Goal: Task Accomplishment & Management: Use online tool/utility

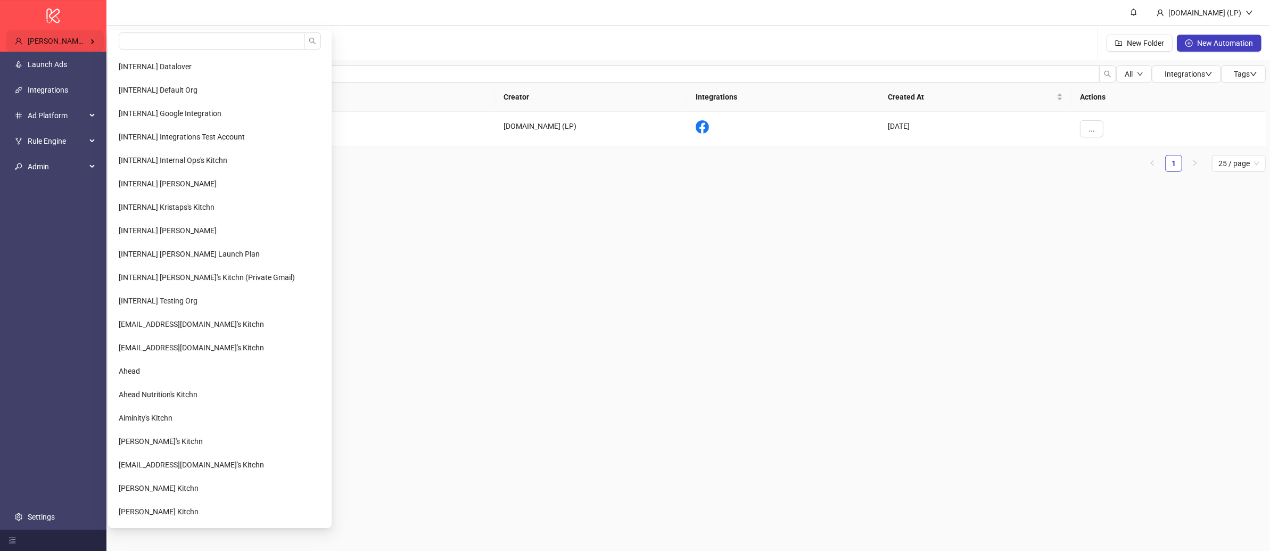
click at [64, 36] on div "[PERSON_NAME] Health" at bounding box center [54, 40] width 97 height 21
click at [166, 48] on input "search" at bounding box center [212, 40] width 186 height 17
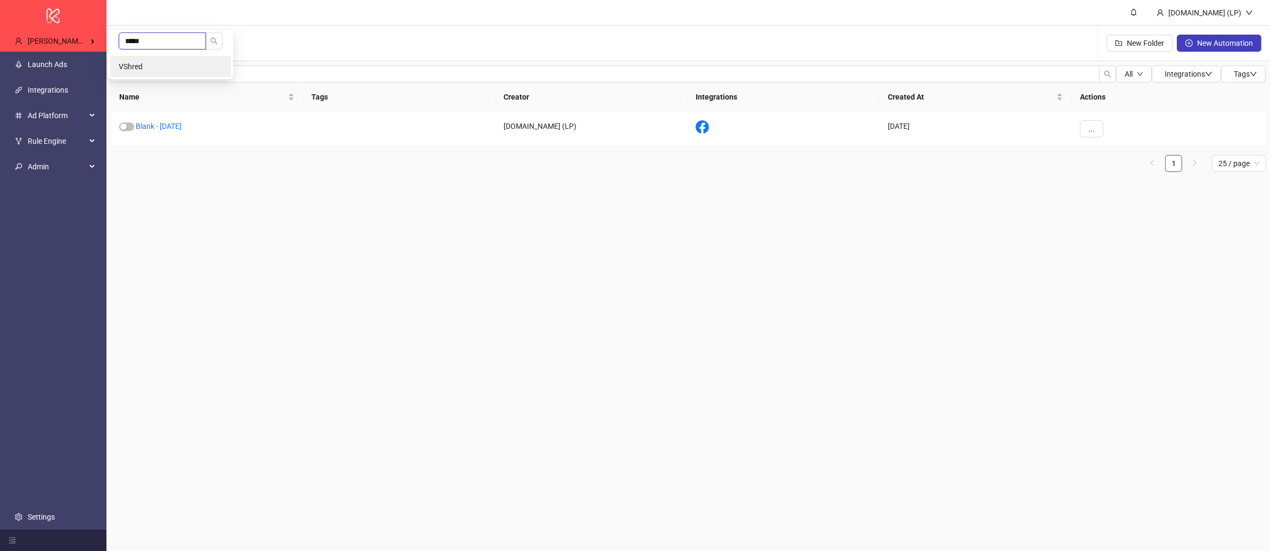
type input "*****"
click at [183, 71] on li "VShred" at bounding box center [170, 66] width 121 height 21
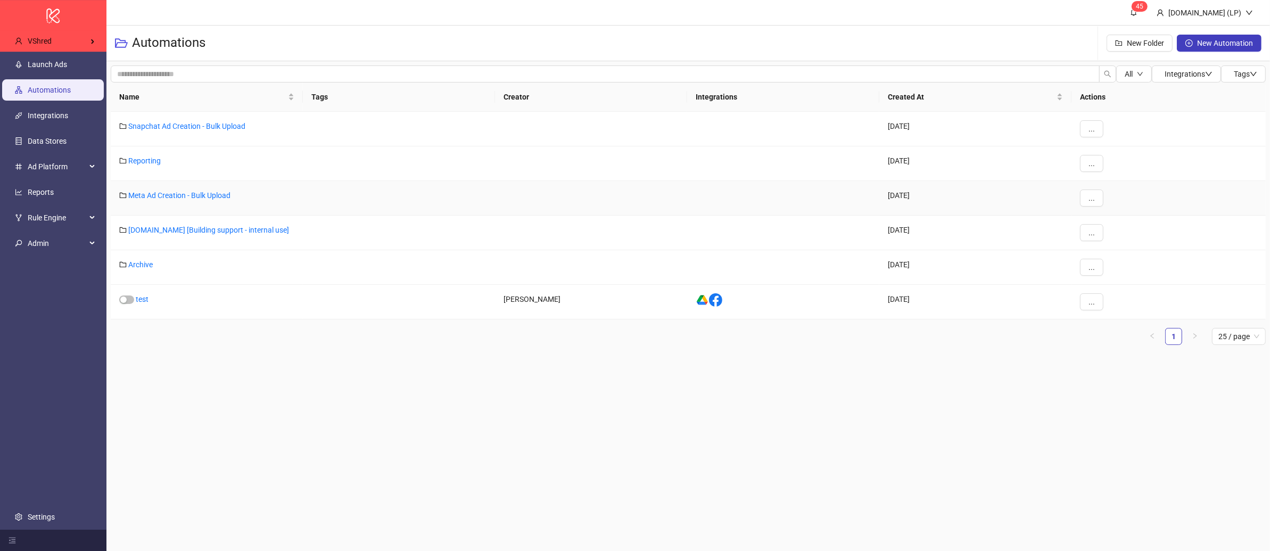
click at [147, 200] on div "Meta Ad Creation - Bulk Upload" at bounding box center [207, 198] width 192 height 35
click at [148, 193] on link "Meta Ad Creation - Bulk Upload" at bounding box center [179, 195] width 102 height 9
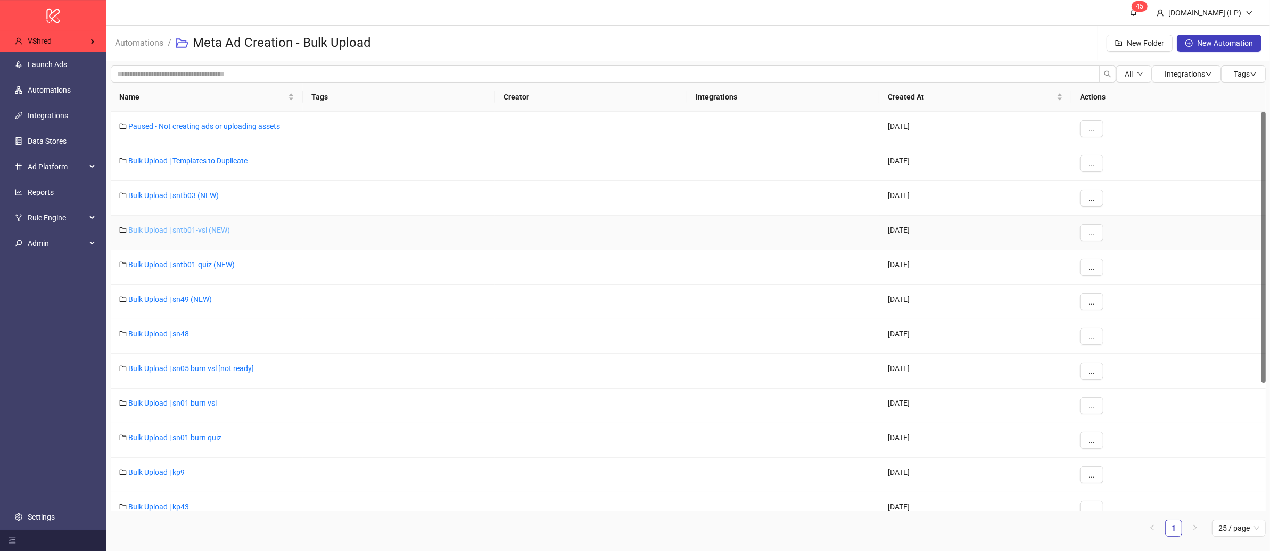
click at [201, 231] on link "Bulk Upload | sntb01-vsl (NEW)" at bounding box center [179, 230] width 102 height 9
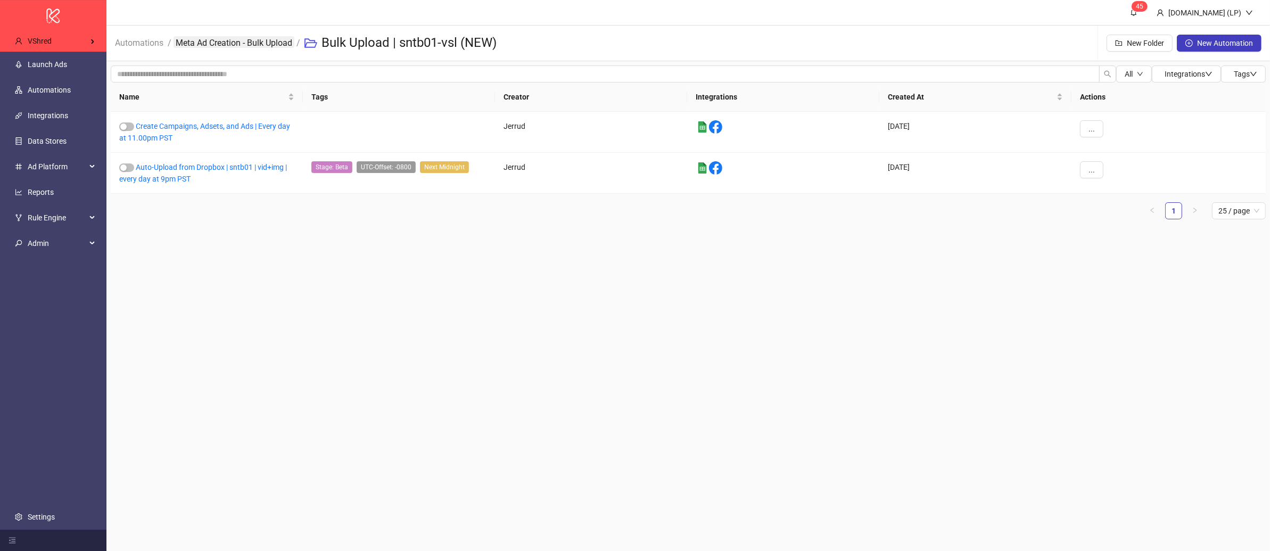
click at [268, 38] on link "Meta Ad Creation - Bulk Upload" at bounding box center [233, 42] width 121 height 12
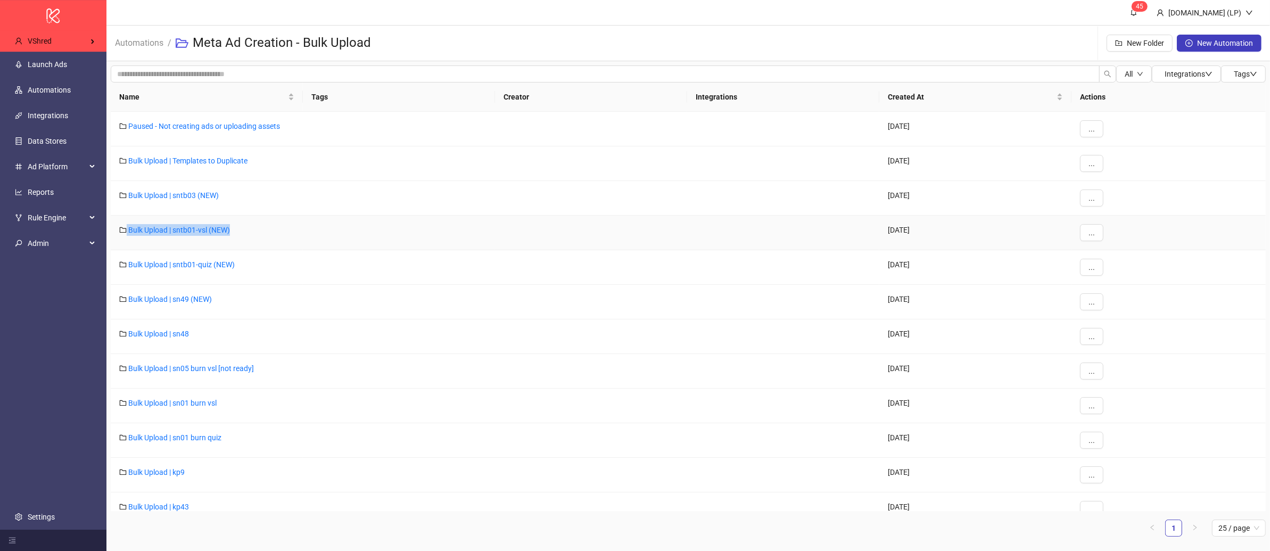
drag, startPoint x: 246, startPoint y: 237, endPoint x: 123, endPoint y: 231, distance: 123.0
click at [123, 231] on div "Bulk Upload | sntb01-vsl (NEW)" at bounding box center [207, 232] width 192 height 35
copy div "Bulk Upload | sntb01-vsl (NEW)"
click at [209, 229] on link "Bulk Upload | sntb01-vsl (NEW)" at bounding box center [179, 230] width 102 height 9
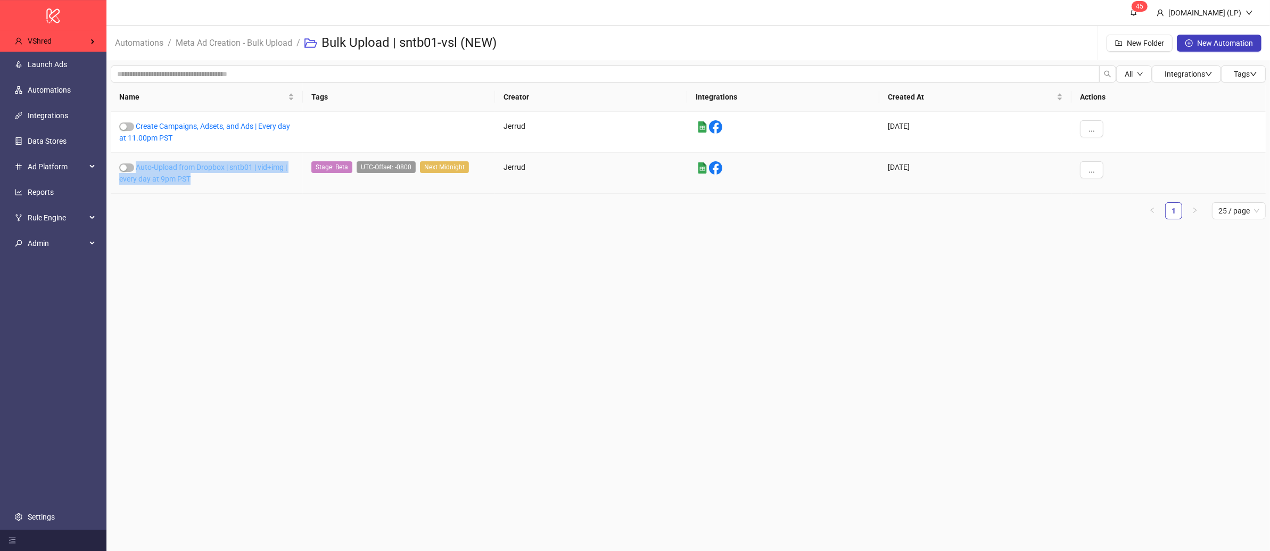
drag, startPoint x: 199, startPoint y: 181, endPoint x: 136, endPoint y: 168, distance: 64.6
click at [136, 168] on div "Auto-Upload from Dropbox | sntb01 | vid+img | every day at 9pm PST" at bounding box center [207, 173] width 192 height 41
copy link "Auto-Upload from Dropbox | sntb01 | vid+img | every day at 9pm PST"
click at [200, 169] on link "Auto-Upload from Dropbox | sntb01 | vid+img | every day at 9pm PST" at bounding box center [203, 173] width 168 height 20
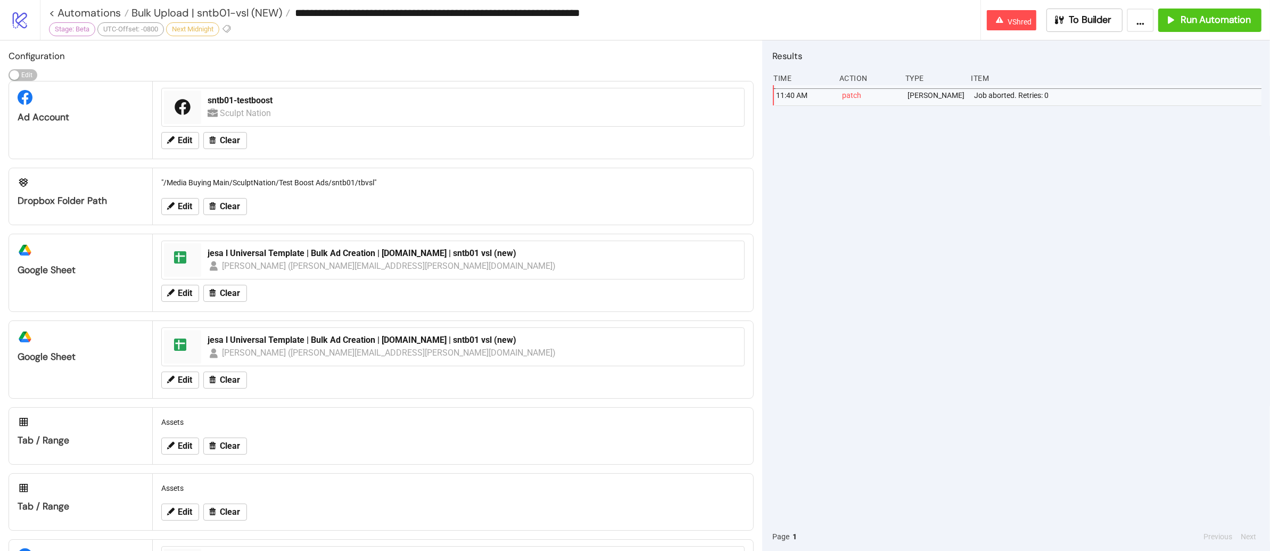
click at [322, 245] on div "jesa l Universal Template | Bulk Ad Creation | Kitchn.io | sntb01 vsl (new) Jer…" at bounding box center [472, 260] width 538 height 34
click at [311, 263] on div "Jerrud Sabourin (jerrud.sabourin@vshred.com)" at bounding box center [389, 265] width 334 height 13
click at [316, 252] on div "jesa l Universal Template | Bulk Ad Creation | Kitchn.io | sntb01 vsl (new)" at bounding box center [473, 253] width 530 height 12
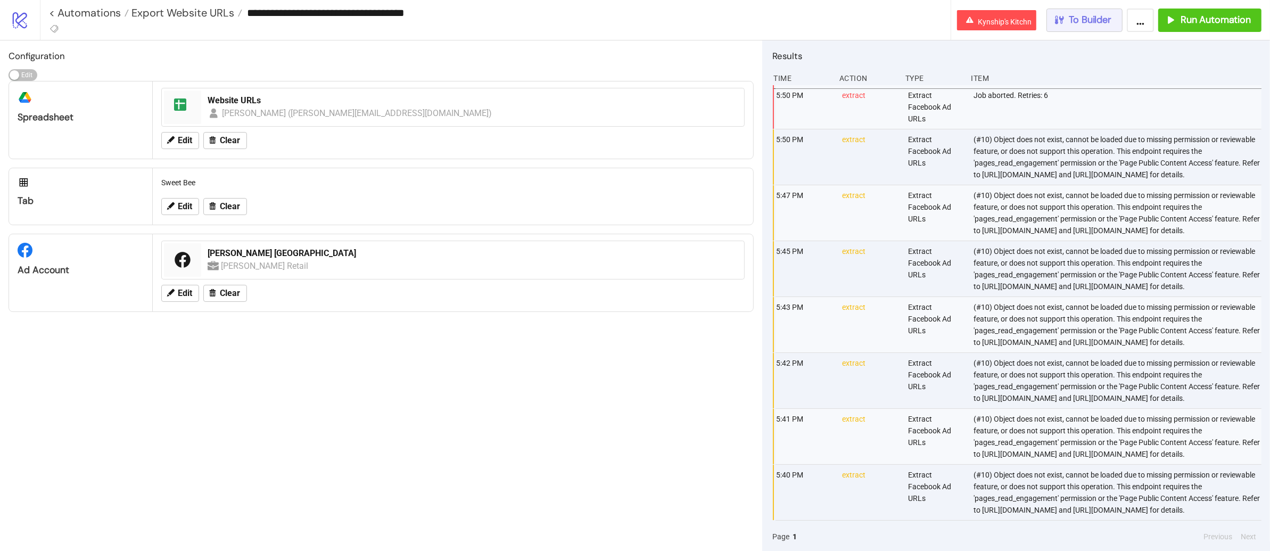
click at [1057, 24] on icon "button" at bounding box center [1059, 20] width 12 height 12
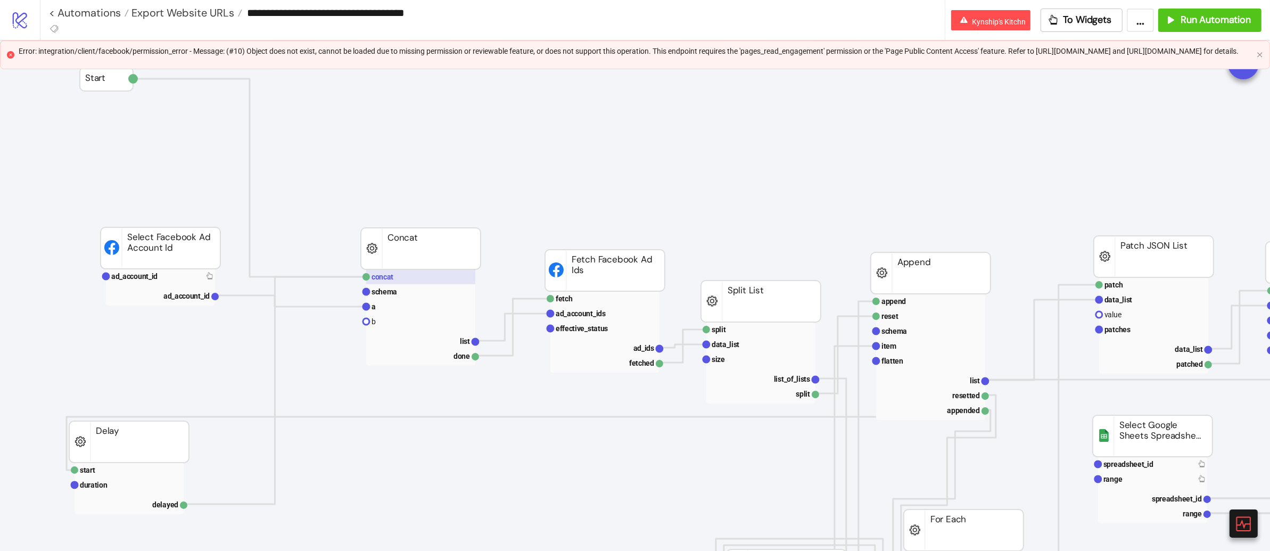
click at [370, 283] on rect at bounding box center [420, 276] width 109 height 15
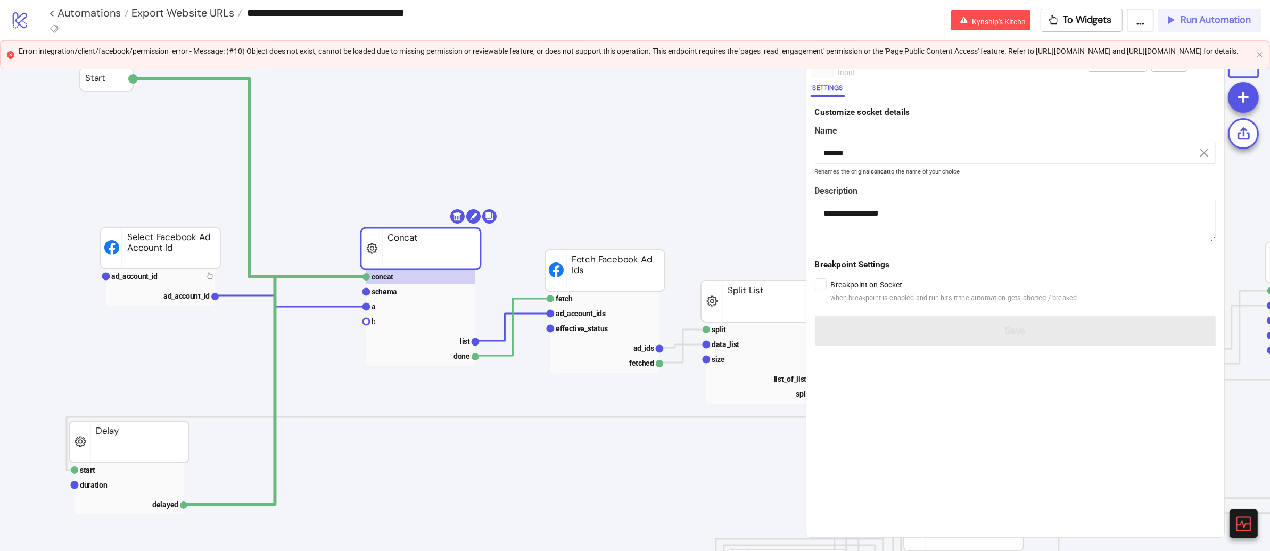
click at [1179, 26] on button "Run Automation" at bounding box center [1209, 20] width 103 height 23
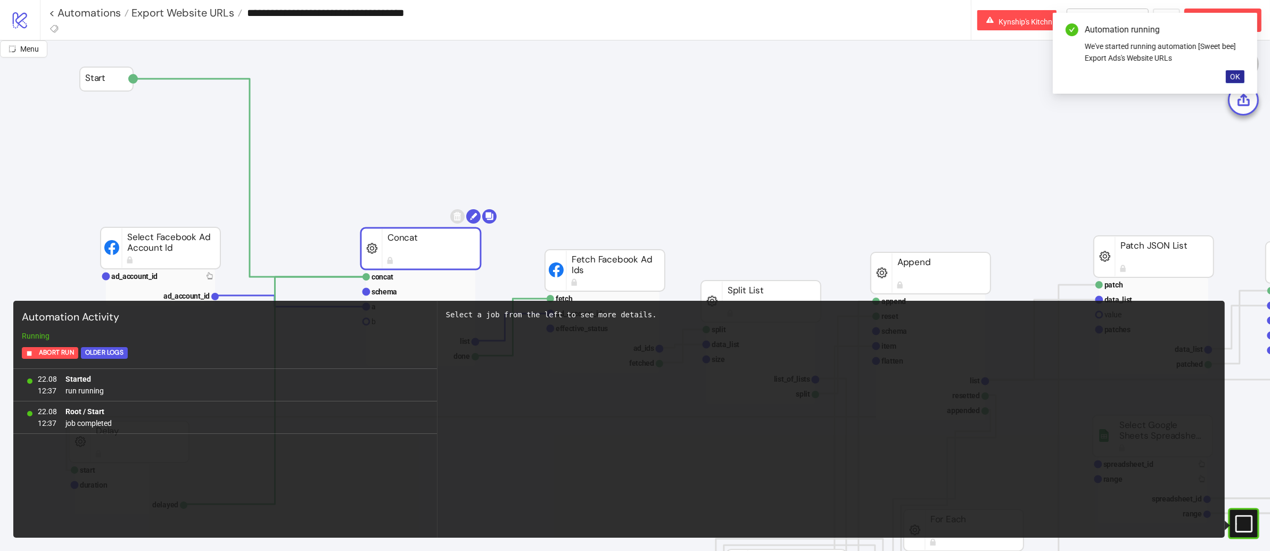
click at [1234, 76] on span "OK" at bounding box center [1235, 76] width 10 height 9
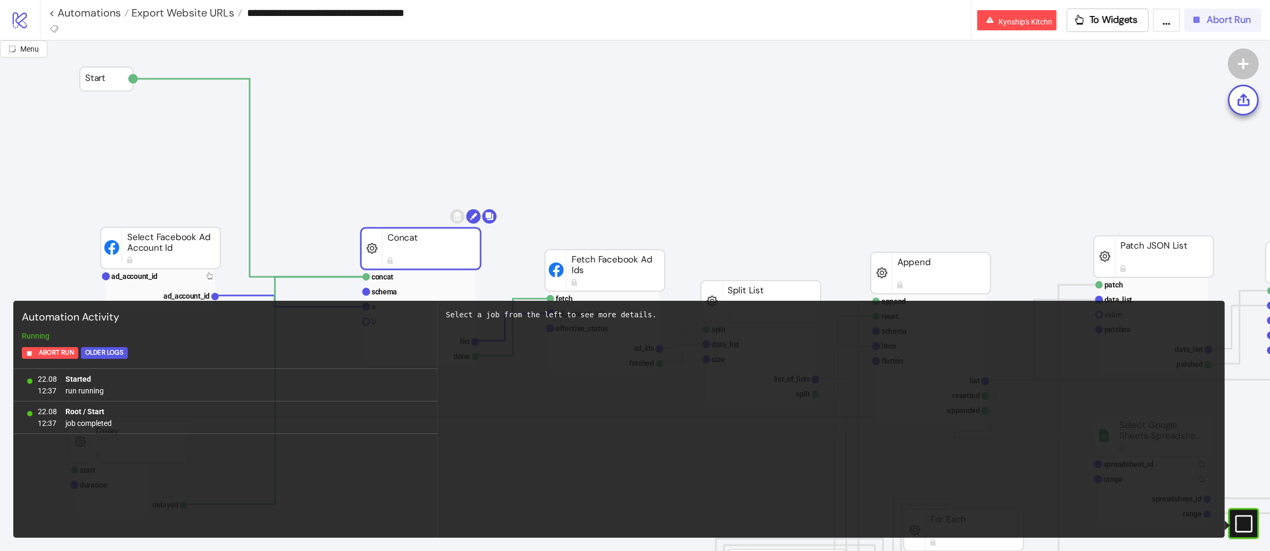
click at [1215, 19] on span "Abort Run" at bounding box center [1228, 20] width 44 height 12
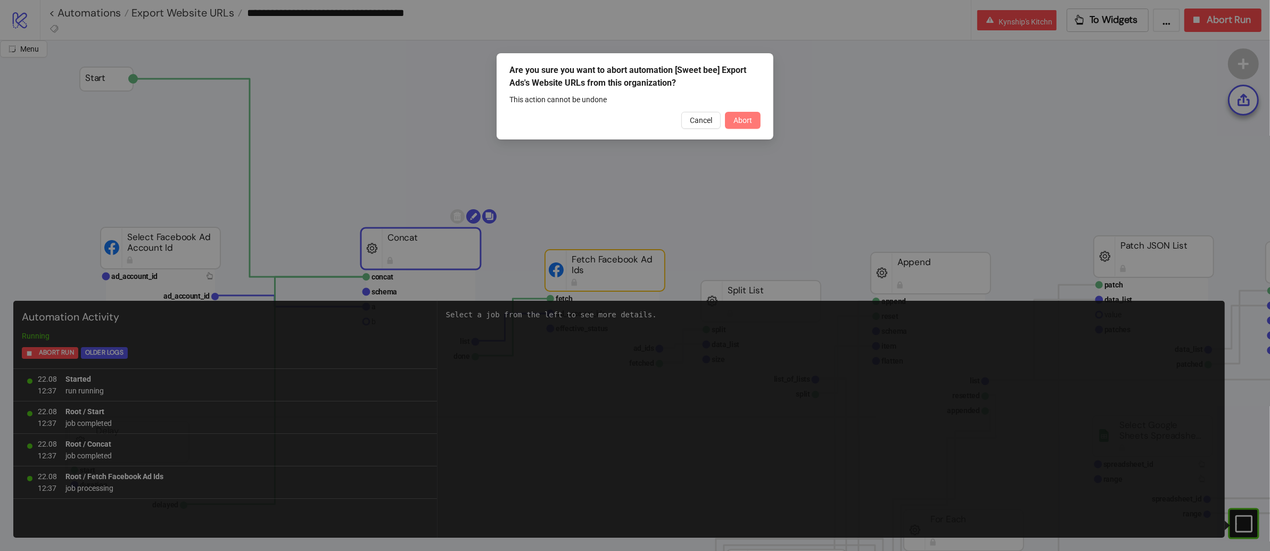
click at [728, 126] on button "Abort" at bounding box center [743, 120] width 36 height 17
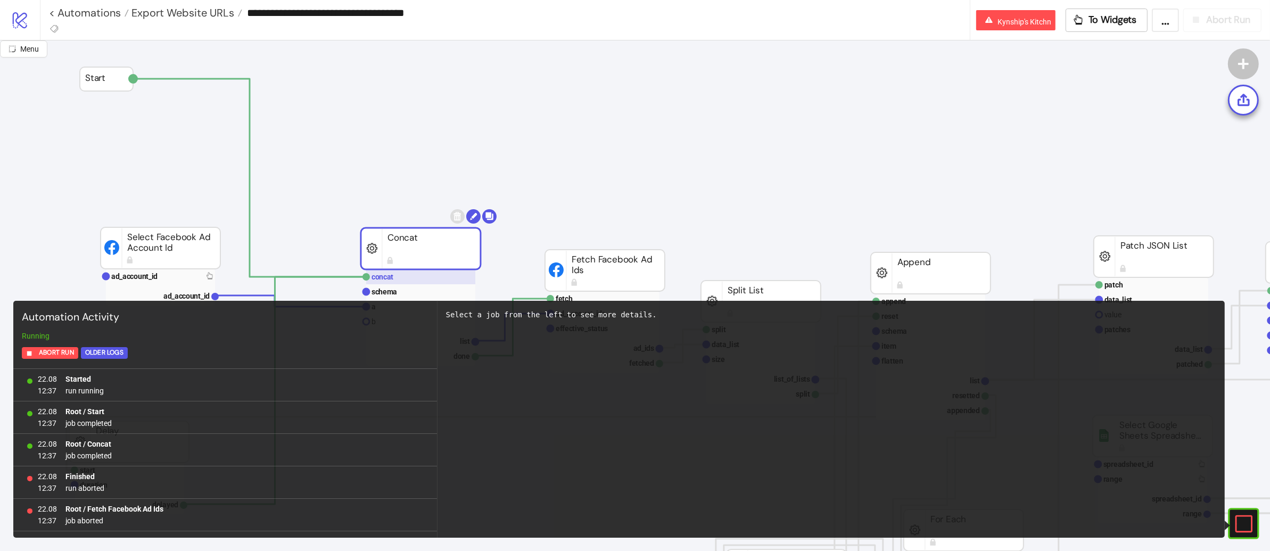
click at [423, 279] on rect at bounding box center [420, 276] width 109 height 15
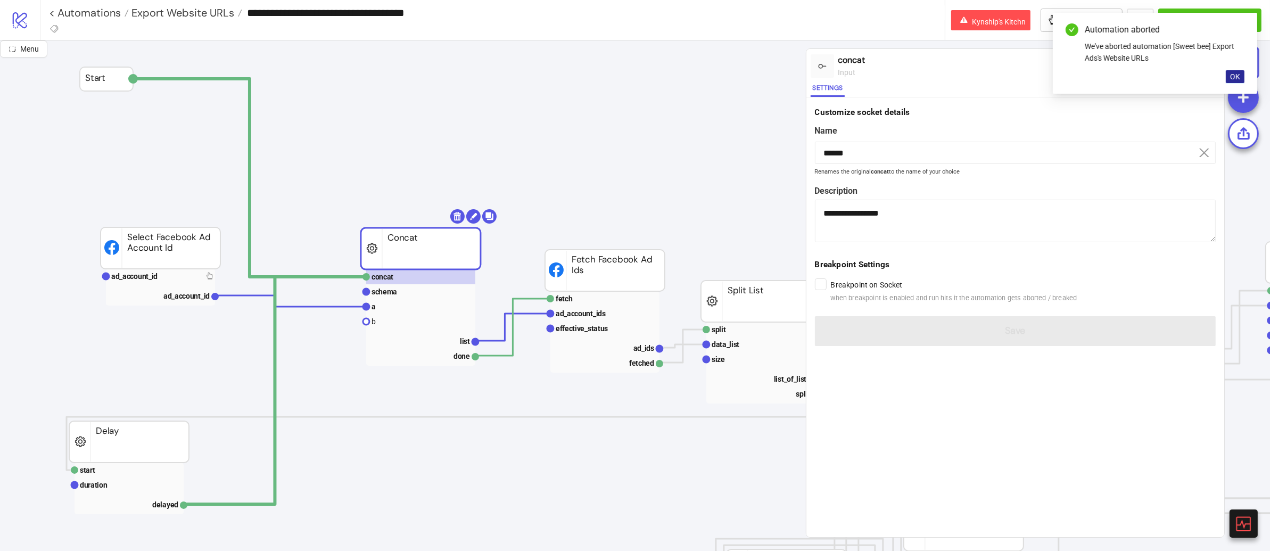
click at [1240, 78] on button "OK" at bounding box center [1234, 76] width 19 height 13
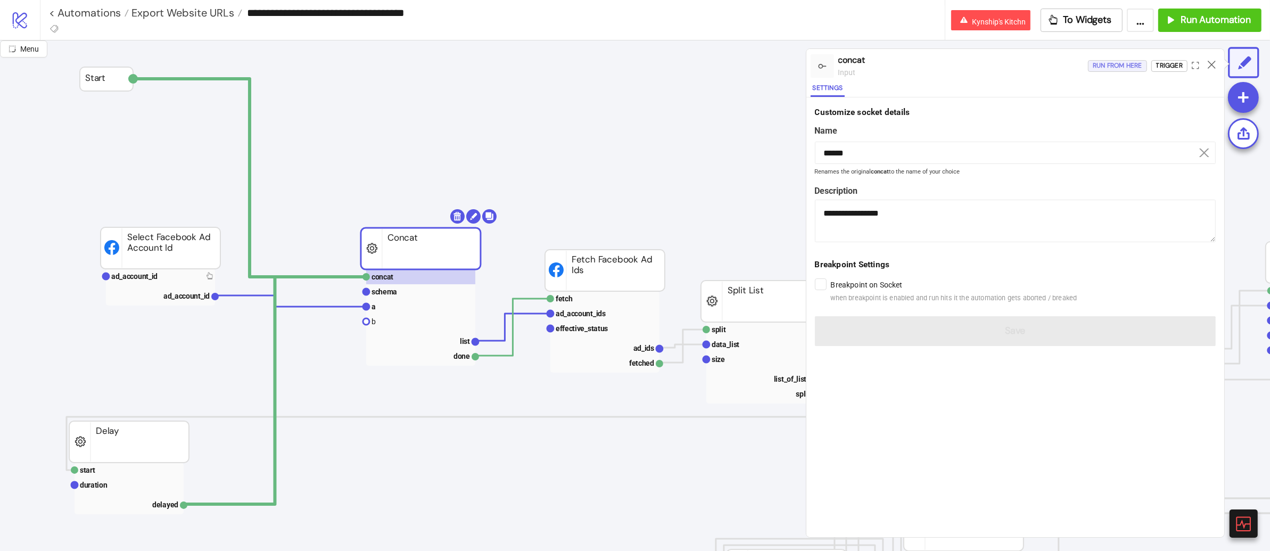
click at [1123, 70] on div "Run from here" at bounding box center [1116, 66] width 49 height 12
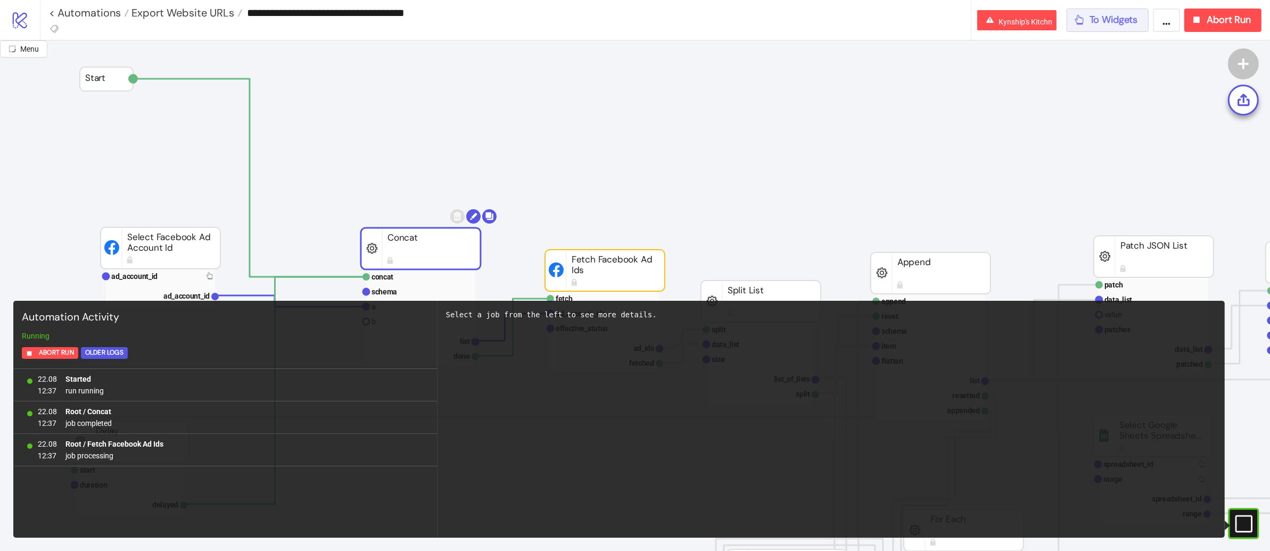
click at [1132, 30] on button "To Widgets" at bounding box center [1107, 20] width 82 height 23
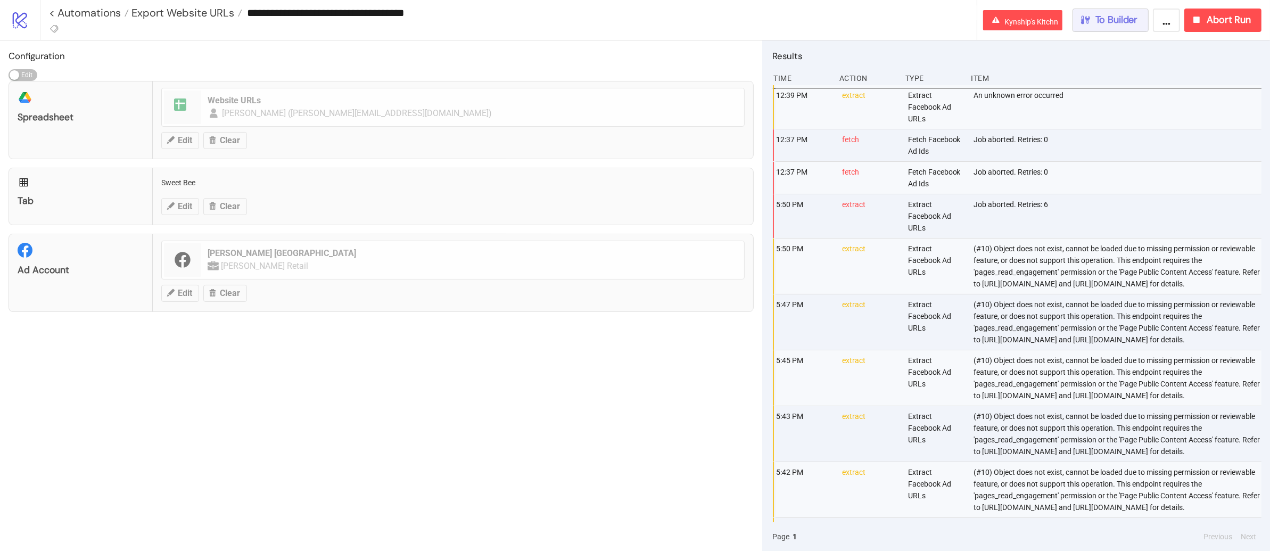
click at [1127, 24] on span "To Builder" at bounding box center [1116, 20] width 43 height 12
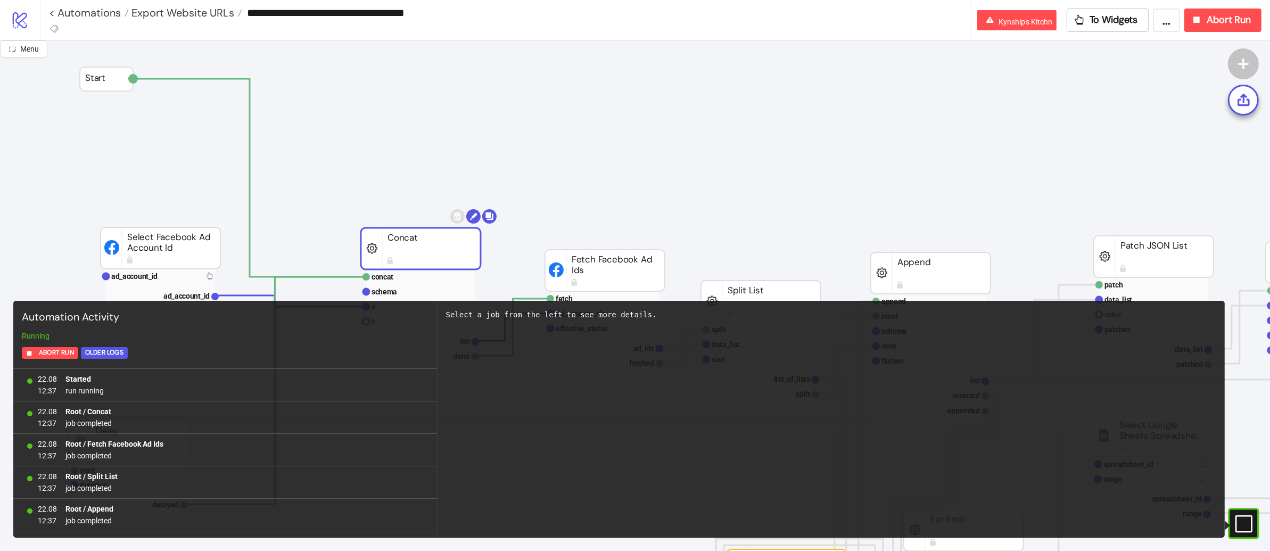
scroll to position [938, 0]
click at [1103, 21] on span "To Widgets" at bounding box center [1113, 20] width 48 height 12
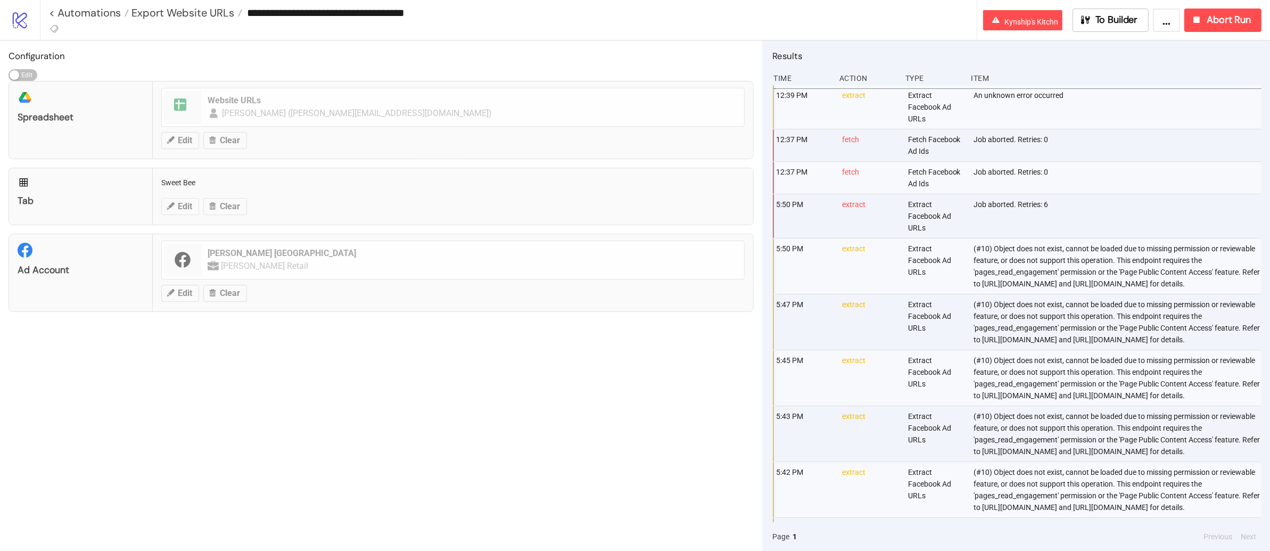
click at [1017, 90] on div "An unknown error occurred" at bounding box center [1118, 107] width 292 height 44
copy div "An unknown error occurred"
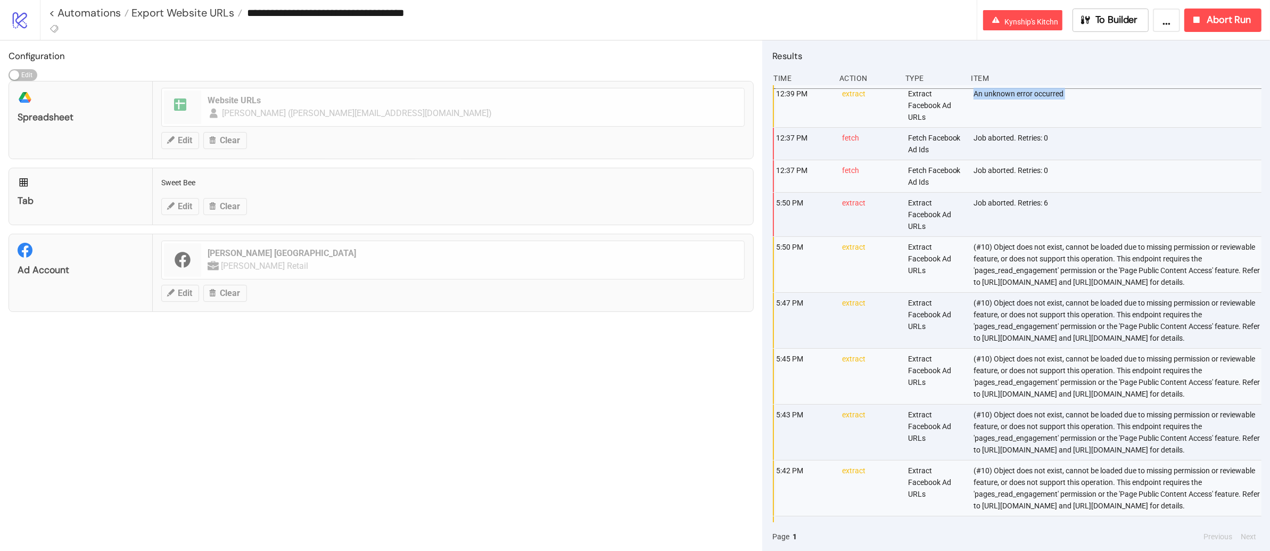
scroll to position [4, 0]
click at [1249, 18] on span "Abort Run" at bounding box center [1228, 20] width 44 height 12
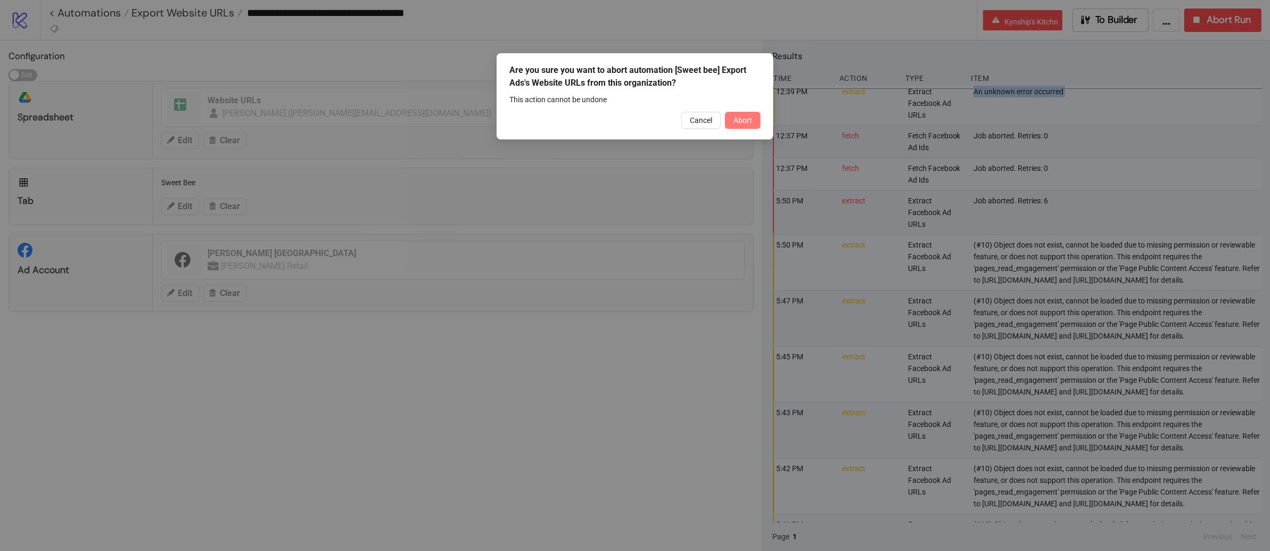
click at [747, 125] on button "Abort" at bounding box center [743, 120] width 36 height 17
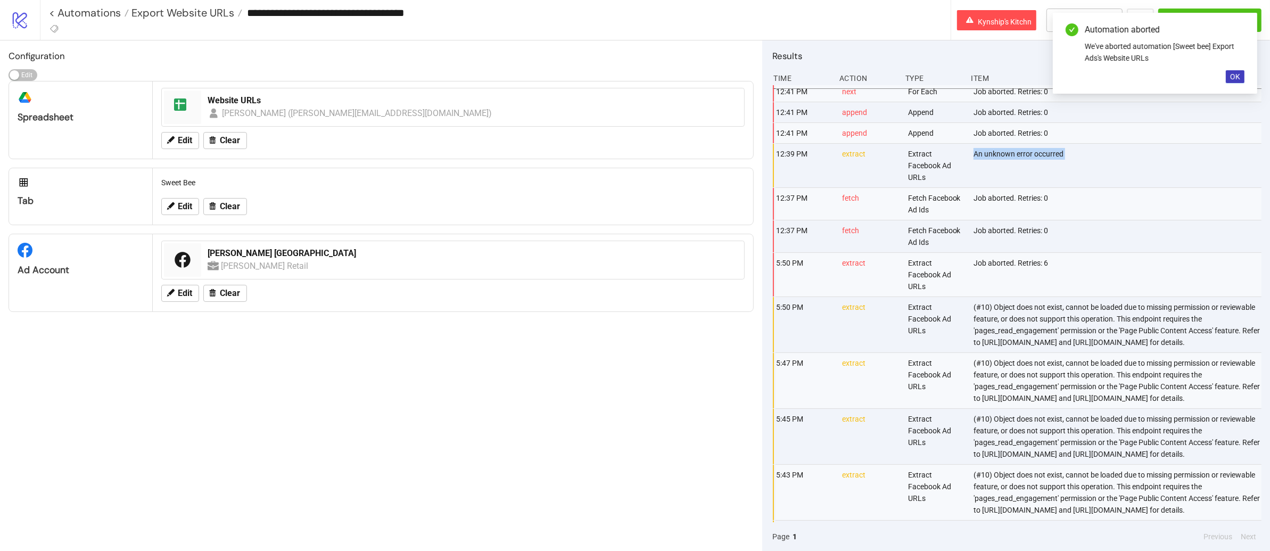
scroll to position [67, 0]
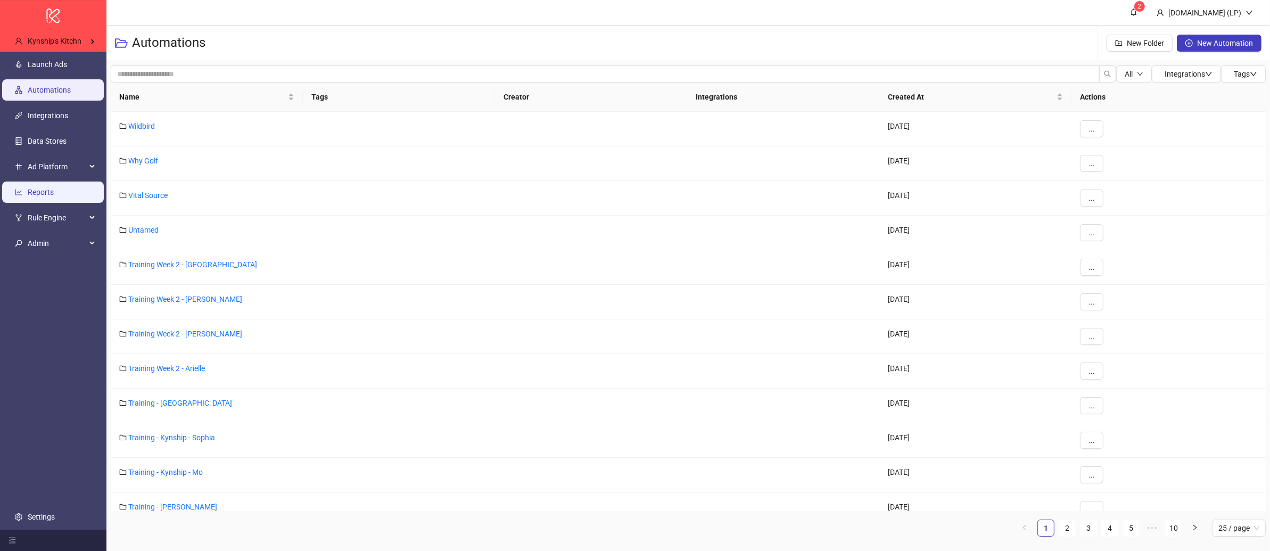
click at [54, 194] on link "Reports" at bounding box center [41, 192] width 26 height 9
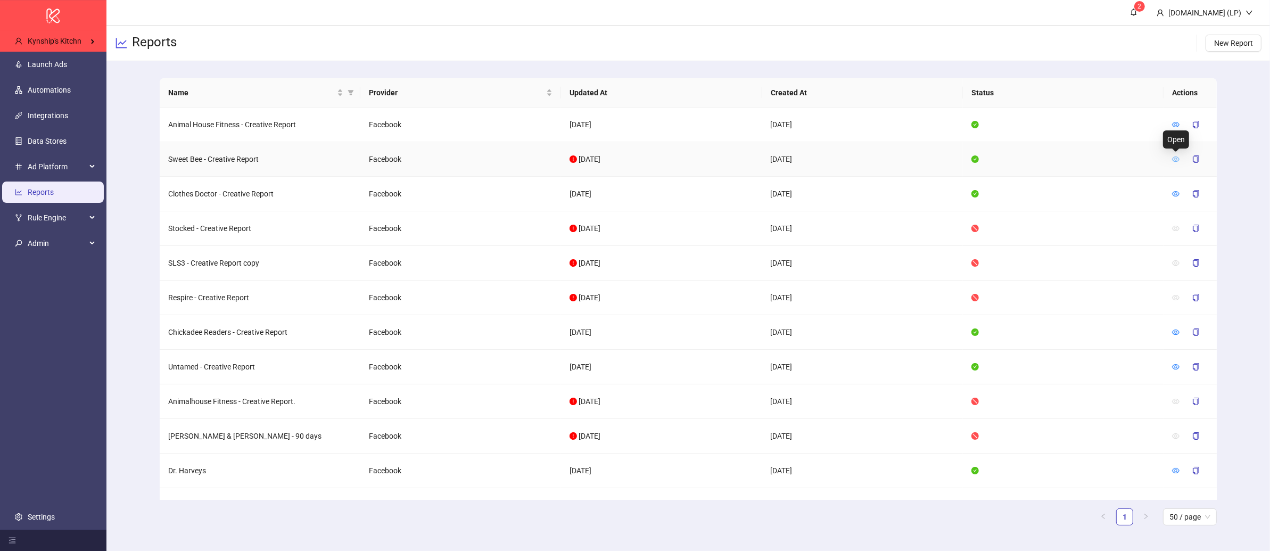
click at [1172, 159] on icon "eye" at bounding box center [1175, 158] width 7 height 7
click at [35, 94] on link "Automations" at bounding box center [49, 90] width 43 height 9
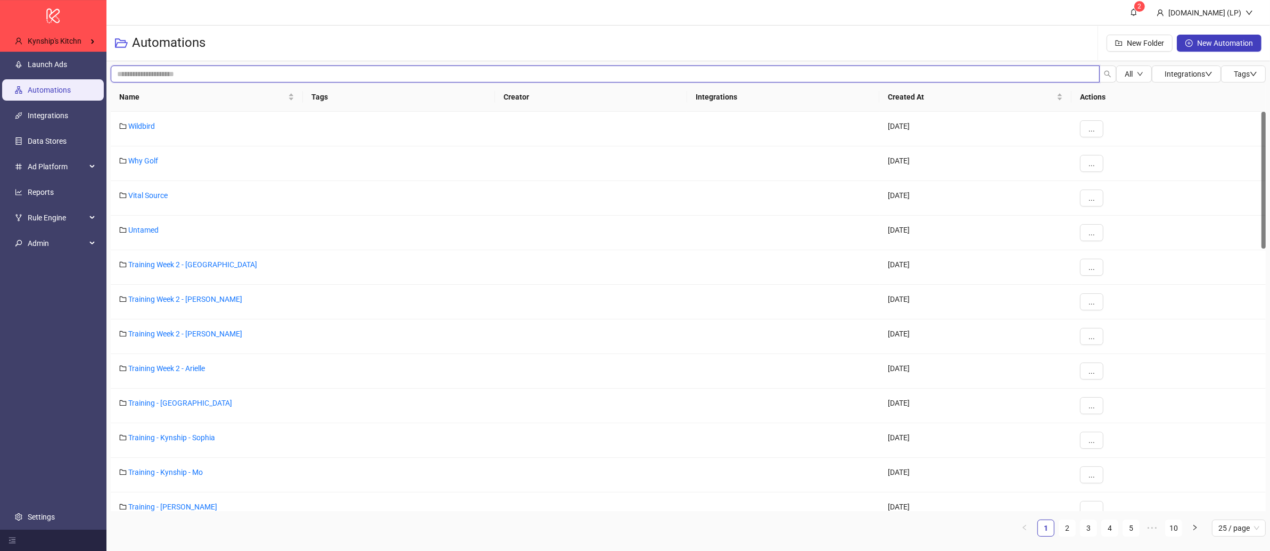
click at [250, 65] on input "search" at bounding box center [605, 73] width 989 height 17
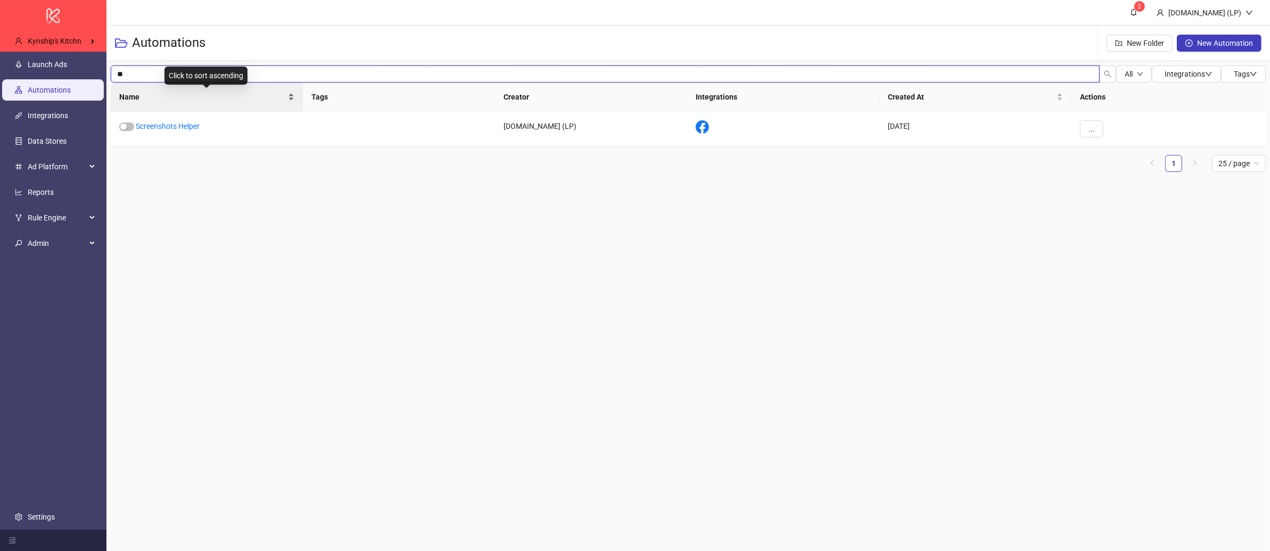
type input "*"
type input "********"
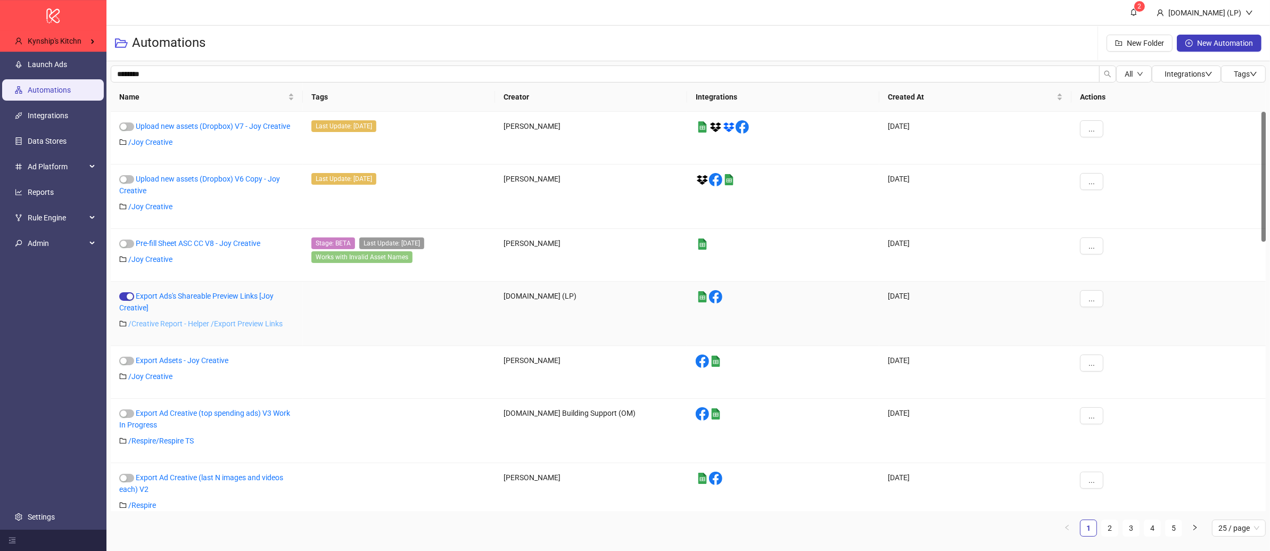
click at [190, 323] on link "/ Creative Report - Helper /Export Preview Links" at bounding box center [205, 323] width 154 height 9
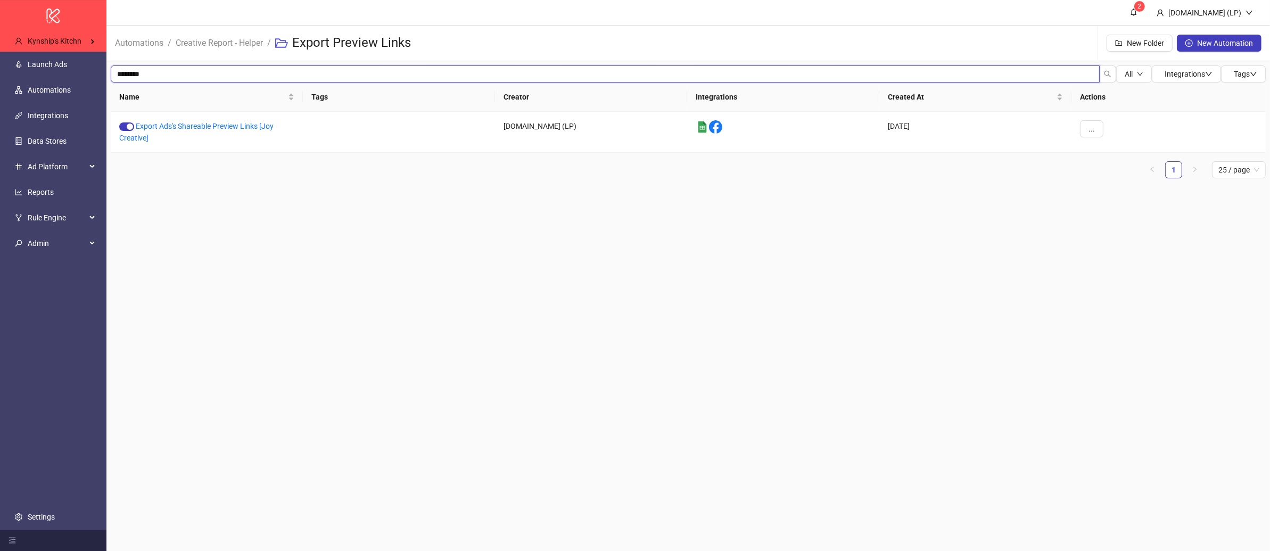
click at [217, 69] on input "********" at bounding box center [605, 73] width 989 height 17
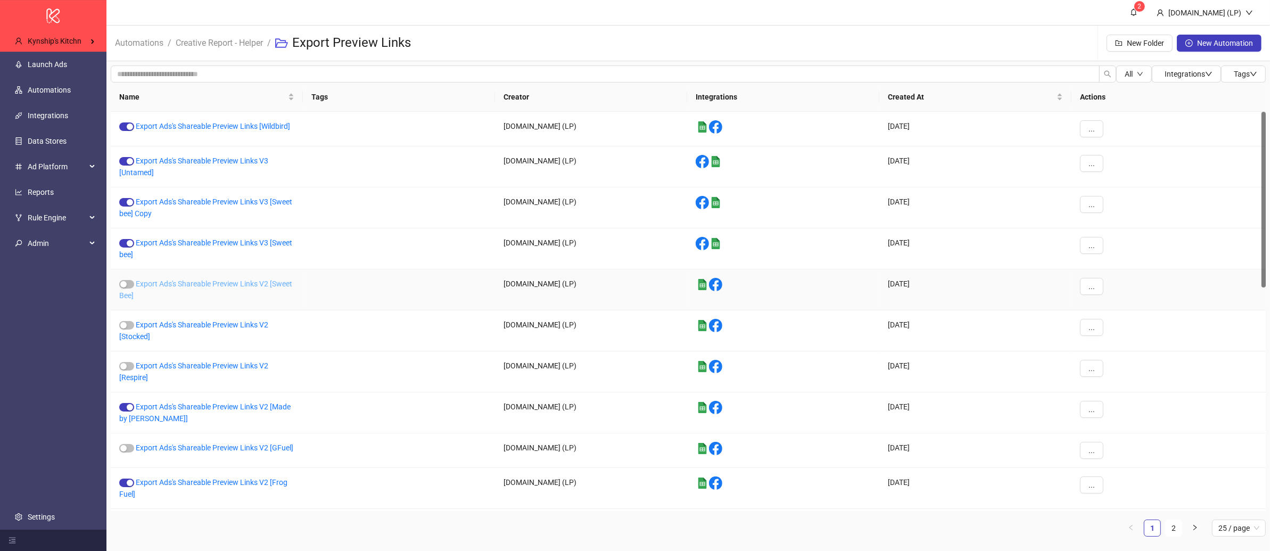
click at [223, 279] on link "Export Ads's Shareable Preview Links V2 [Sweet Bee]" at bounding box center [205, 289] width 173 height 20
click at [225, 39] on link "Creative Report - Helper" at bounding box center [219, 42] width 92 height 12
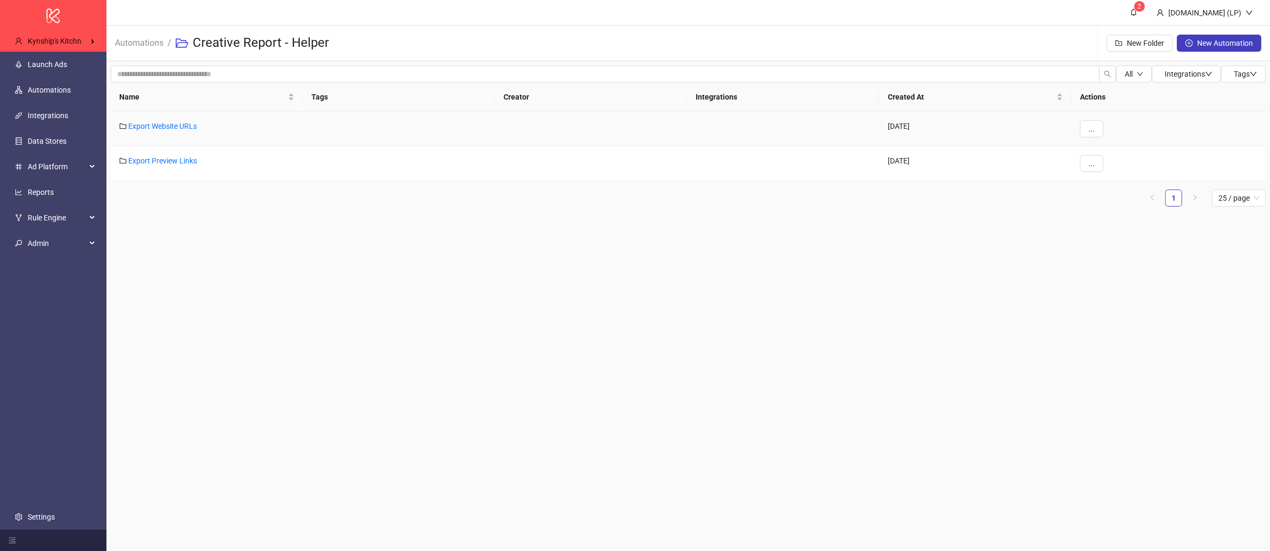
click at [180, 119] on div "Export Website URLs" at bounding box center [207, 129] width 192 height 35
click at [180, 123] on link "Export Website URLs" at bounding box center [162, 126] width 69 height 9
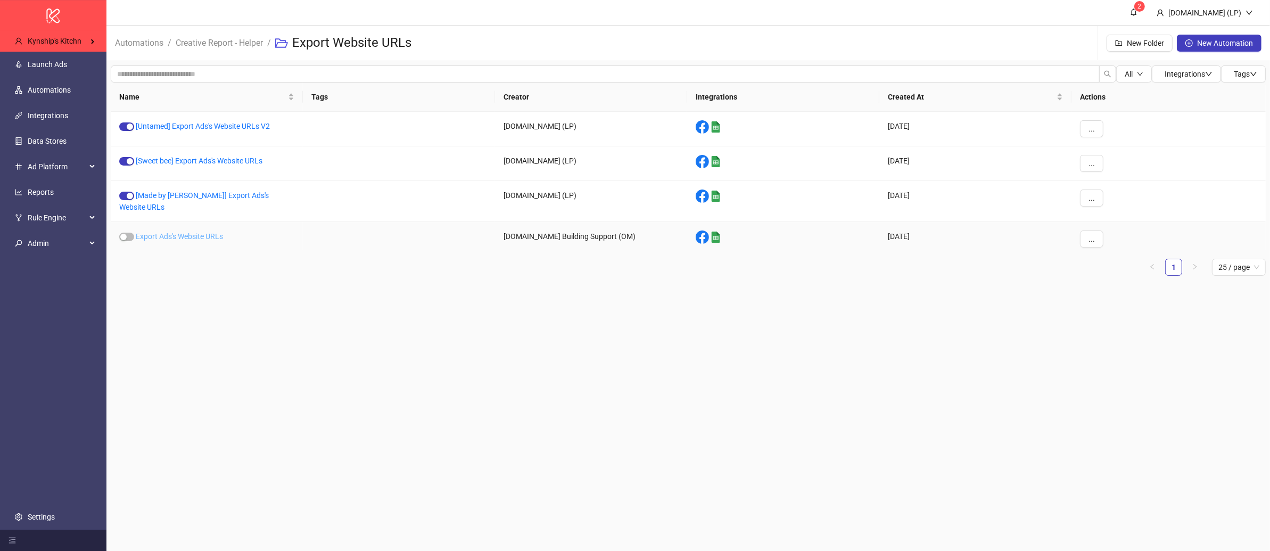
click at [155, 232] on link "Export Ads's Website URLs" at bounding box center [179, 236] width 87 height 9
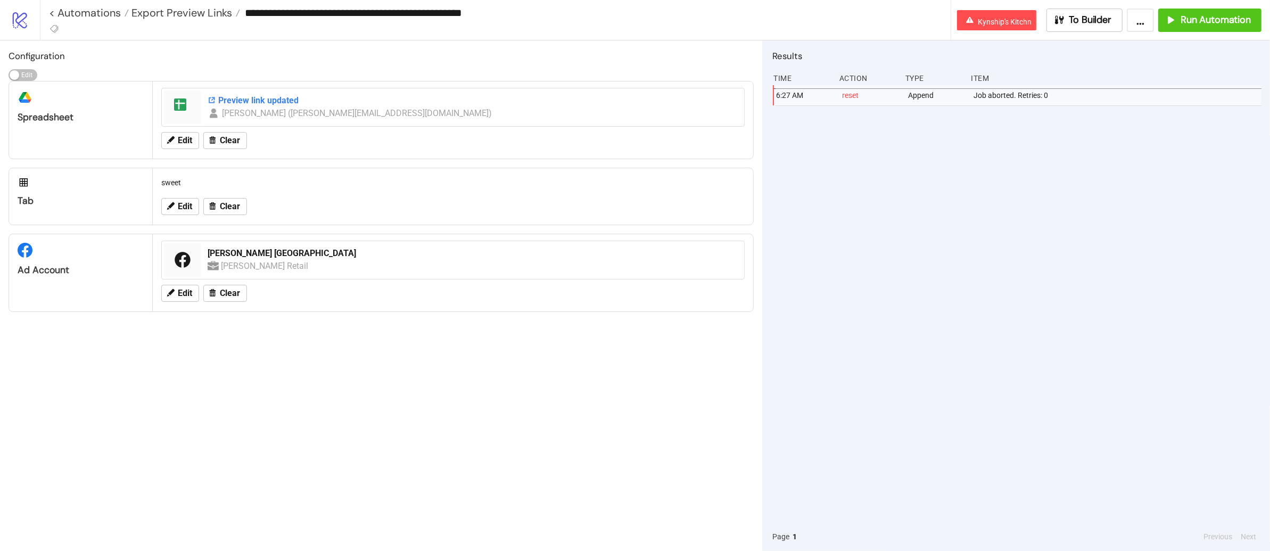
click at [256, 101] on div "Preview link updated" at bounding box center [473, 101] width 530 height 12
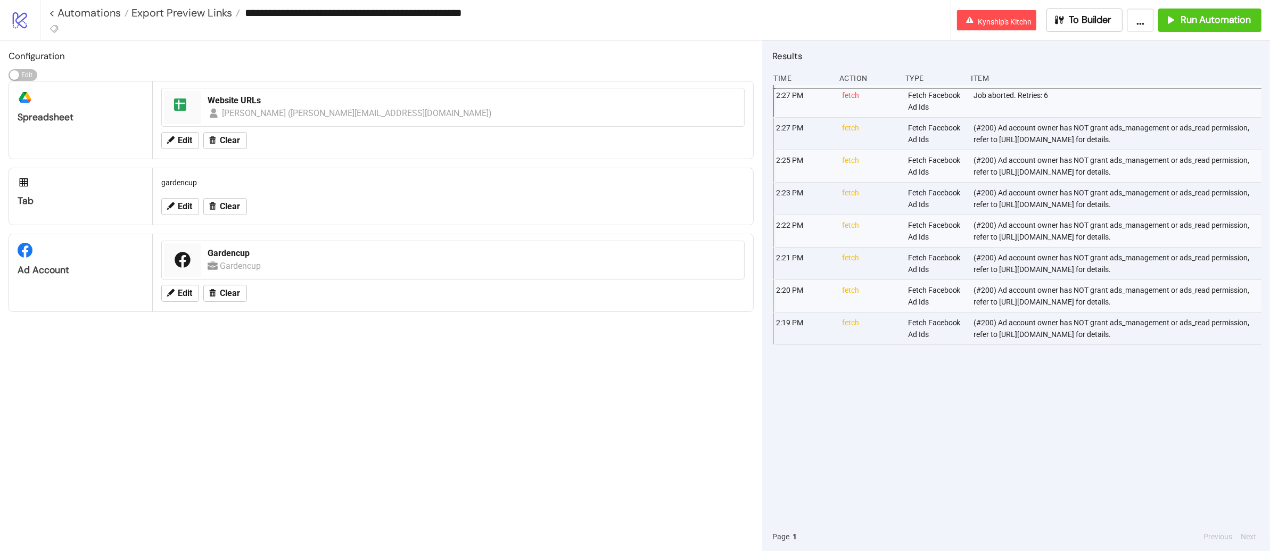
type input "**********"
click at [238, 99] on div "Website URLs" at bounding box center [473, 101] width 530 height 12
click at [209, 17] on span "Export Website URLs" at bounding box center [181, 13] width 105 height 14
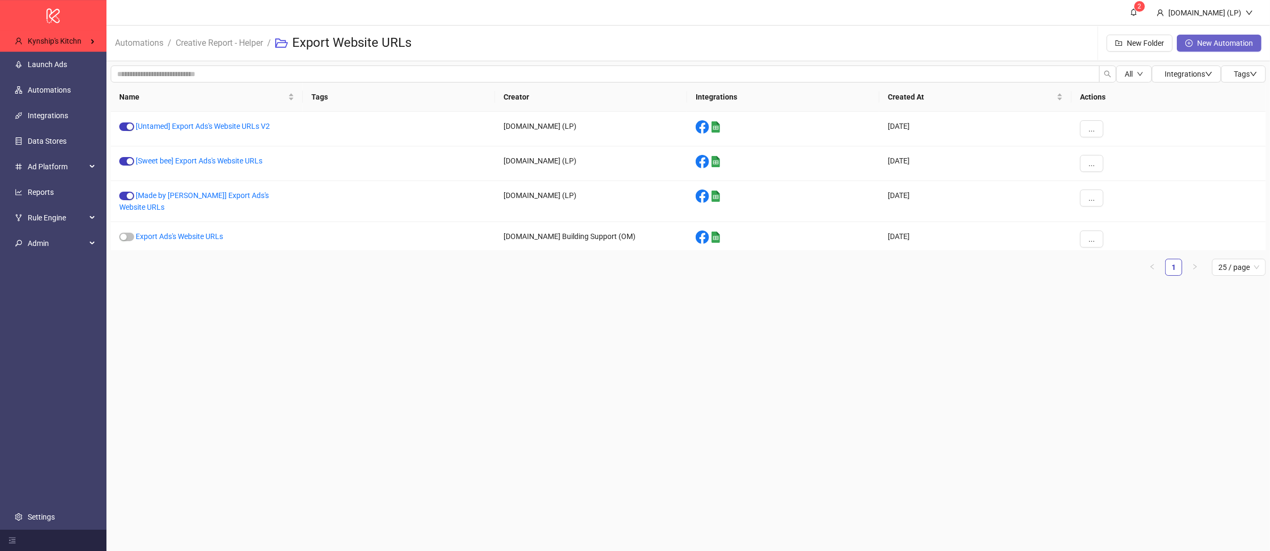
click at [1208, 51] on button "New Automation" at bounding box center [1218, 43] width 85 height 17
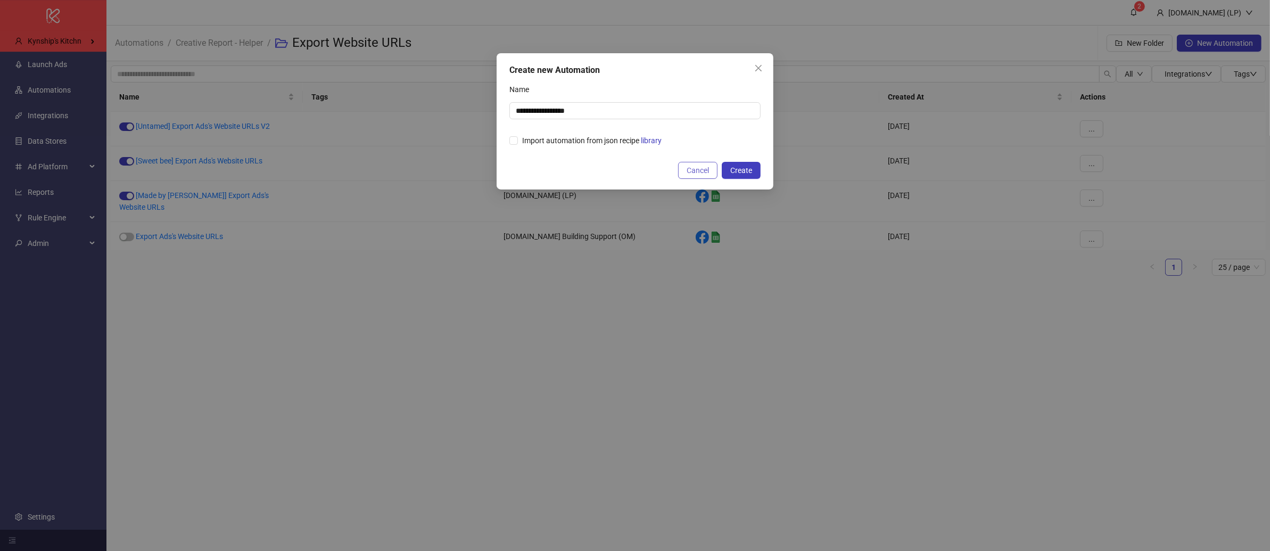
click at [687, 176] on button "Cancel" at bounding box center [697, 170] width 39 height 17
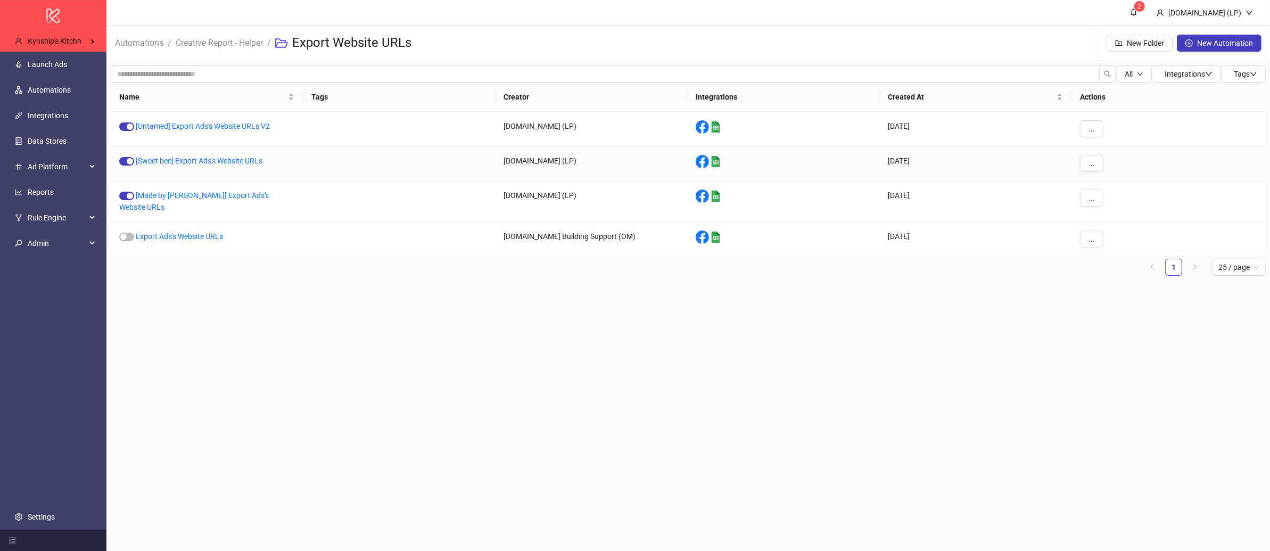
click at [132, 165] on div "[Sweet bee] Export Ads's Website URLs" at bounding box center [207, 163] width 192 height 35
click at [128, 161] on div "button" at bounding box center [130, 161] width 6 height 6
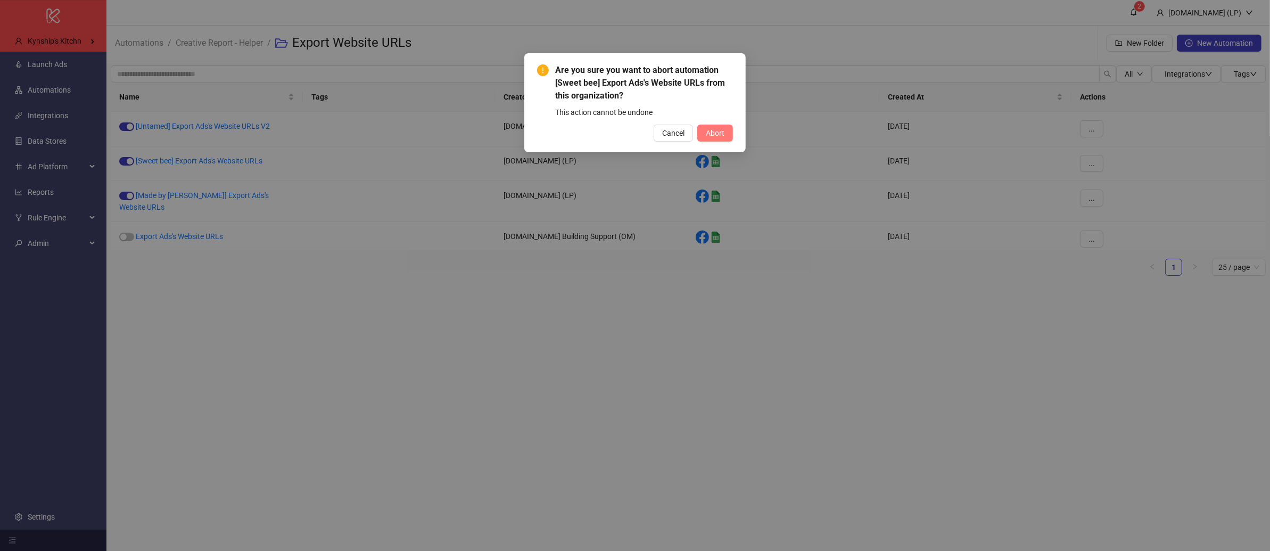
click at [721, 133] on span "Abort" at bounding box center [715, 133] width 19 height 9
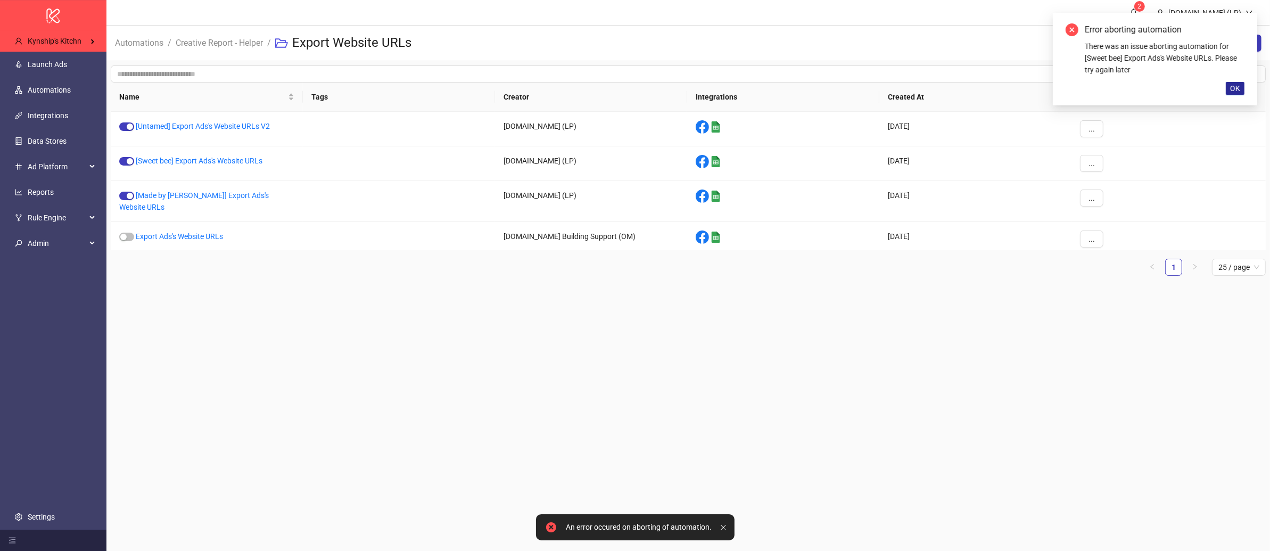
click at [1234, 84] on span "OK" at bounding box center [1235, 88] width 10 height 9
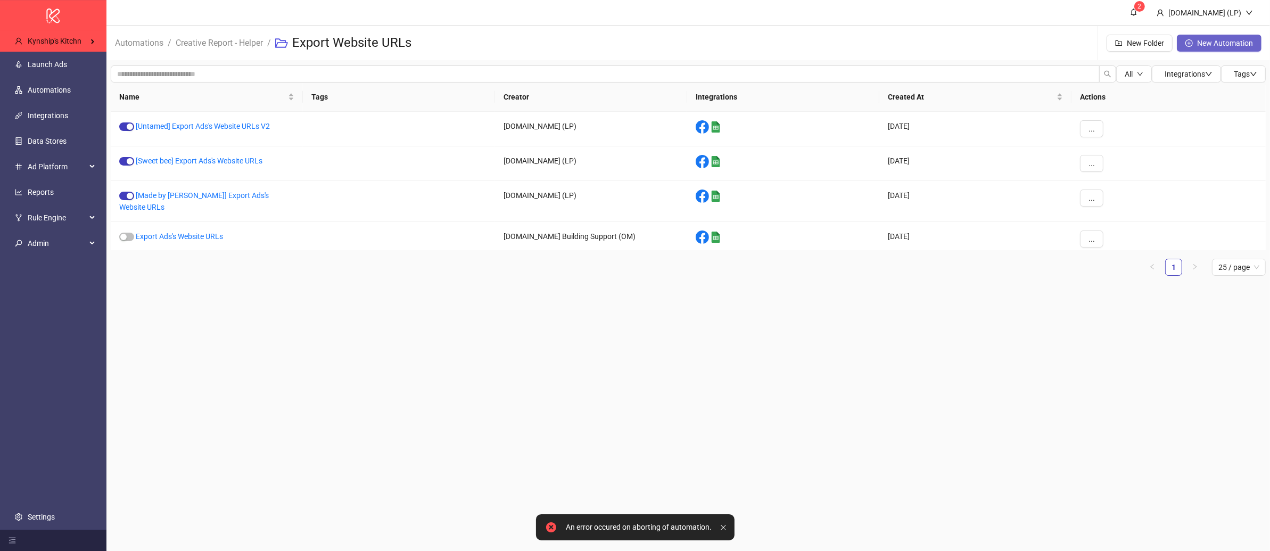
click at [1228, 42] on span "New Automation" at bounding box center [1225, 43] width 56 height 9
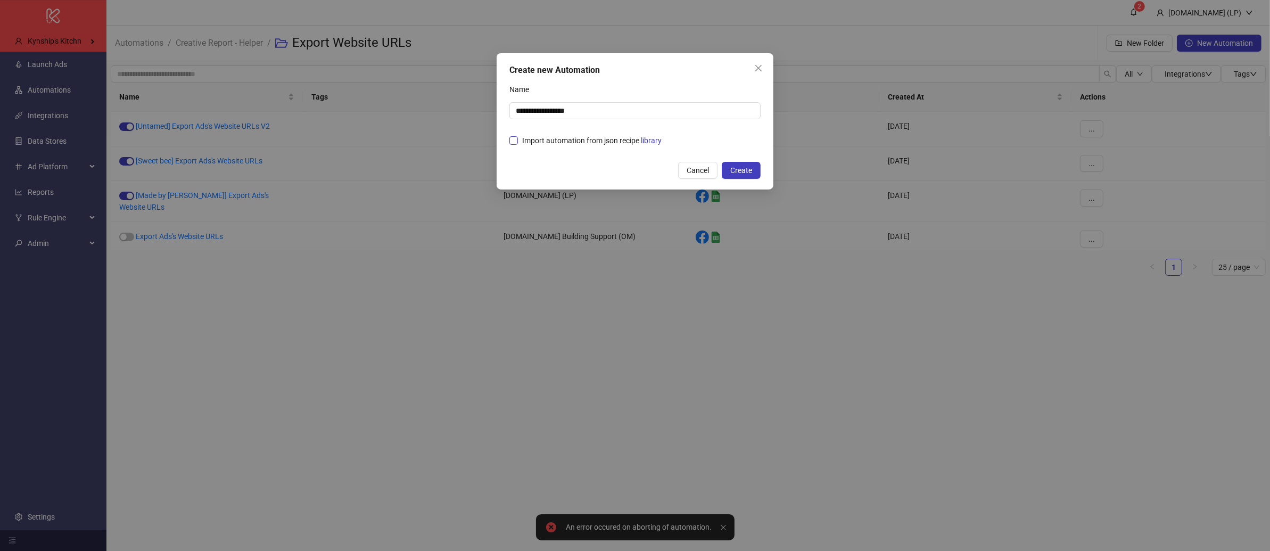
click at [569, 137] on span "Import automation from json recipe library" at bounding box center [592, 141] width 148 height 12
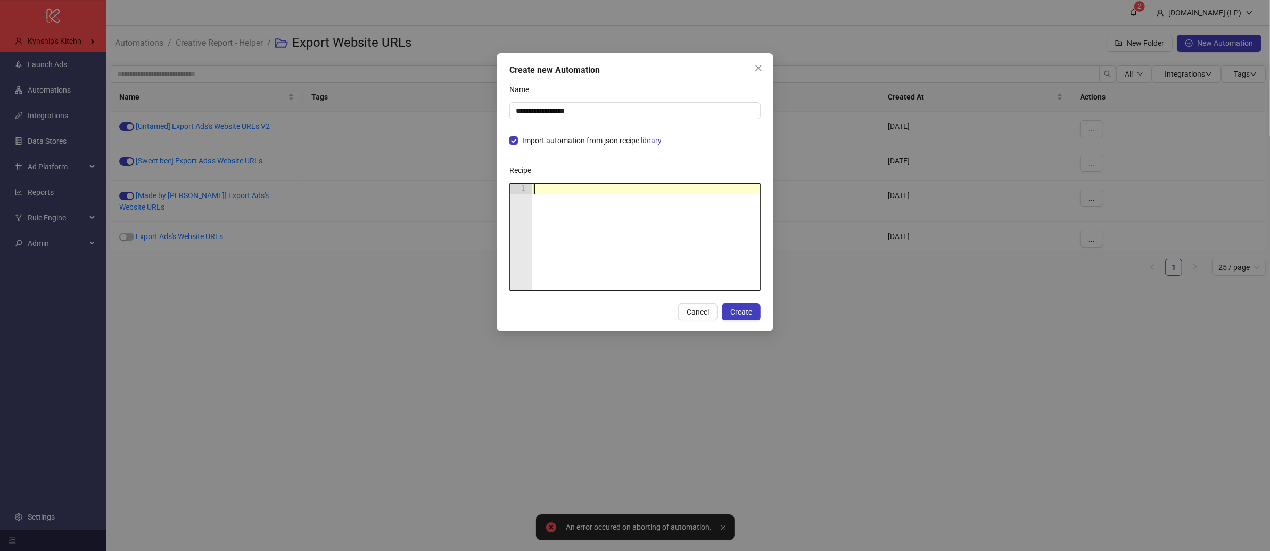
click at [607, 186] on div at bounding box center [646, 247] width 228 height 127
paste textarea "Cursor at row 1"
click at [749, 321] on div "**********" at bounding box center [634, 192] width 277 height 278
click at [760, 315] on button "Create" at bounding box center [740, 311] width 39 height 17
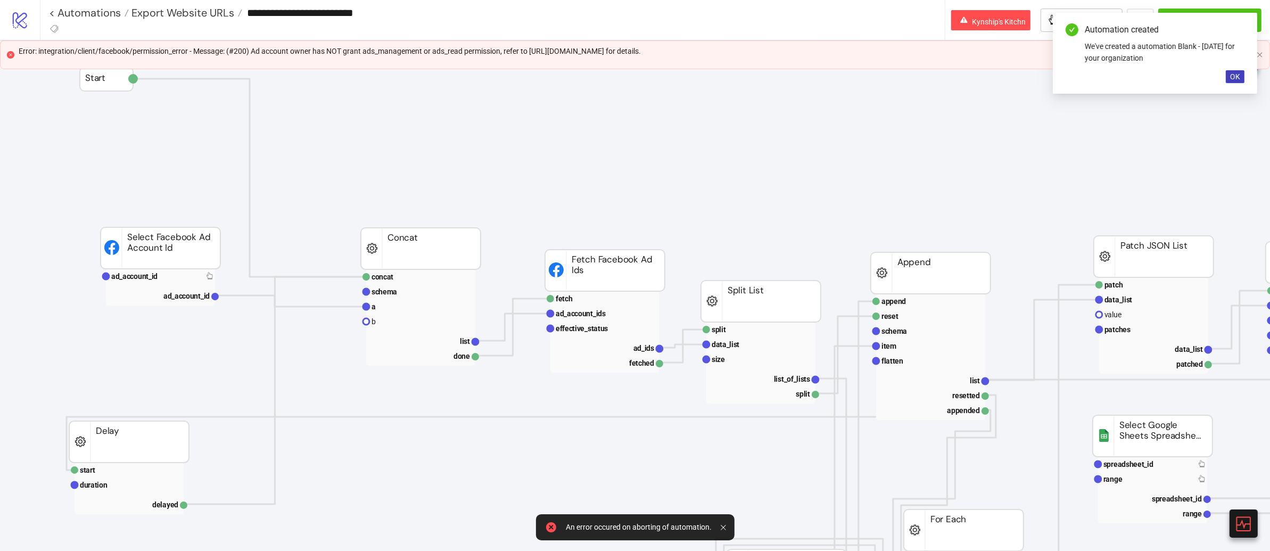
type input "**********"
click at [1231, 75] on span "OK" at bounding box center [1235, 76] width 10 height 9
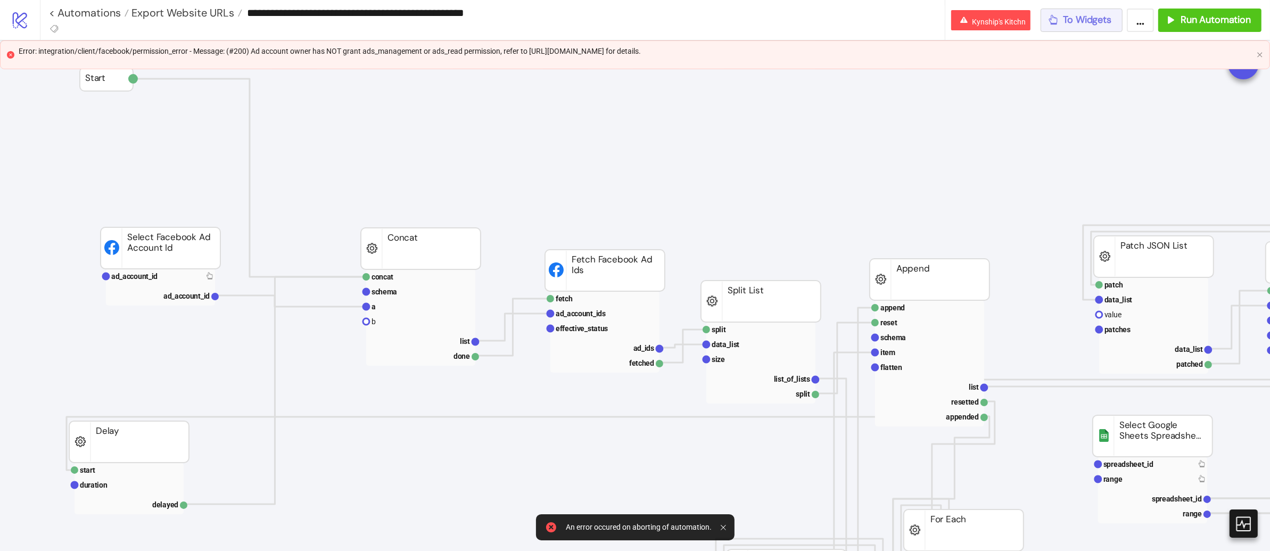
click at [1098, 31] on button "To Widgets" at bounding box center [1081, 20] width 82 height 23
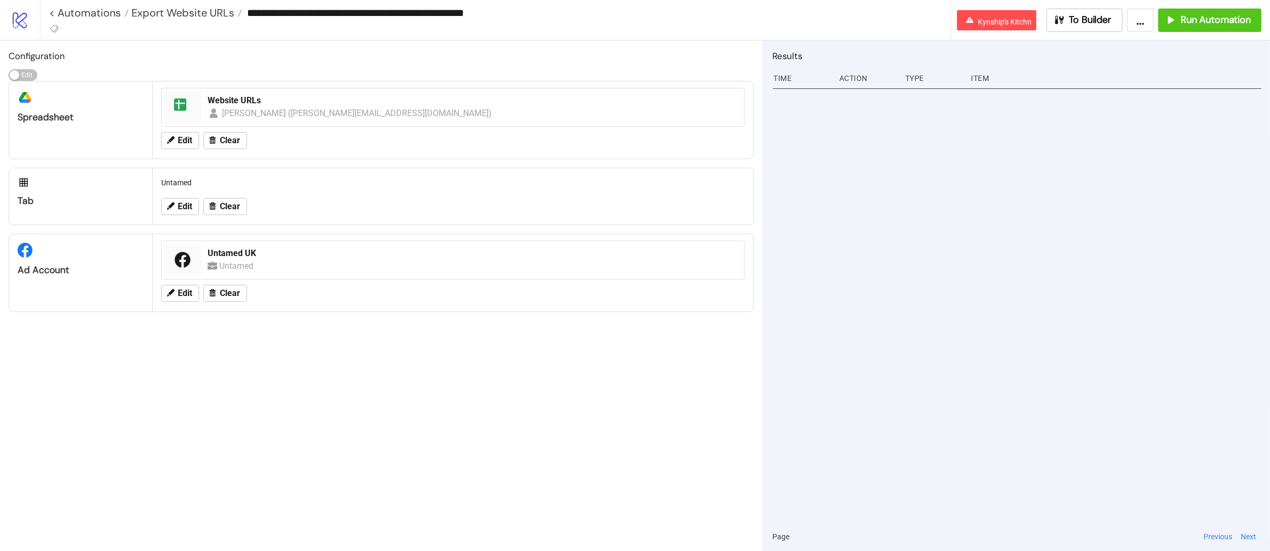
drag, startPoint x: 454, startPoint y: 15, endPoint x: 575, endPoint y: 27, distance: 120.8
click at [575, 27] on div "**********" at bounding box center [495, 20] width 911 height 40
type input "**********"
drag, startPoint x: 186, startPoint y: 217, endPoint x: 189, endPoint y: 205, distance: 11.6
click at [186, 216] on div "Edit Clear" at bounding box center [453, 207] width 592 height 28
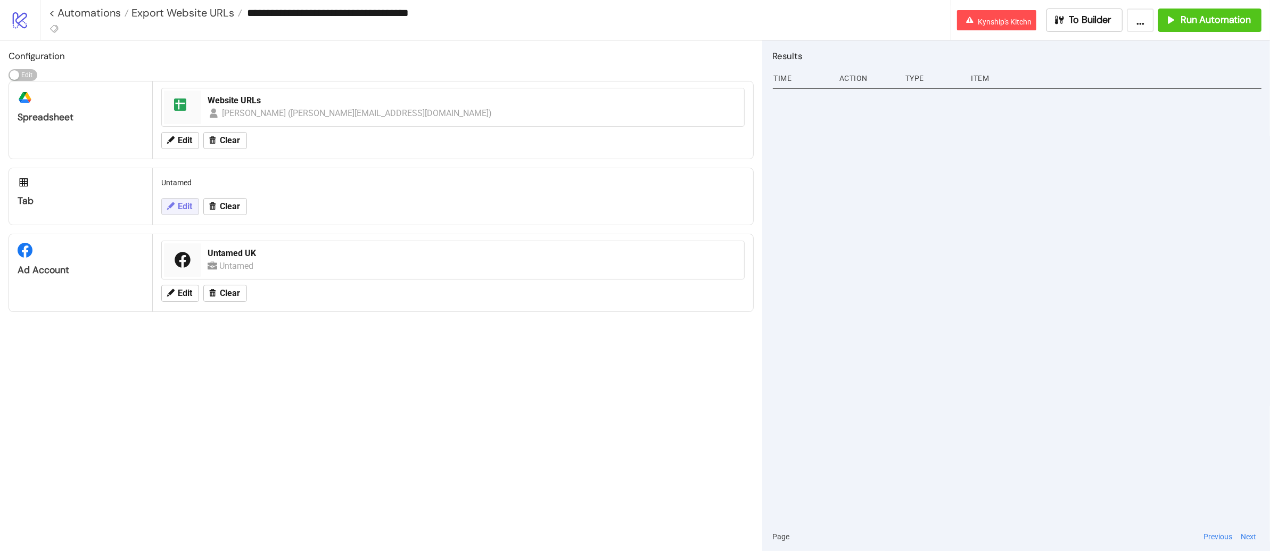
click at [189, 205] on span "Edit" at bounding box center [185, 207] width 14 height 10
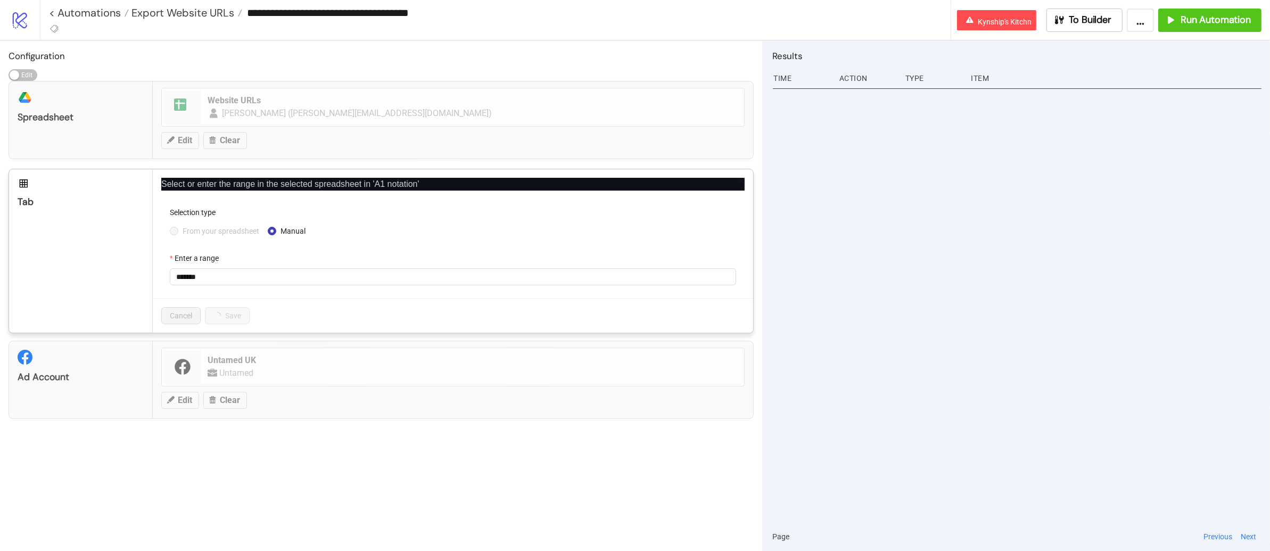
click at [216, 233] on span "From your spreadsheet" at bounding box center [220, 231] width 85 height 12
click at [217, 235] on span "From your spreadsheet" at bounding box center [220, 231] width 85 height 12
click at [199, 231] on span "From your spreadsheet" at bounding box center [220, 231] width 85 height 12
click at [179, 250] on form "Selection type From your spreadsheet Manual Select a tab Untamed" at bounding box center [452, 252] width 583 height 92
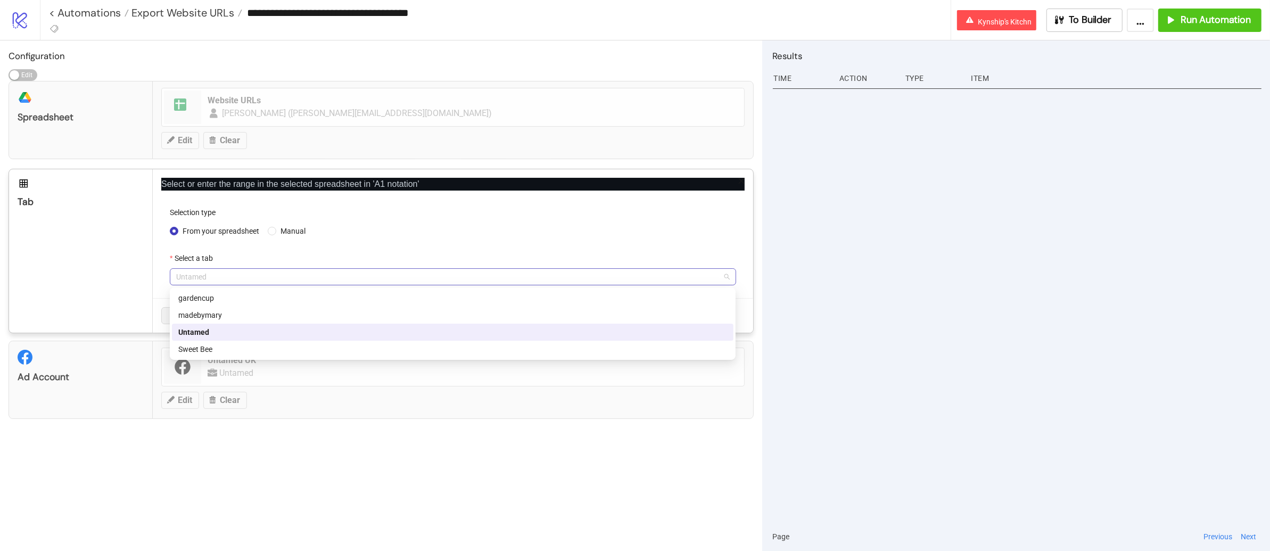
click at [193, 278] on span "Untamed" at bounding box center [452, 277] width 553 height 16
click at [221, 342] on div "Sweet Bee" at bounding box center [452, 349] width 561 height 17
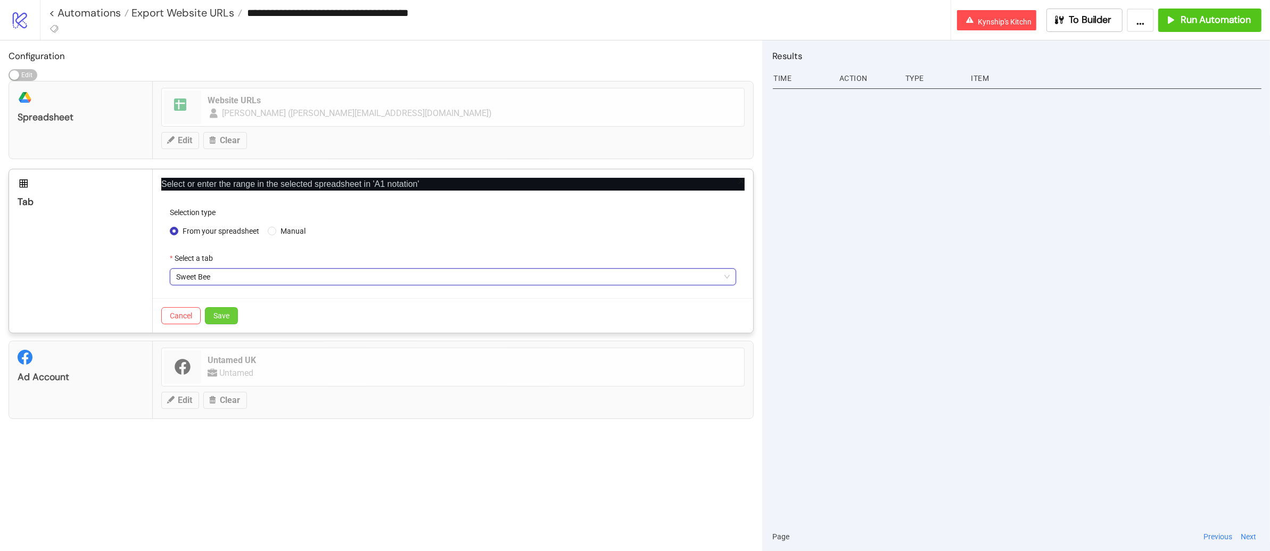
click at [228, 312] on span "Save" at bounding box center [221, 315] width 16 height 9
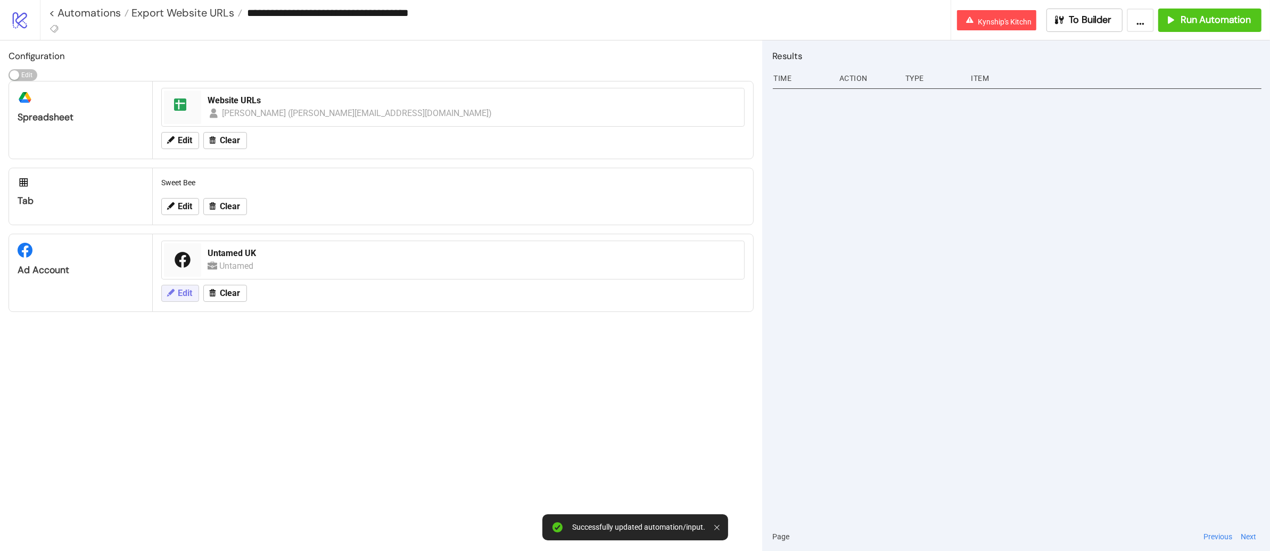
click at [196, 290] on button "Edit" at bounding box center [180, 293] width 38 height 17
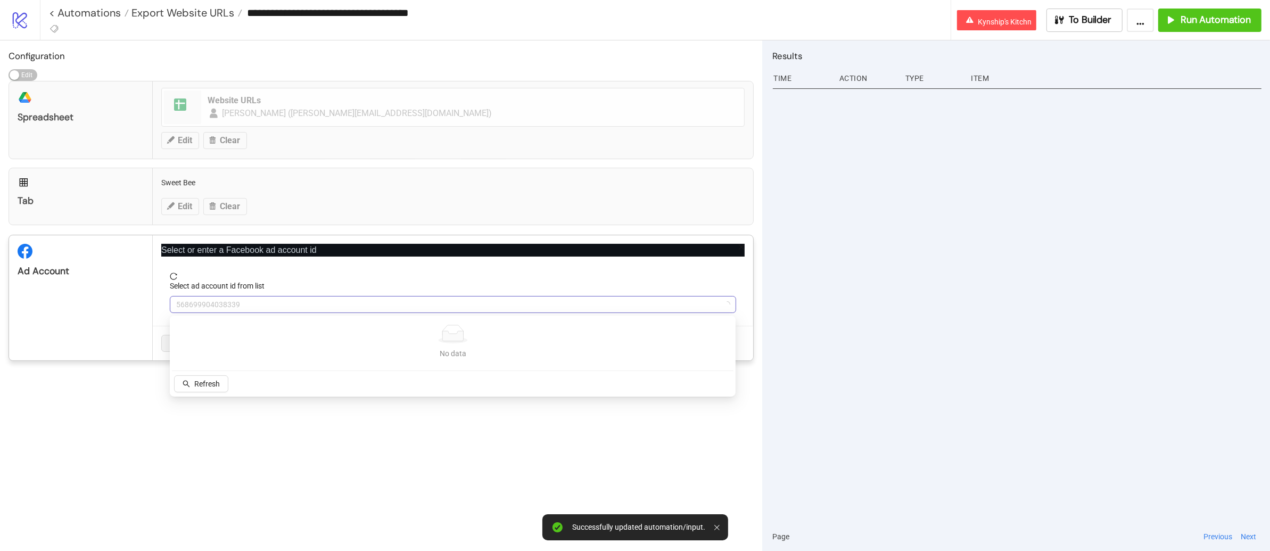
click at [266, 307] on span "568699904038339" at bounding box center [452, 304] width 553 height 16
type input "****"
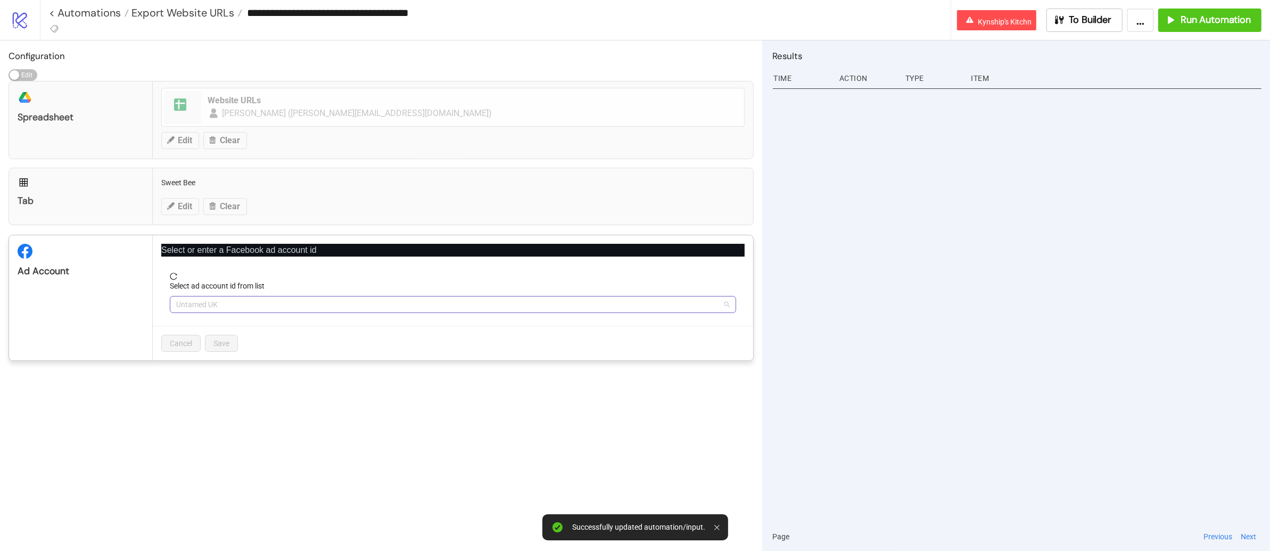
click at [247, 306] on span "Untamed UK" at bounding box center [452, 304] width 553 height 16
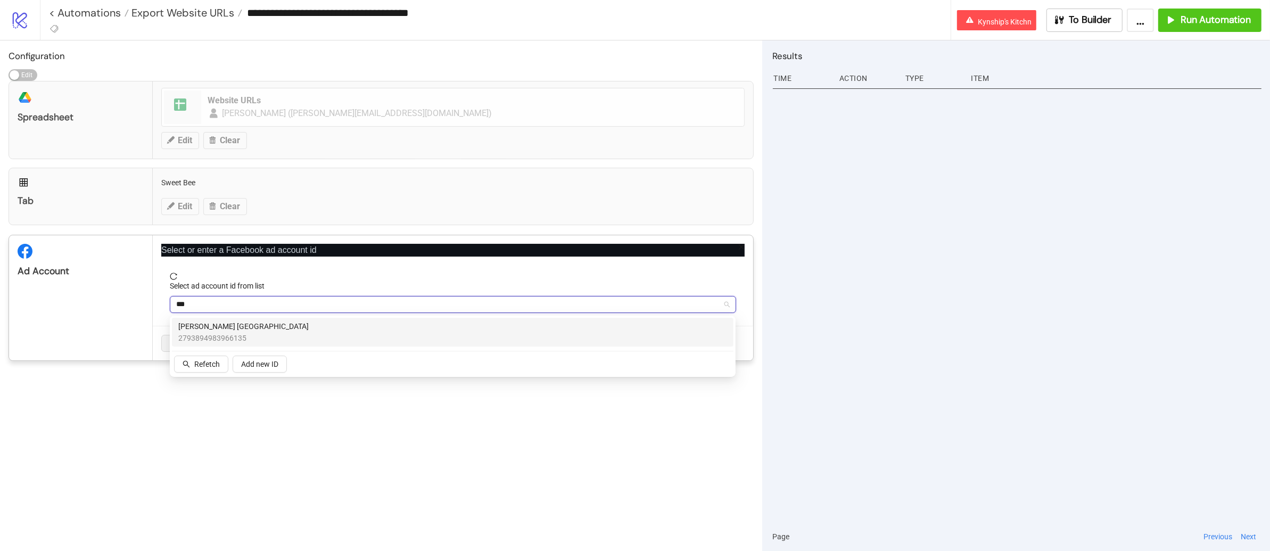
type input "****"
click at [247, 320] on div "Nava Rupa USA 2793894983966135" at bounding box center [452, 331] width 549 height 23
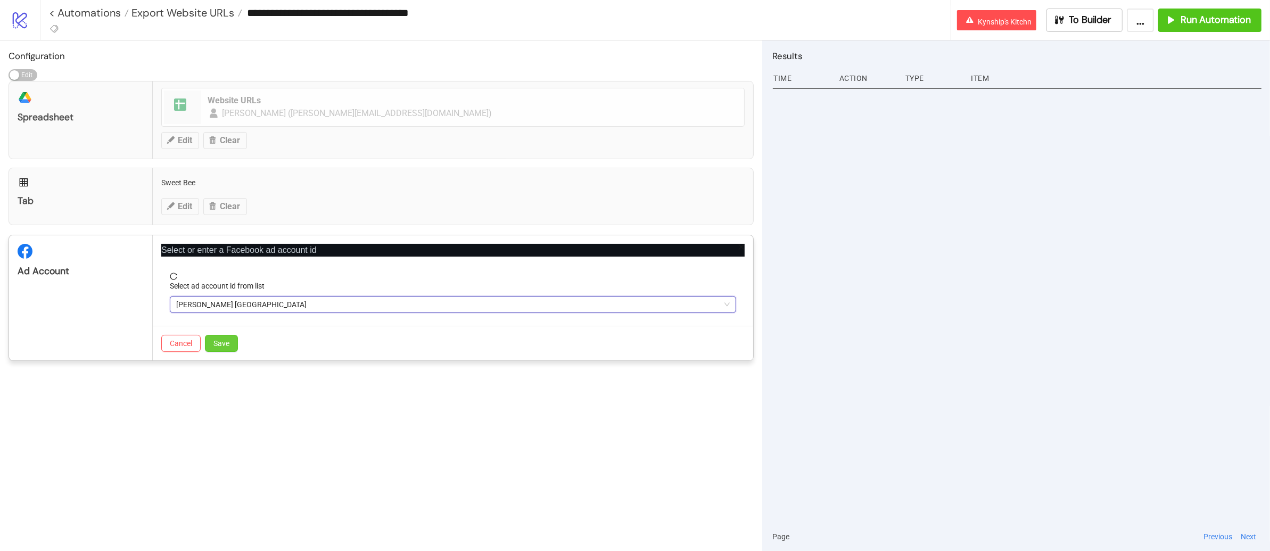
click at [236, 344] on button "Save" at bounding box center [221, 343] width 33 height 17
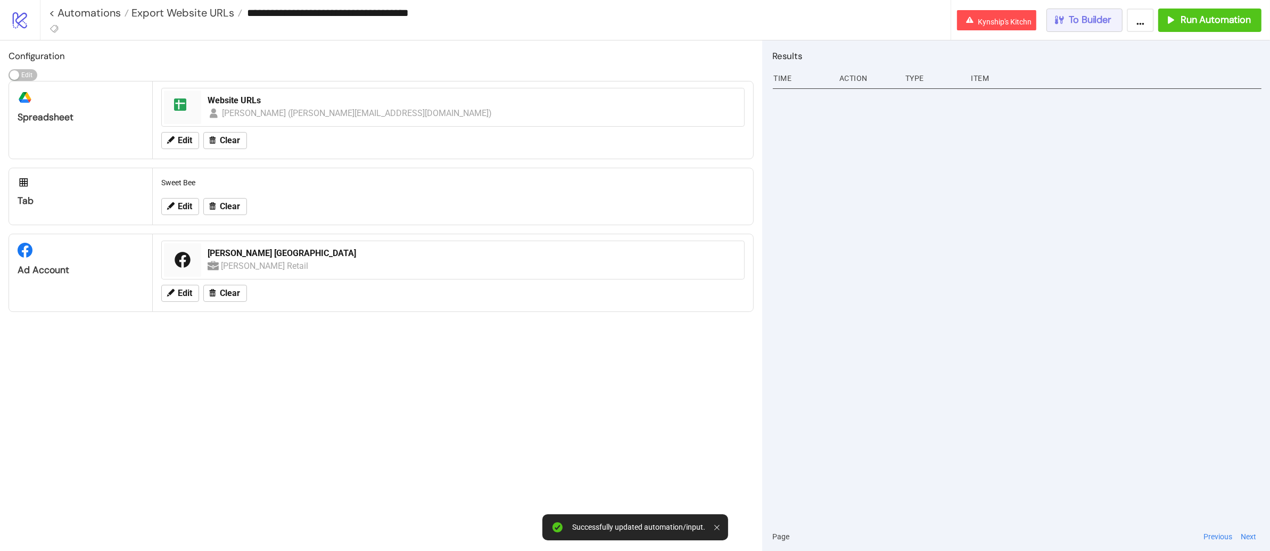
click at [1108, 23] on span "To Builder" at bounding box center [1090, 20] width 43 height 12
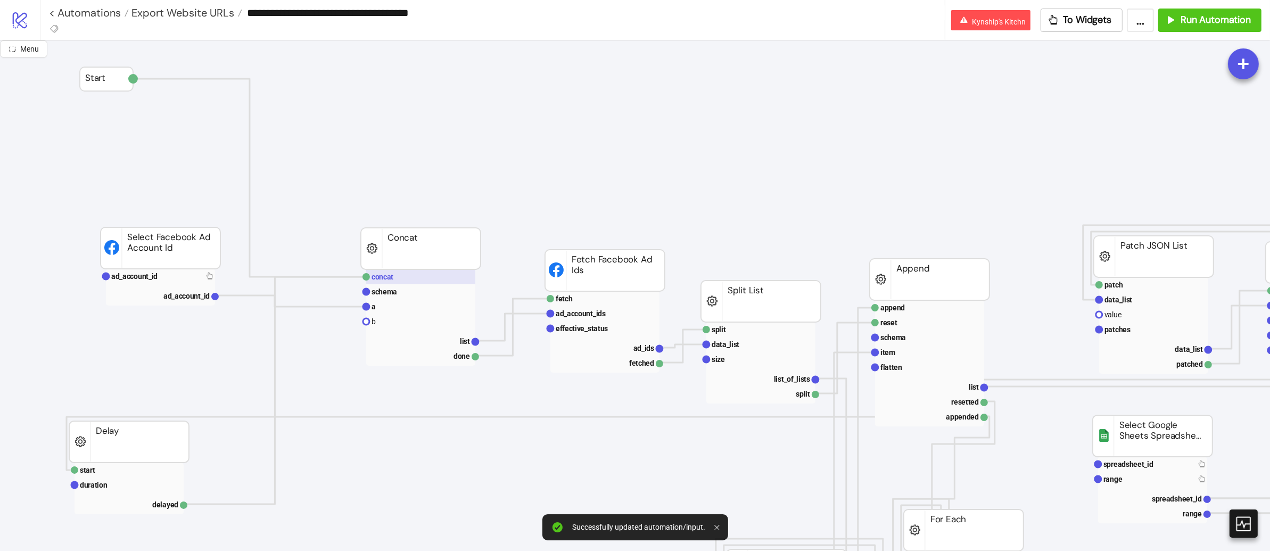
click at [413, 280] on rect at bounding box center [420, 276] width 109 height 15
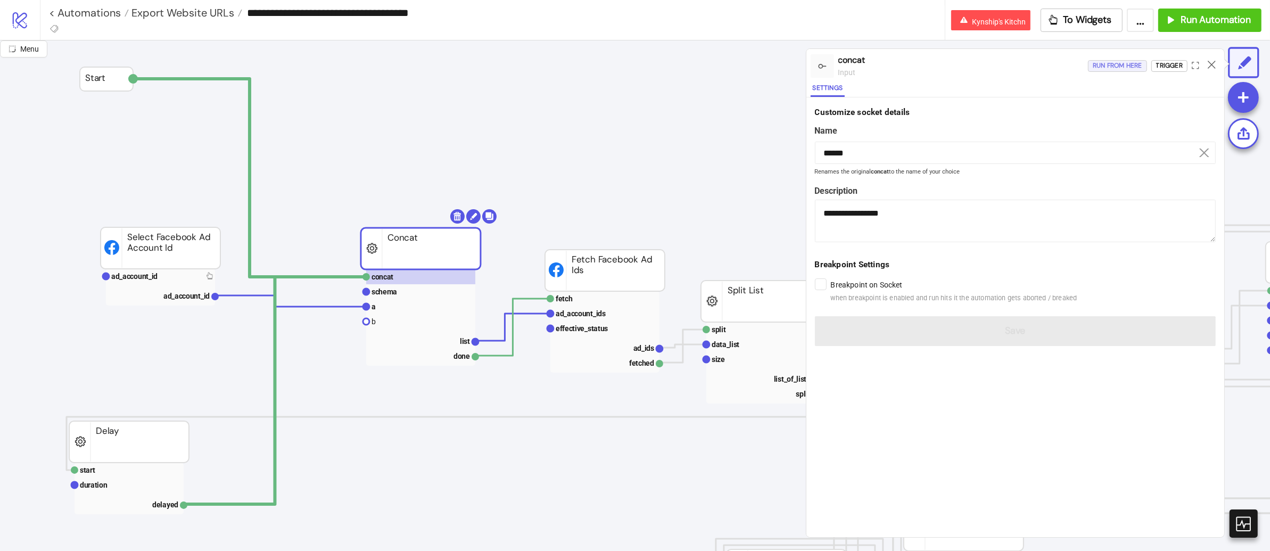
click at [1100, 62] on div "Run from here" at bounding box center [1116, 66] width 49 height 12
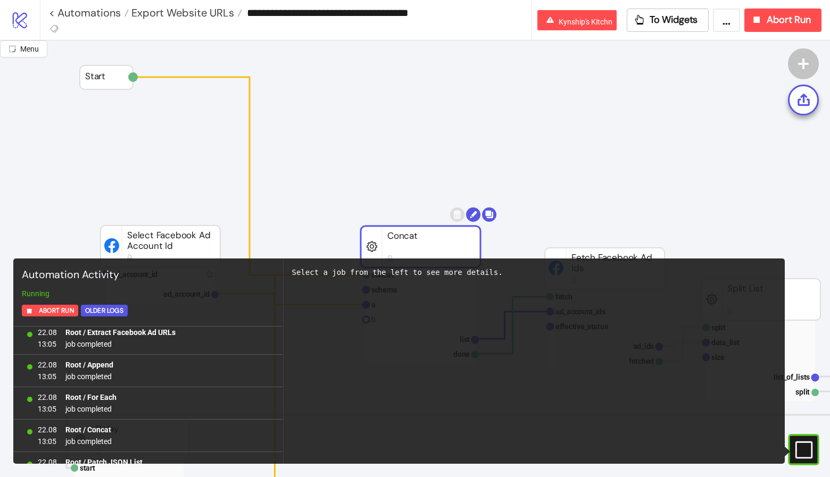
scroll to position [28022, 0]
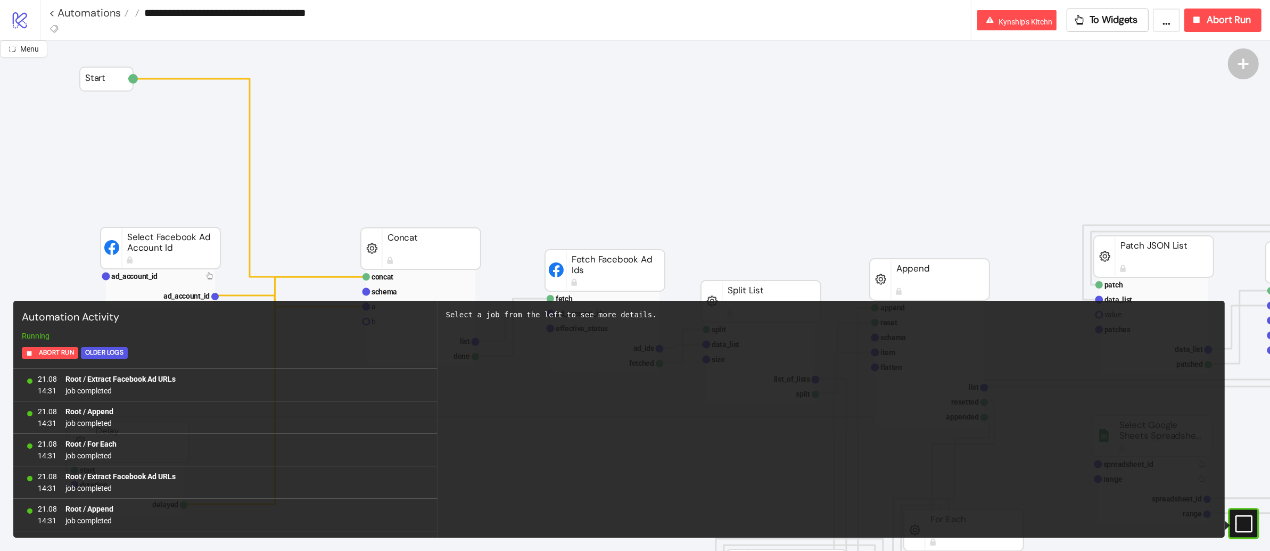
scroll to position [938, 0]
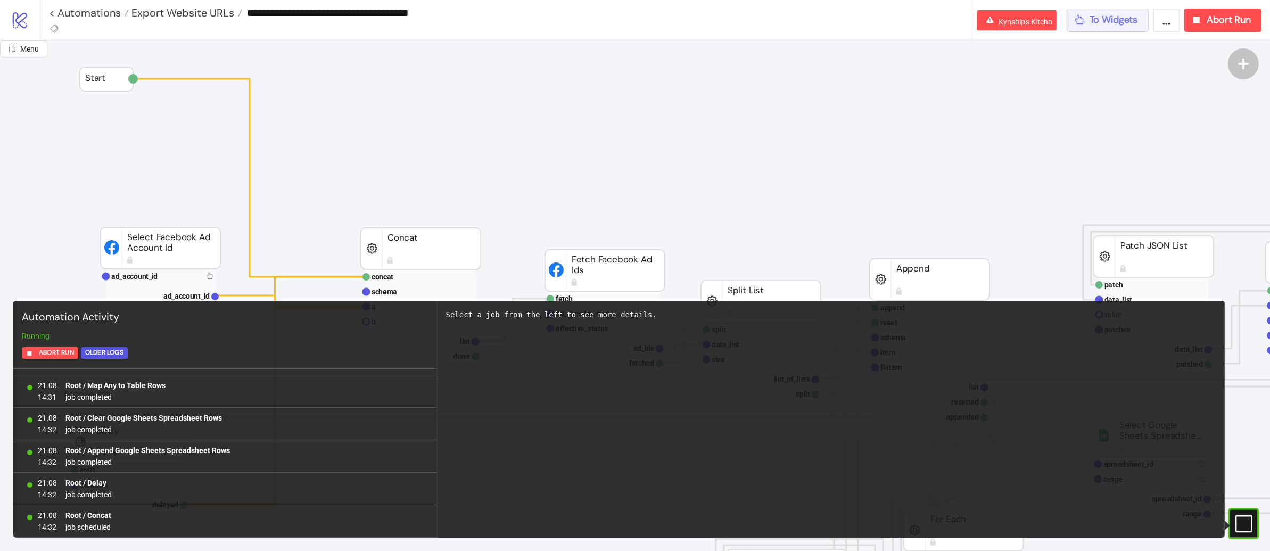
click at [1114, 10] on button "To Widgets" at bounding box center [1107, 20] width 82 height 23
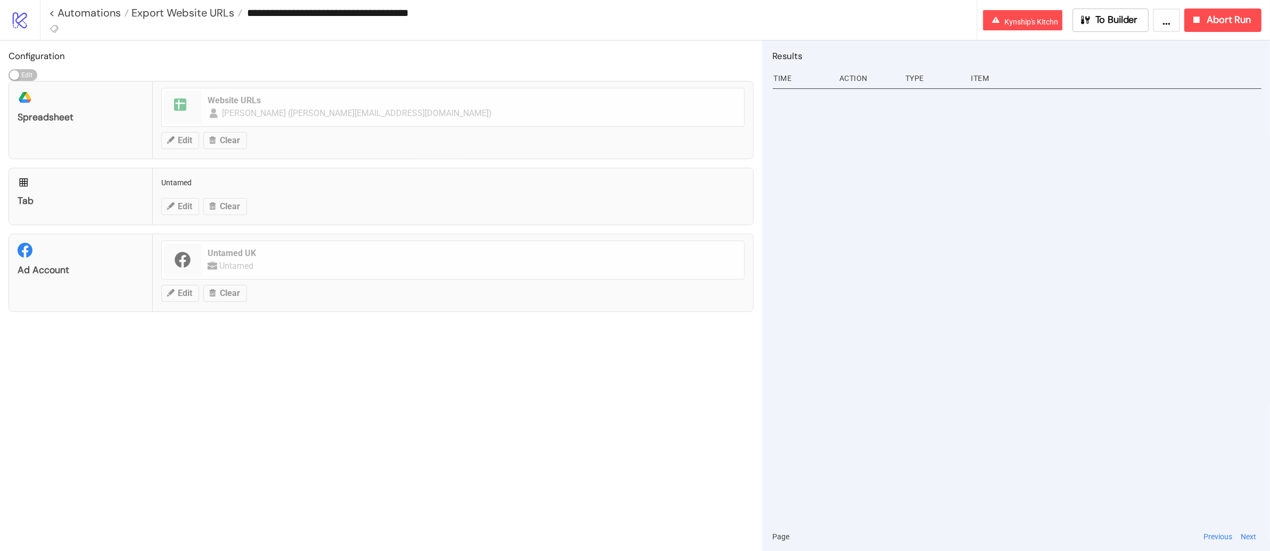
click at [1160, 24] on button "..." at bounding box center [1165, 20] width 27 height 23
click at [1130, 48] on span "Export Automation" at bounding box center [1139, 44] width 63 height 12
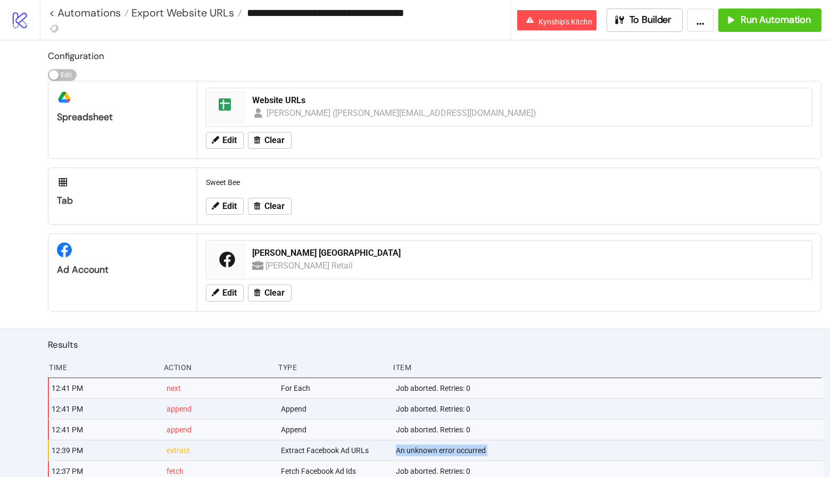
click at [28, 19] on icon "logo/logo-mobile" at bounding box center [20, 20] width 19 height 19
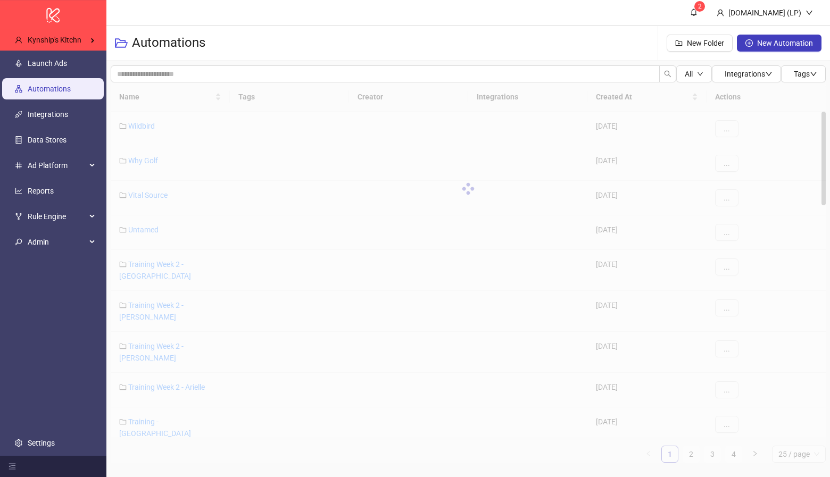
click at [45, 180] on ul "Launch Ads Automations Integrations Data Stores Ad Platform Reports Rule Engine…" at bounding box center [53, 253] width 106 height 405
click at [45, 191] on link "Reports" at bounding box center [41, 191] width 26 height 9
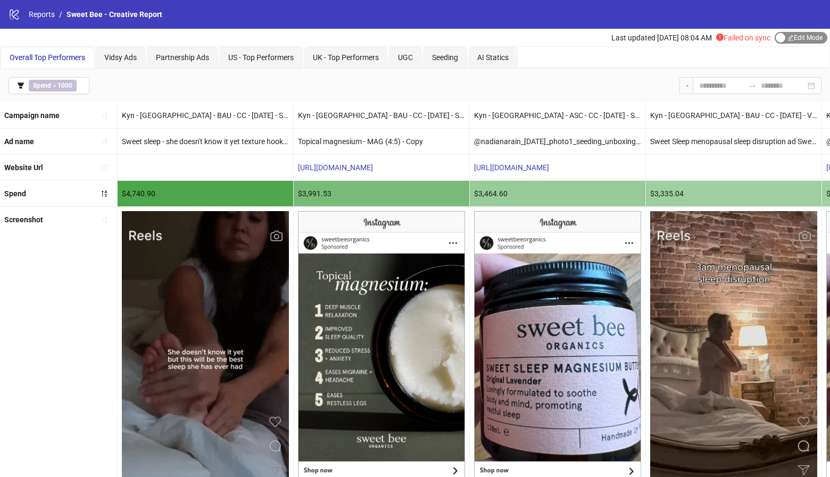
click at [794, 35] on span "Edit Mode Edit Mode" at bounding box center [801, 38] width 53 height 12
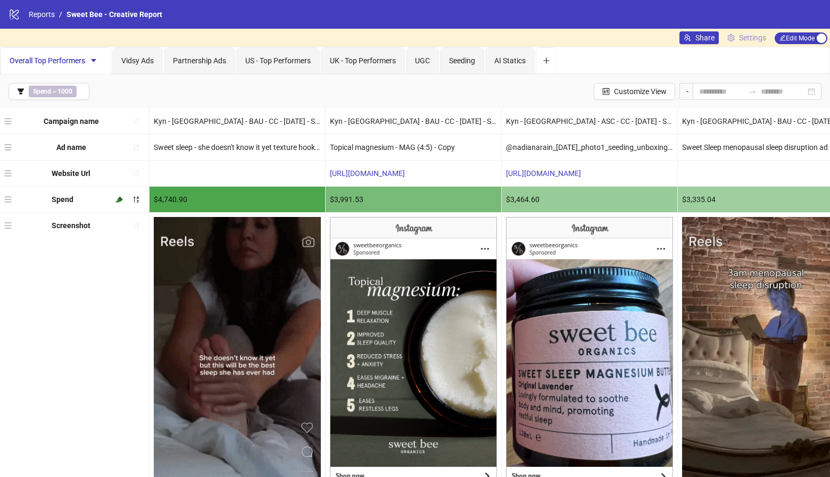
click at [744, 39] on span "Settings" at bounding box center [752, 38] width 27 height 12
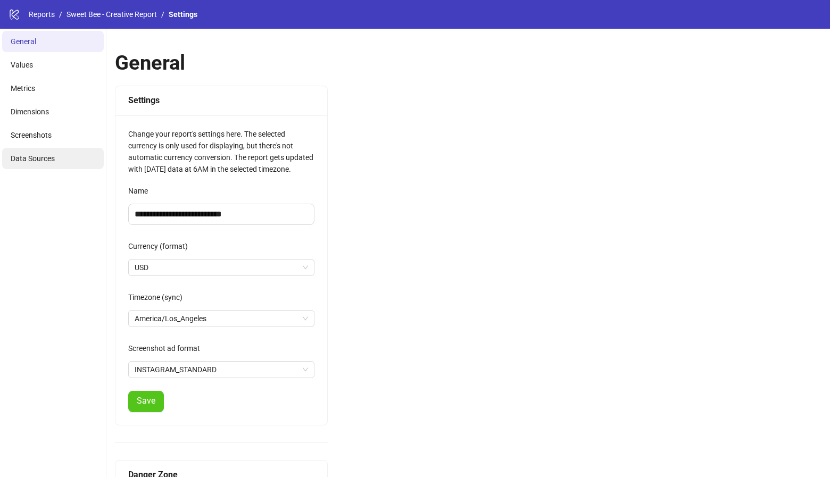
click at [27, 151] on li "Data Sources" at bounding box center [53, 158] width 102 height 21
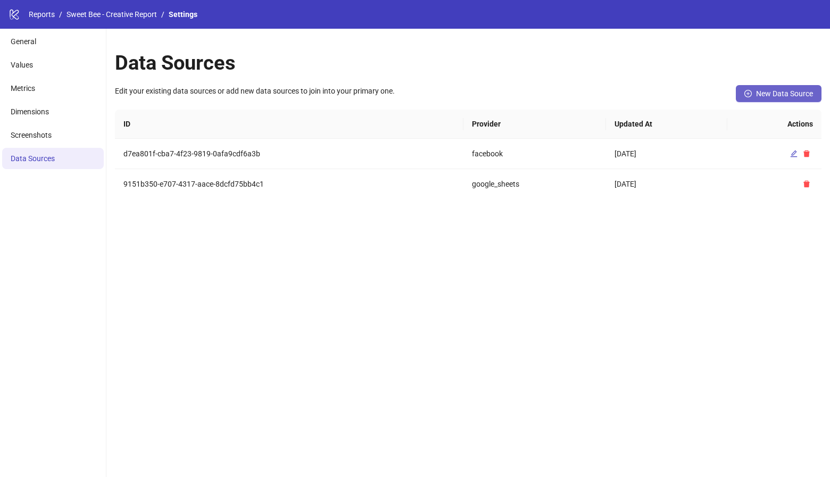
click at [800, 95] on span "New Data Source" at bounding box center [784, 93] width 57 height 9
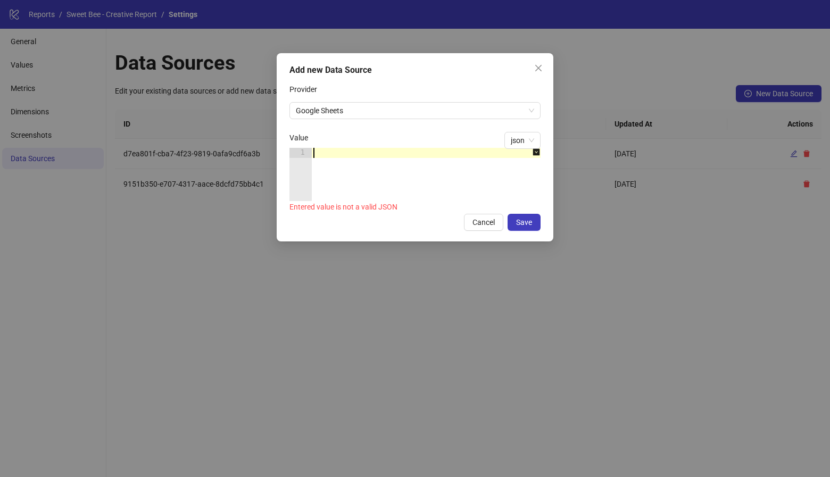
click at [323, 151] on div at bounding box center [431, 184] width 240 height 73
paste textarea "*"
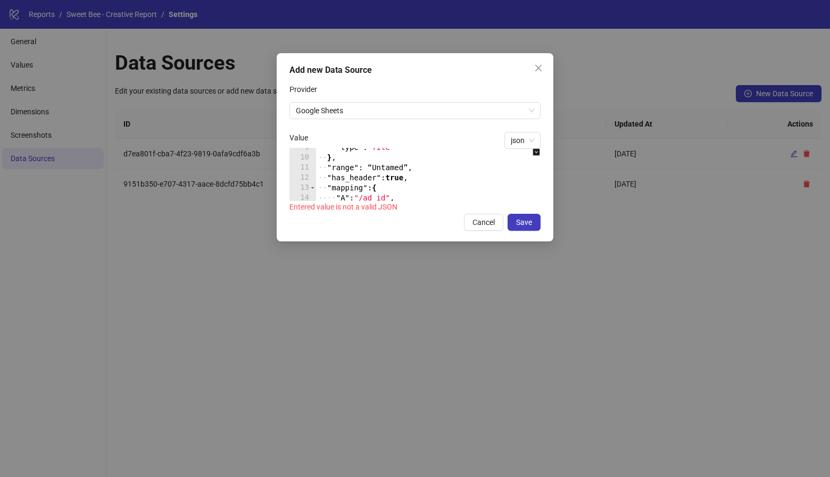
scroll to position [74, 0]
click at [537, 155] on icon "down-square" at bounding box center [536, 152] width 7 height 7
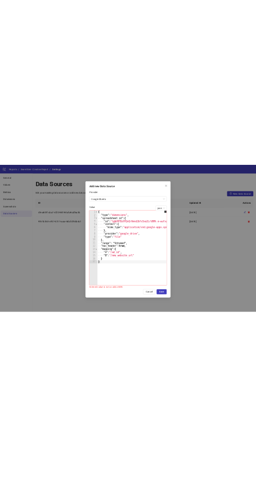
scroll to position [0, 0]
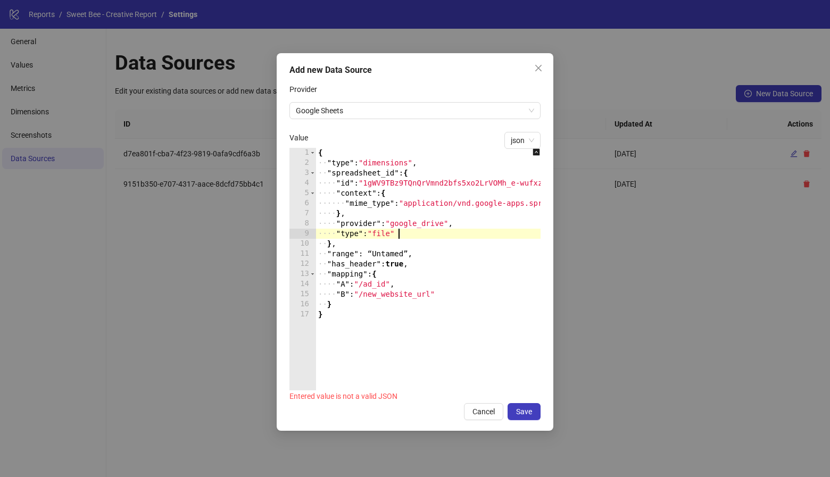
click at [397, 235] on div "{ ·· "type" : "dimensions" , ·· "spreadsheet_id" : { ···· "id" : "1gWV9TBz9TQnQ…" at bounding box center [452, 279] width 272 height 263
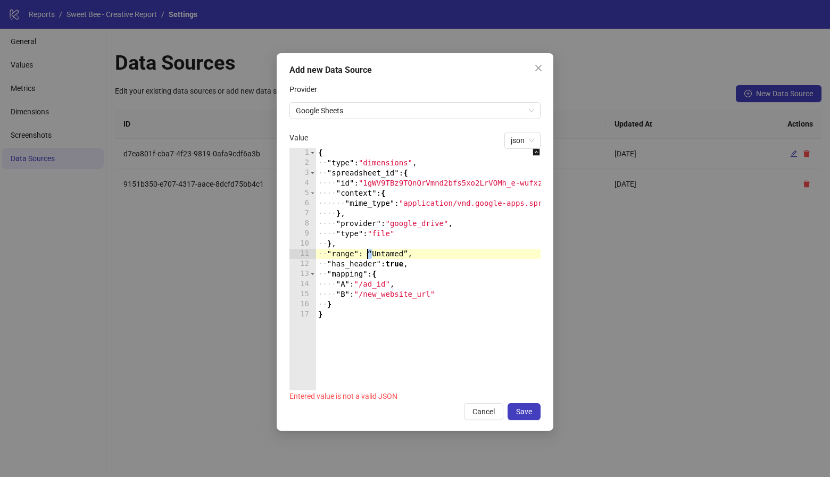
paste textarea "**"
click at [405, 256] on div "{ ·· "type" : "dimensions" , ·· "spreadsheet_id" : { ···· "id" : "1gWV9TBz9TQnQ…" at bounding box center [452, 279] width 272 height 263
paste textarea "**"
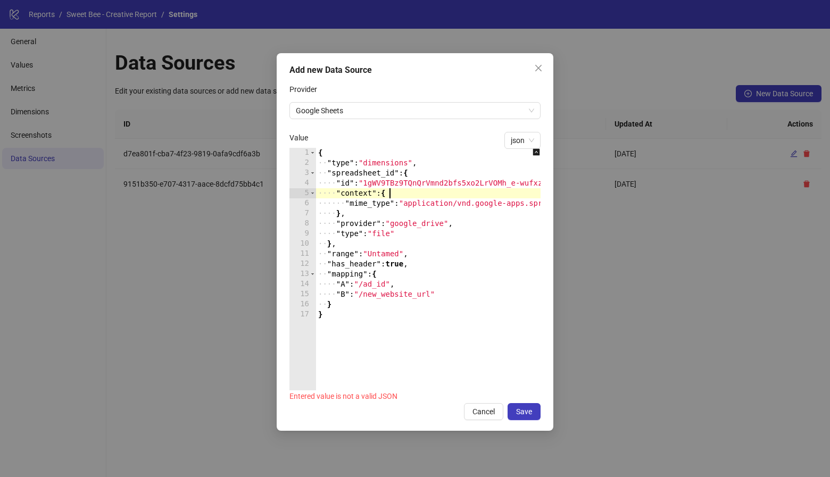
click at [397, 191] on div "{ ·· "type" : "dimensions" , ·· "spreadsheet_id" : { ···· "id" : "1gWV9TBz9TQnQ…" at bounding box center [452, 279] width 272 height 263
type textarea "* *"
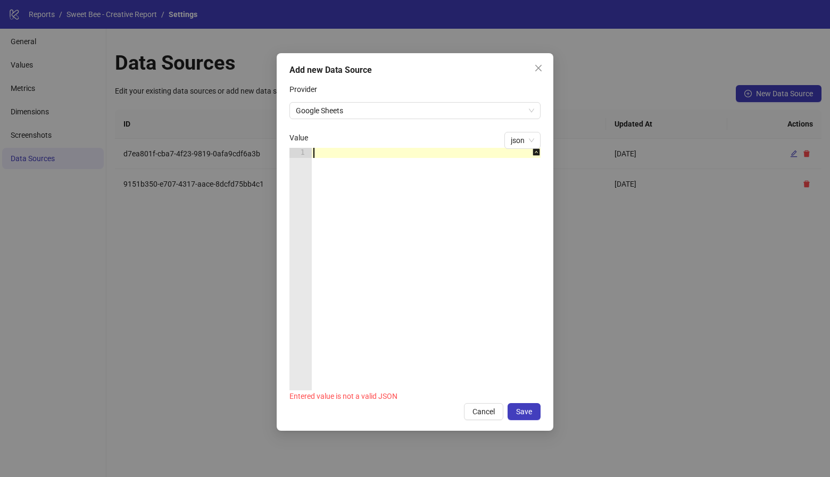
paste textarea "*"
type textarea "*"
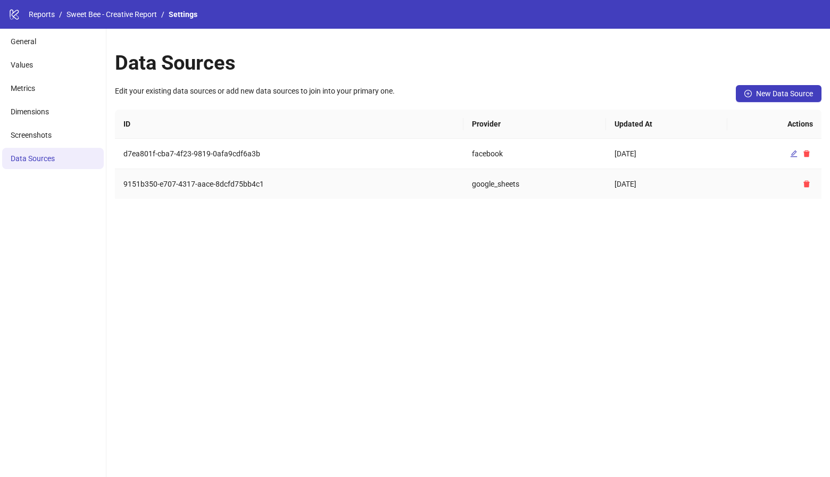
click at [380, 184] on td "9151b350-e707-4317-aace-8dcfd75bb4c1" at bounding box center [289, 184] width 349 height 30
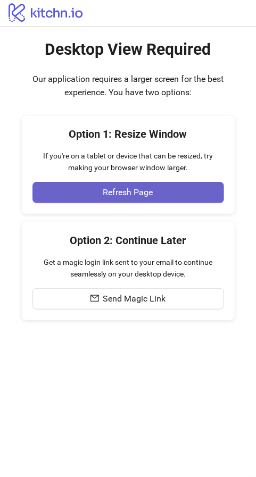
click at [183, 194] on button "Refresh Page" at bounding box center [128, 192] width 192 height 21
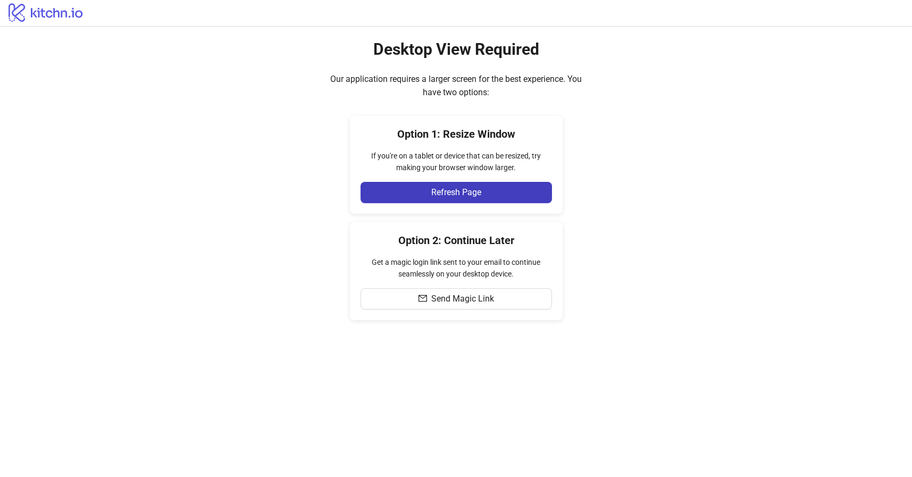
click at [43, 14] on icon at bounding box center [46, 12] width 74 height 19
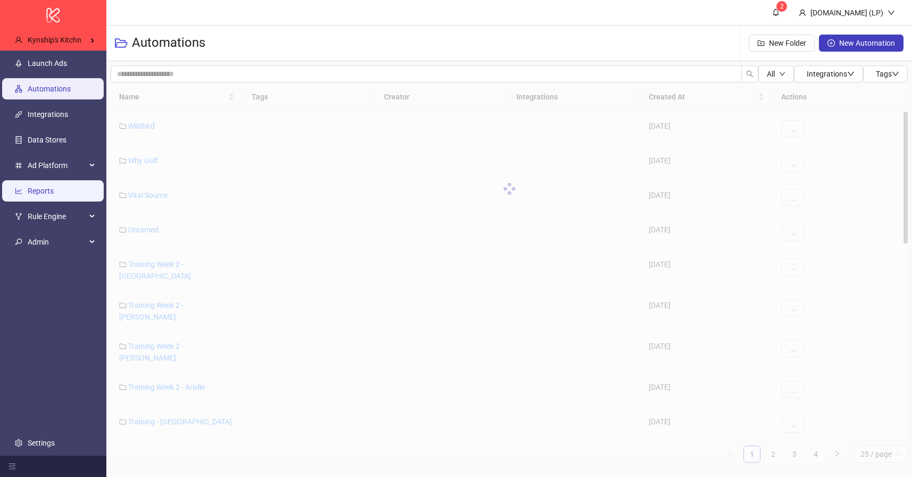
click at [54, 191] on link "Reports" at bounding box center [41, 191] width 26 height 9
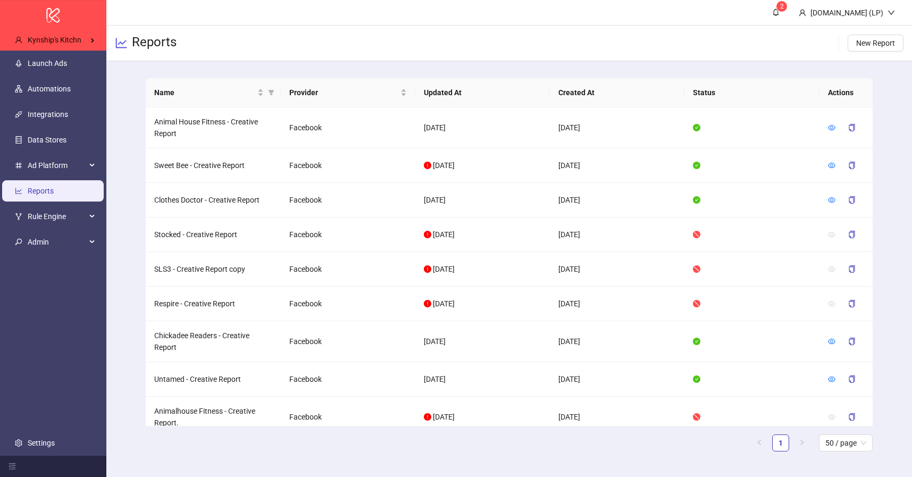
click at [255, 44] on div "Reports New Report" at bounding box center [509, 44] width 806 height 36
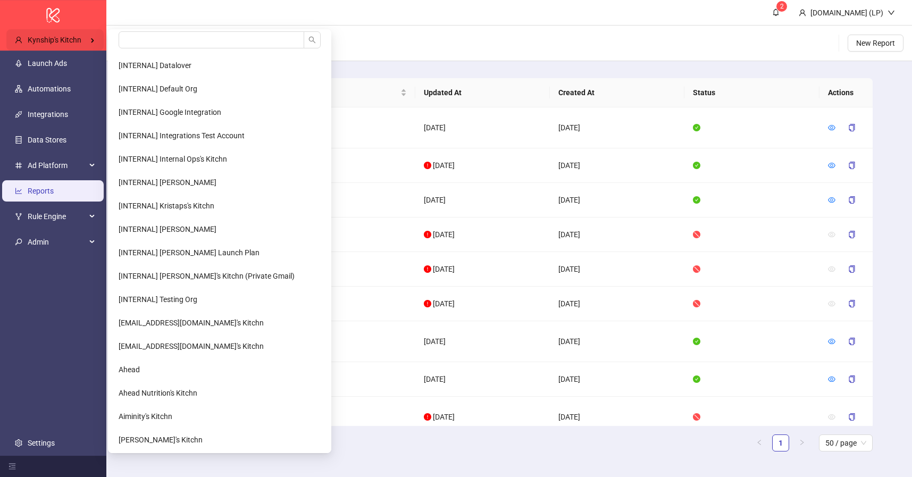
click at [69, 31] on div "Kynship's Kitchn" at bounding box center [54, 39] width 97 height 21
click at [137, 36] on input "search" at bounding box center [212, 39] width 186 height 17
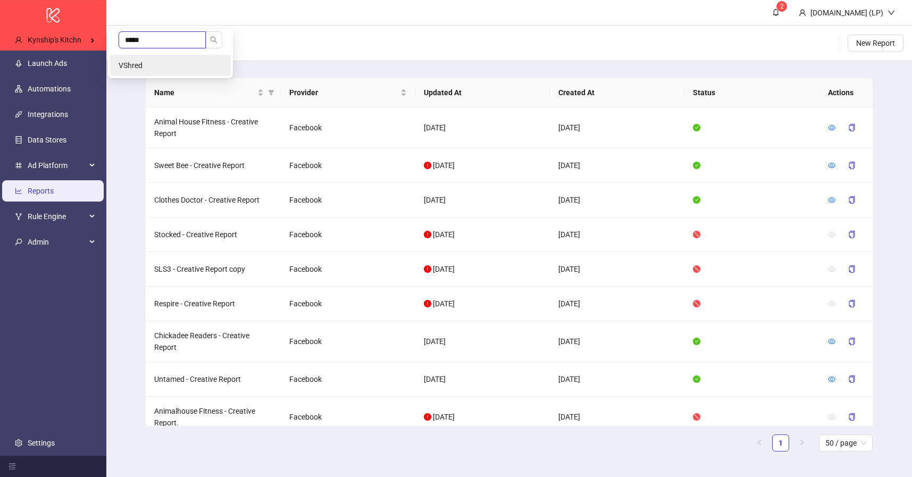
type input "*****"
click at [123, 73] on li "VShred" at bounding box center [170, 65] width 121 height 21
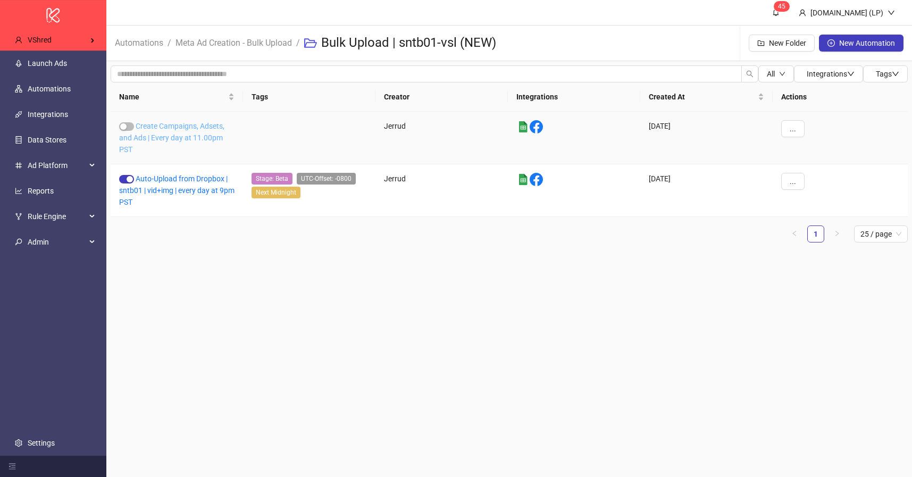
click at [178, 122] on link "Create Campaigns, Adsets, and Ads | Every day at 11.00pm PST" at bounding box center [171, 138] width 105 height 32
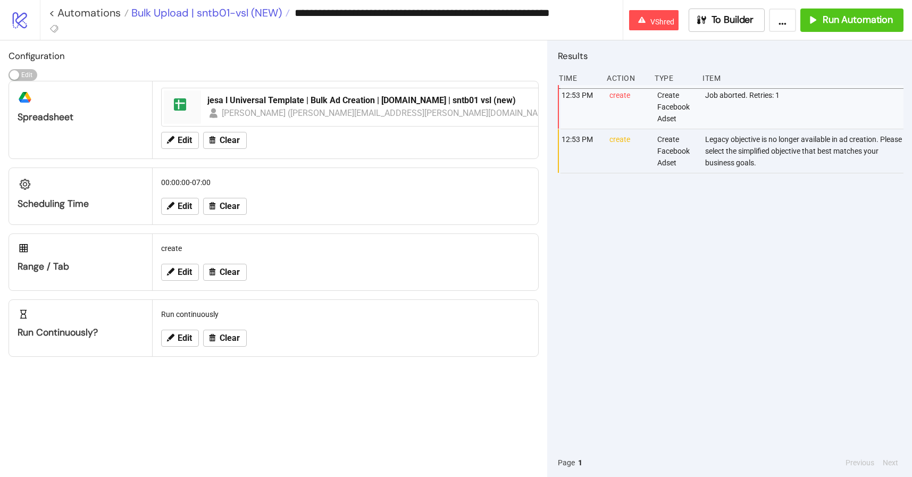
click at [250, 6] on span "Bulk Upload | sntb01-vsl (NEW)" at bounding box center [205, 13] width 153 height 14
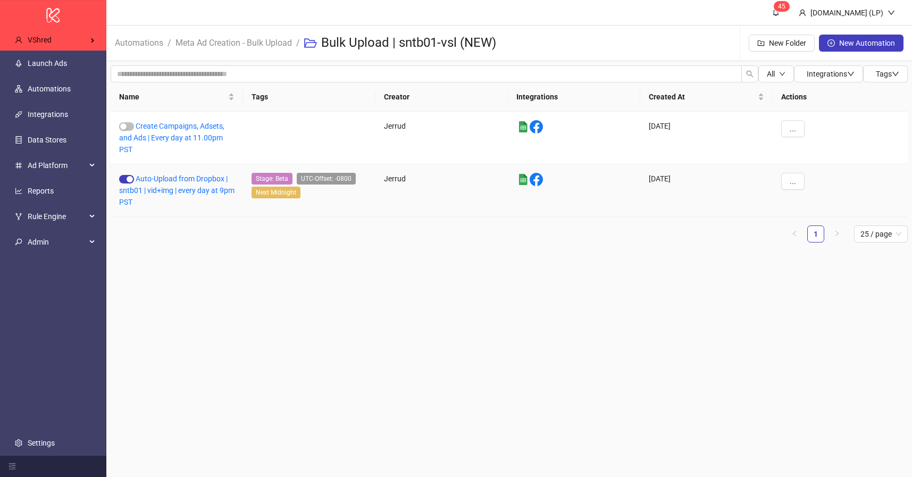
click at [184, 173] on div "Auto-Upload from Dropbox | sntb01 | vid+img | every day at 9pm PST" at bounding box center [177, 190] width 132 height 53
click at [184, 176] on link "Auto-Upload from Dropbox | sntb01 | vid+img | every day at 9pm PST" at bounding box center [176, 191] width 115 height 32
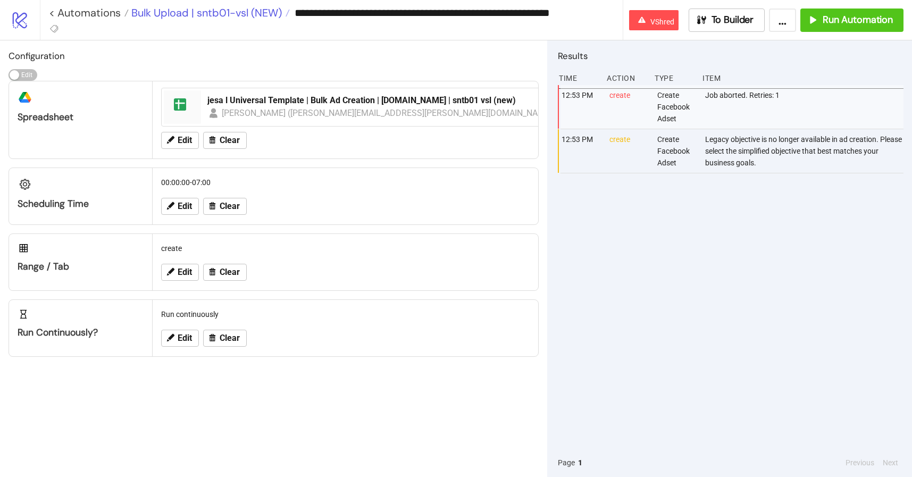
type input "**********"
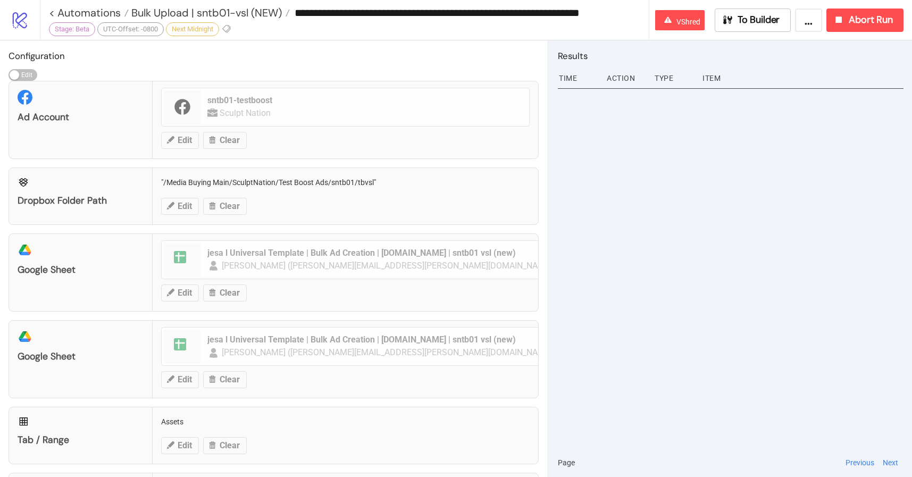
click at [840, 36] on div "**********" at bounding box center [476, 20] width 873 height 40
click at [845, 34] on div "**********" at bounding box center [476, 20] width 873 height 40
click at [850, 6] on div "**********" at bounding box center [476, 20] width 873 height 40
click at [847, 16] on div "Abort Run" at bounding box center [863, 20] width 60 height 12
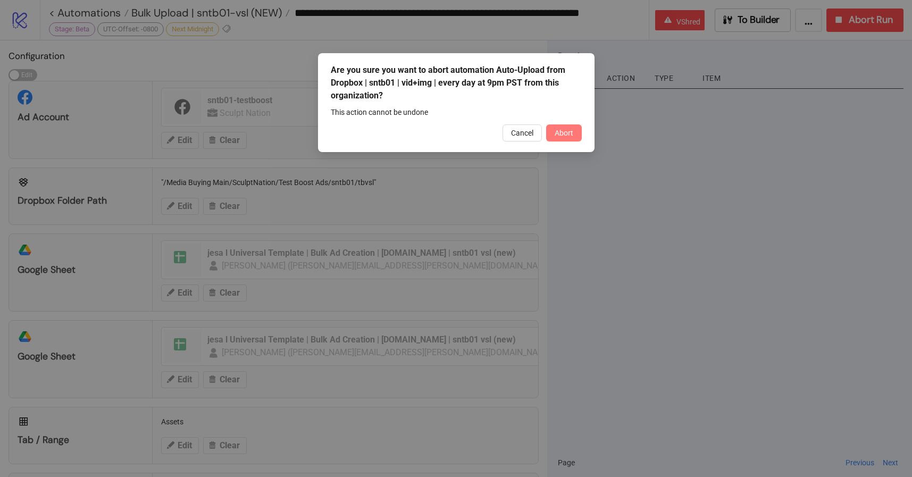
click at [567, 134] on span "Abort" at bounding box center [564, 133] width 19 height 9
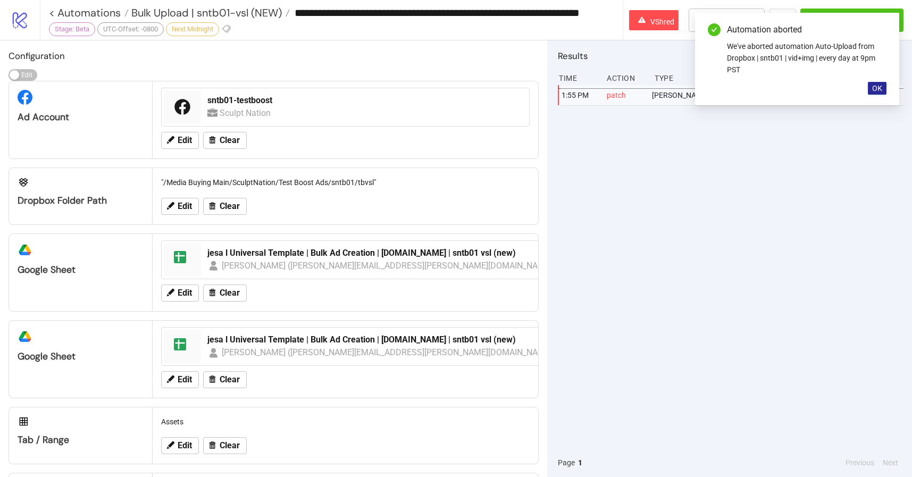
click at [884, 90] on button "OK" at bounding box center [877, 88] width 19 height 13
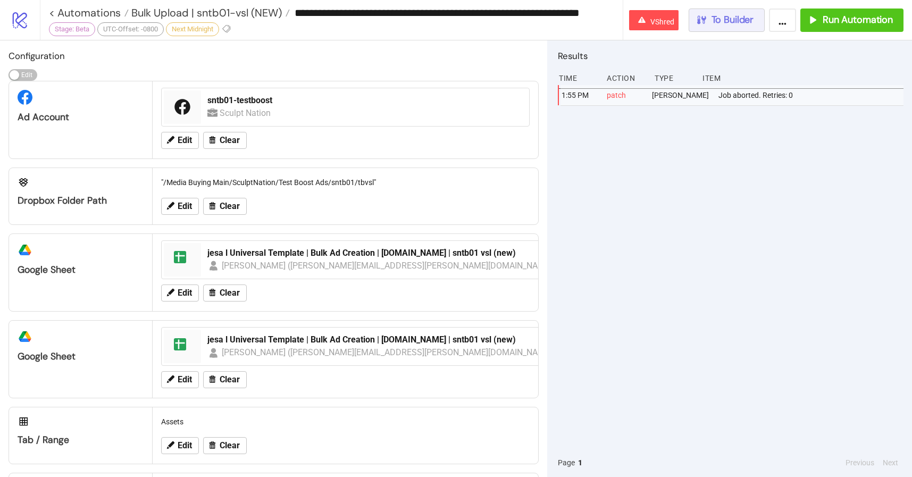
click at [718, 28] on button "To Builder" at bounding box center [727, 20] width 77 height 23
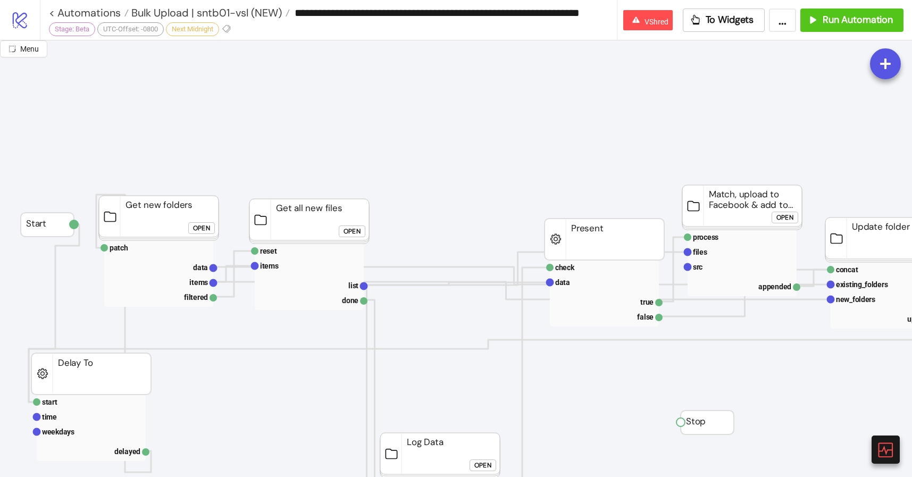
scroll to position [3, 0]
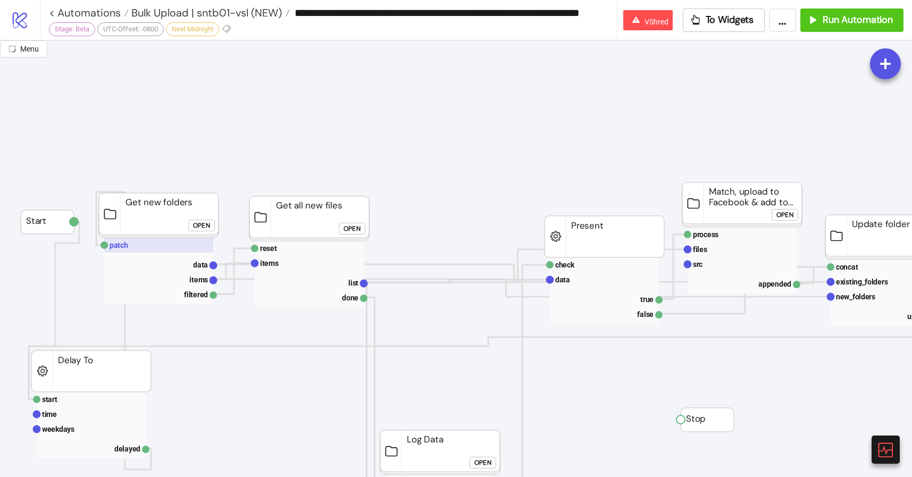
click at [181, 240] on rect at bounding box center [158, 245] width 109 height 15
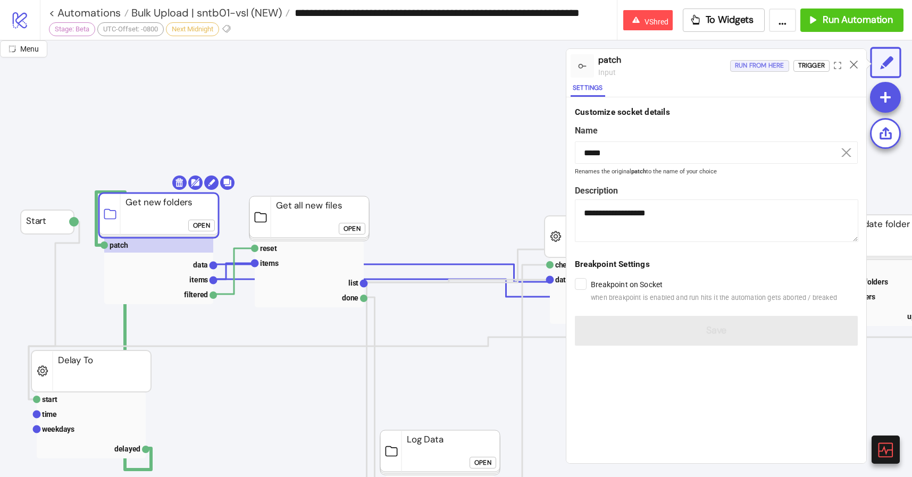
click at [780, 62] on div "Run from here" at bounding box center [759, 66] width 49 height 12
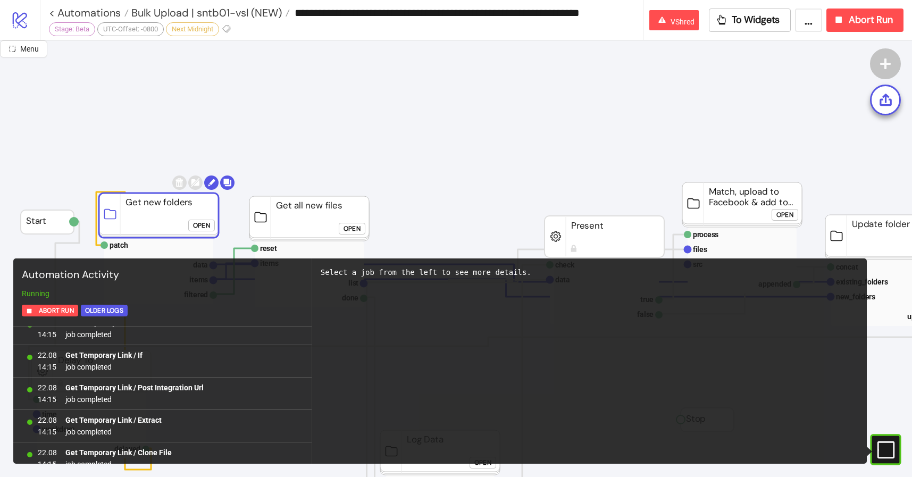
scroll to position [13410, 0]
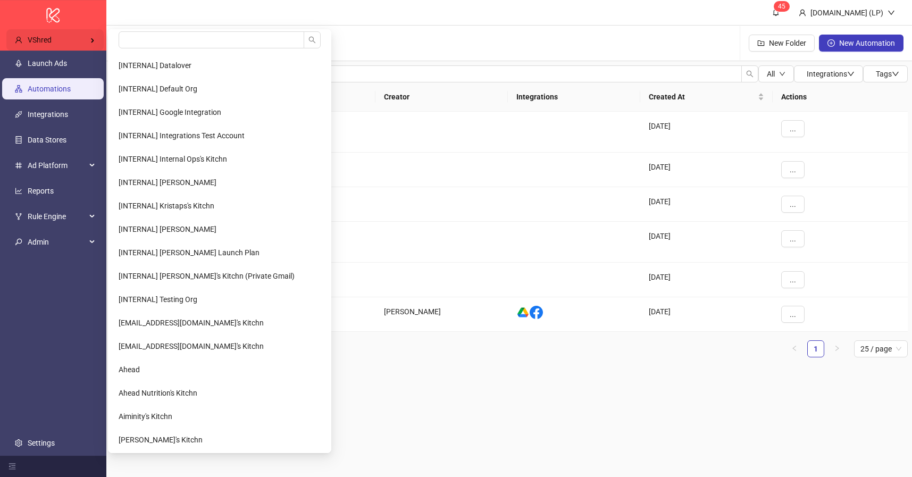
click at [83, 40] on div "VShred" at bounding box center [54, 39] width 97 height 21
click at [141, 38] on input "search" at bounding box center [212, 39] width 186 height 17
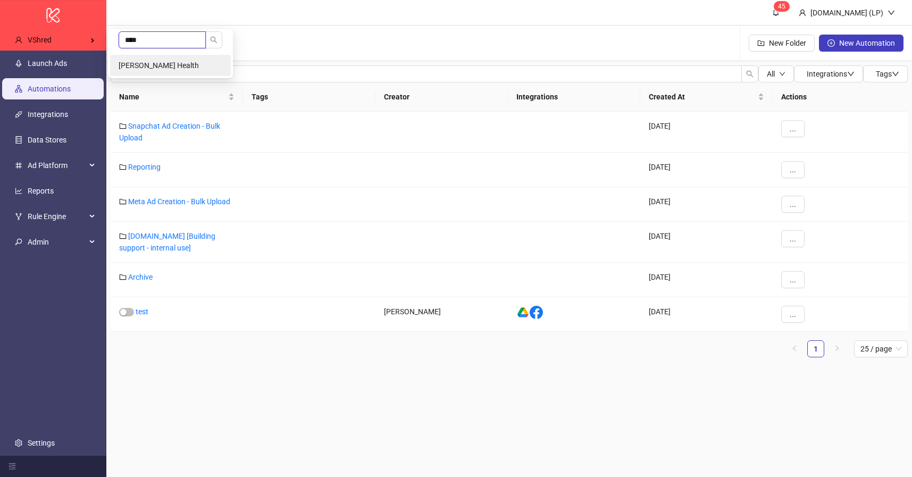
type input "****"
click at [154, 59] on li "[PERSON_NAME] Health" at bounding box center [170, 65] width 121 height 21
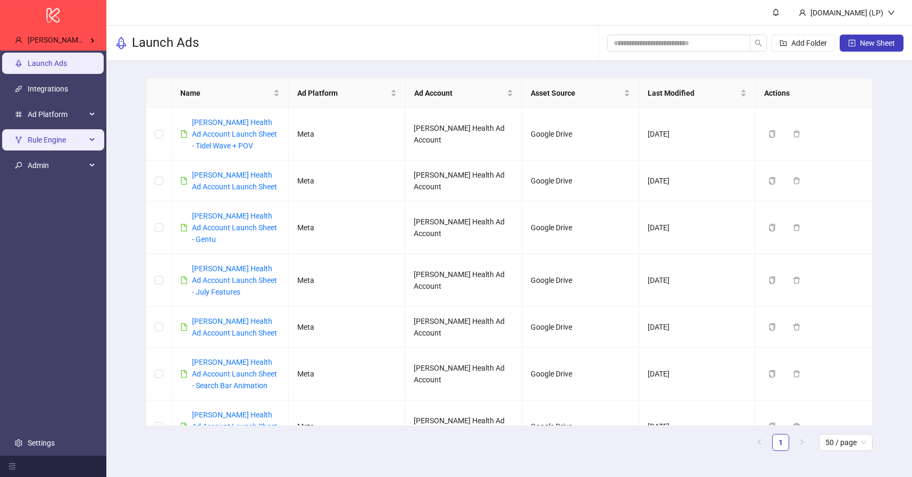
click at [74, 136] on span "Rule Engine" at bounding box center [57, 139] width 59 height 21
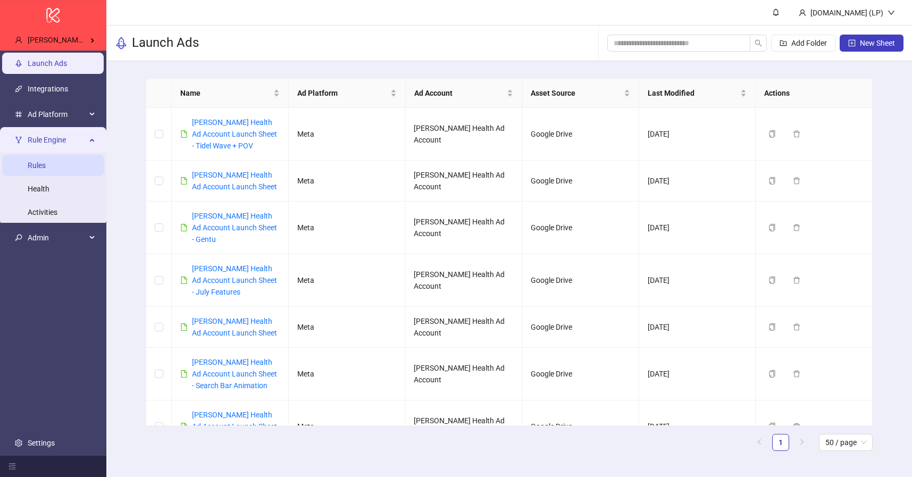
click at [46, 169] on link "Rules" at bounding box center [37, 165] width 18 height 9
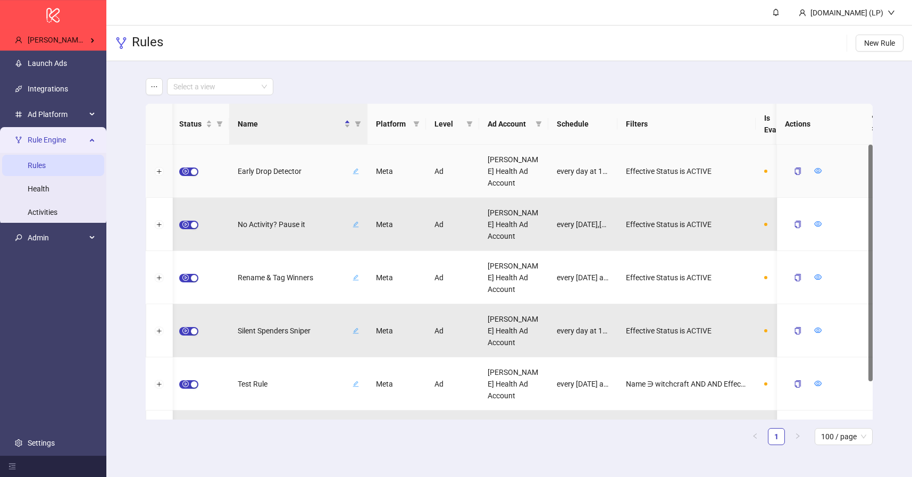
click at [157, 165] on div at bounding box center [159, 171] width 27 height 53
click at [160, 171] on button "Expand row" at bounding box center [159, 172] width 9 height 9
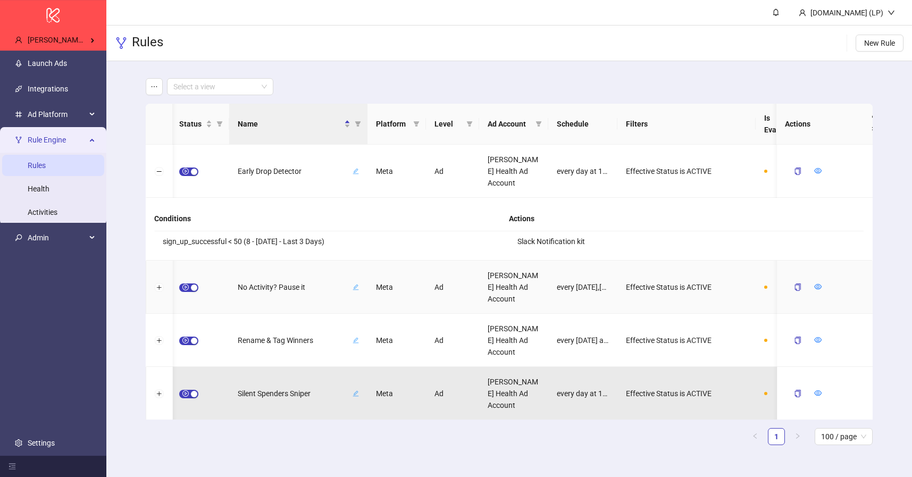
click at [159, 281] on div at bounding box center [159, 287] width 27 height 53
click at [159, 286] on button "Expand row" at bounding box center [159, 288] width 9 height 9
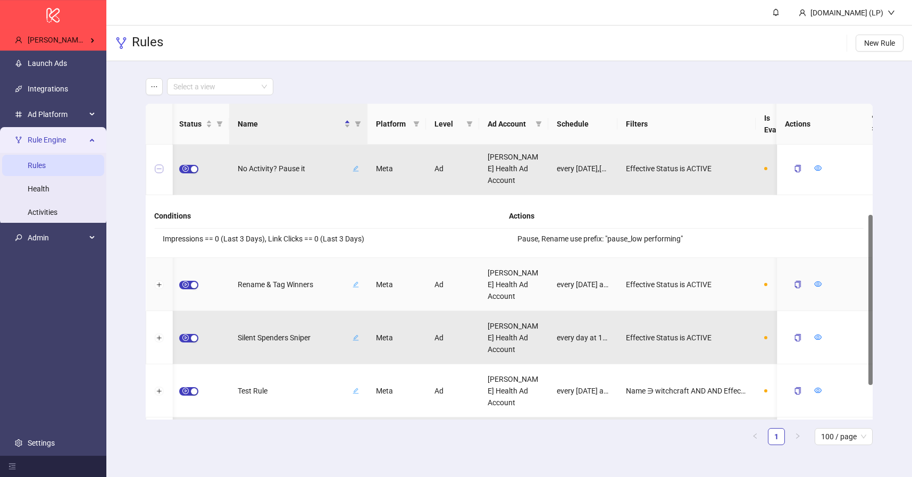
scroll to position [119, 0]
click at [158, 283] on button "Expand row" at bounding box center [159, 284] width 9 height 9
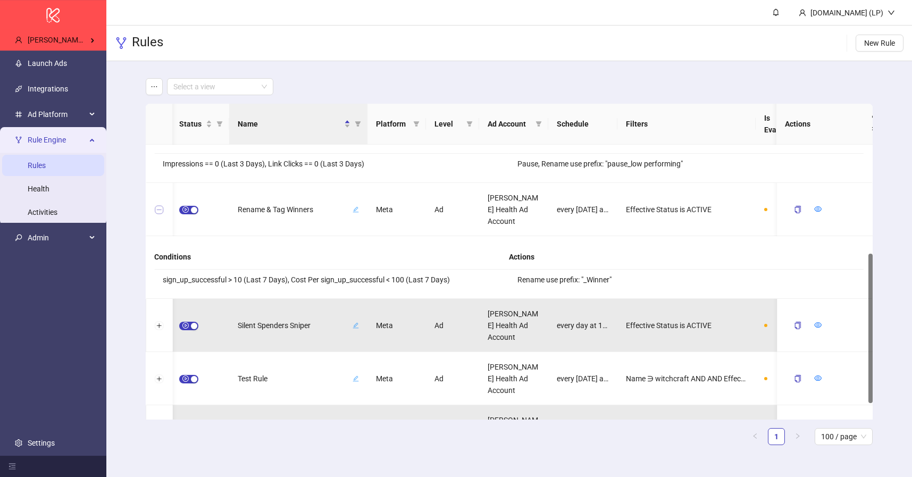
scroll to position [201, 0]
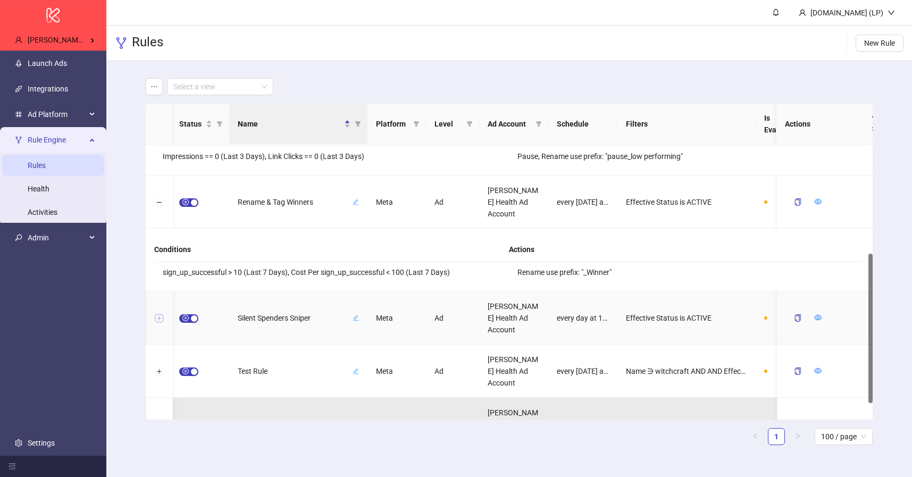
click at [157, 319] on button "Expand row" at bounding box center [159, 318] width 9 height 9
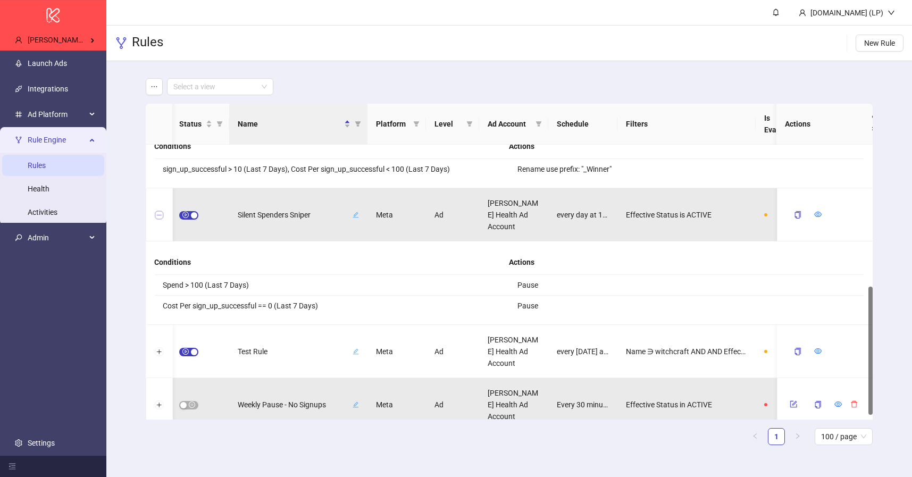
scroll to position [314, 0]
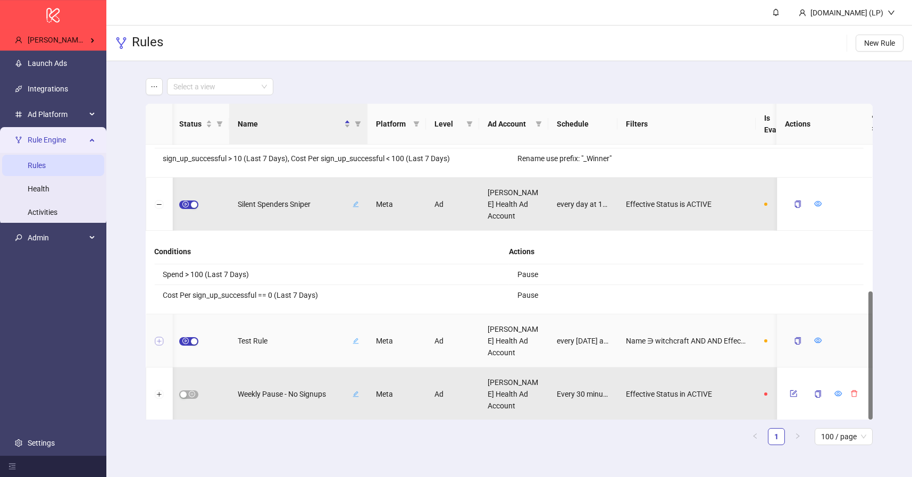
click at [159, 337] on button "Expand row" at bounding box center [159, 341] width 9 height 9
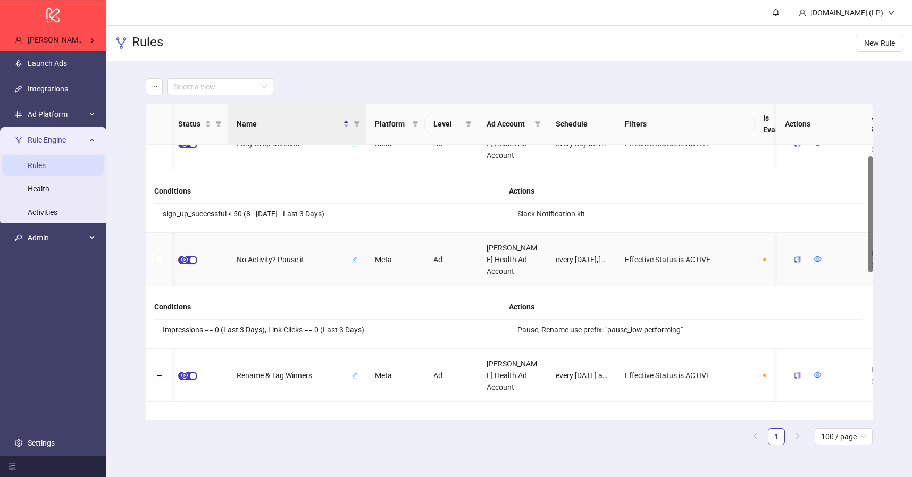
scroll to position [0, 0]
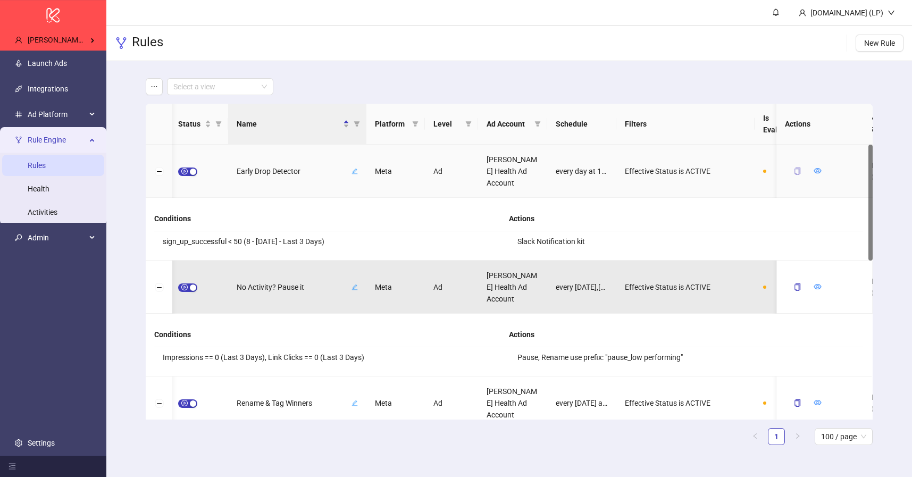
click at [795, 165] on button "button" at bounding box center [798, 171] width 24 height 17
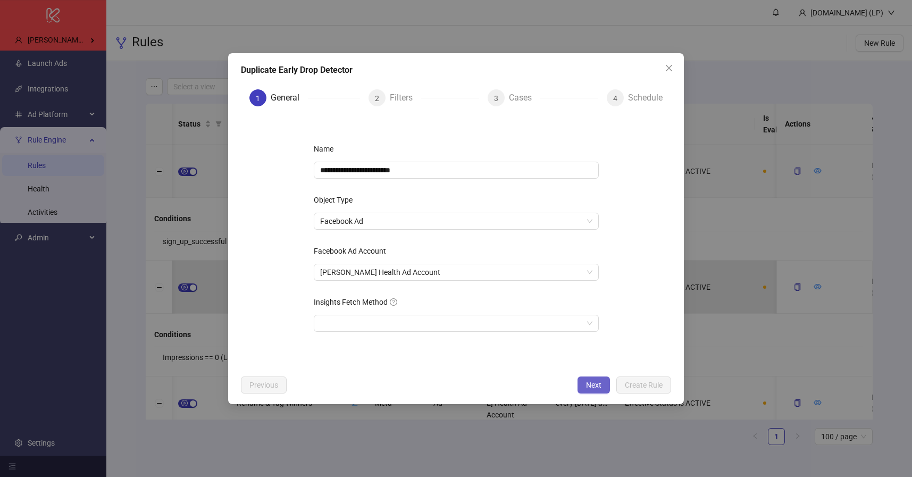
click at [587, 385] on span "Next" at bounding box center [593, 385] width 15 height 9
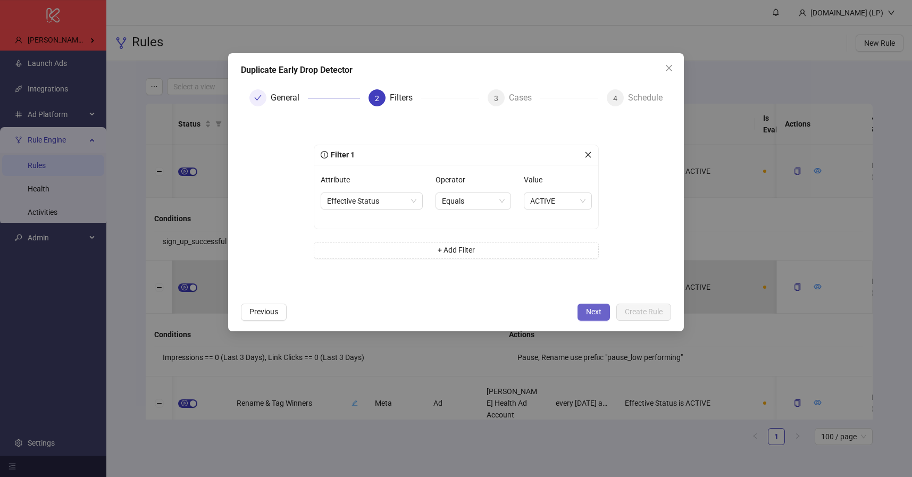
click at [594, 309] on span "Next" at bounding box center [593, 312] width 15 height 9
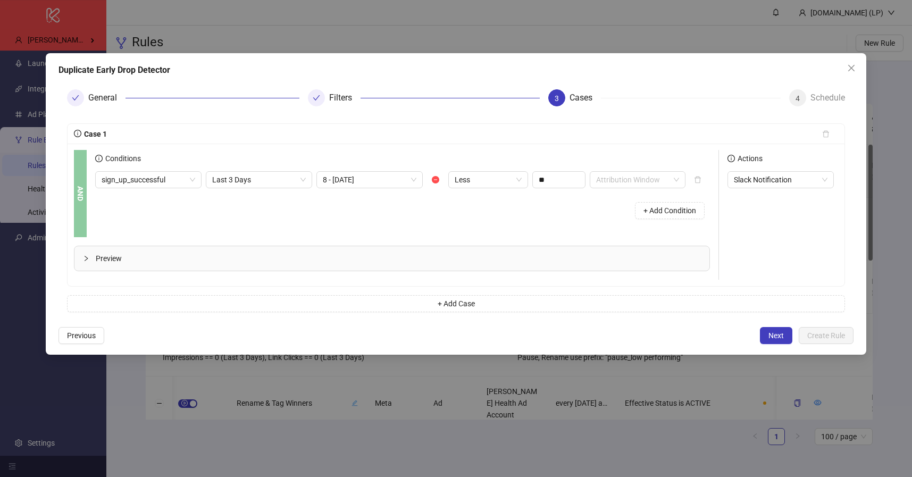
click at [82, 258] on div "Preview" at bounding box center [391, 258] width 635 height 24
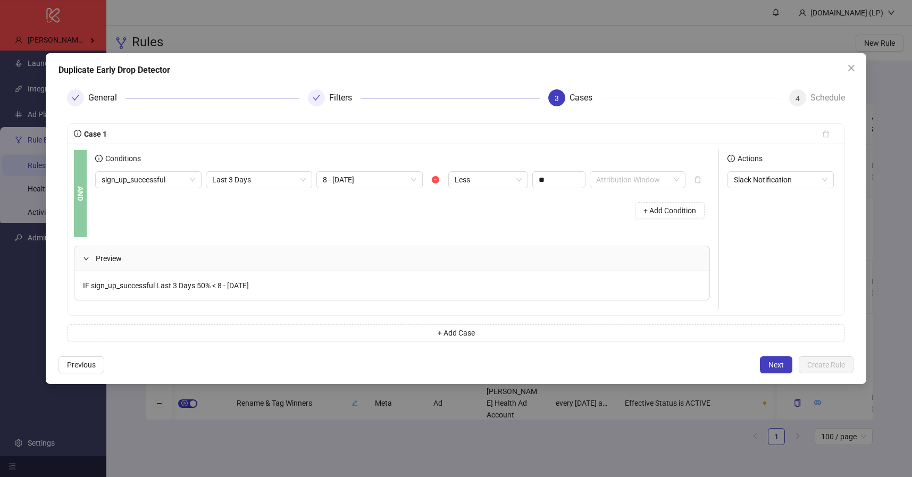
click at [98, 278] on div "IF sign_up_successful Last 3 Days 50% < 8 - [DATE]" at bounding box center [391, 285] width 635 height 29
copy span "IF sign_up_successful Last 3 Days 50% < 8 - [DATE]"
click at [854, 63] on button "Close" at bounding box center [851, 68] width 17 height 17
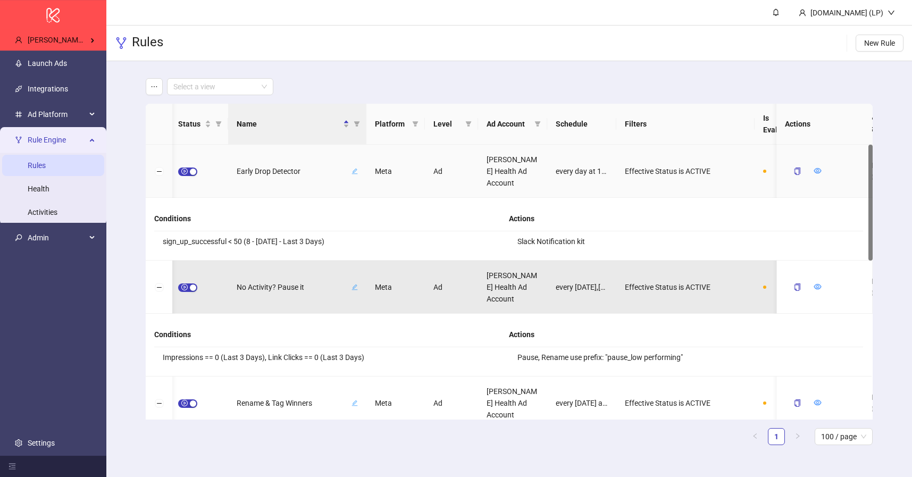
click at [277, 164] on div "Early Drop Detector" at bounding box center [297, 171] width 121 height 14
click at [277, 165] on input "**********" at bounding box center [282, 171] width 79 height 13
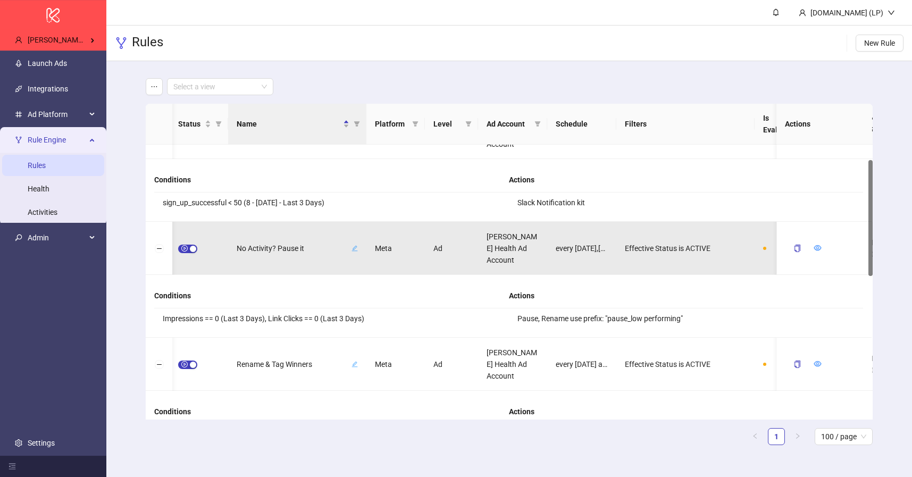
scroll to position [41, 0]
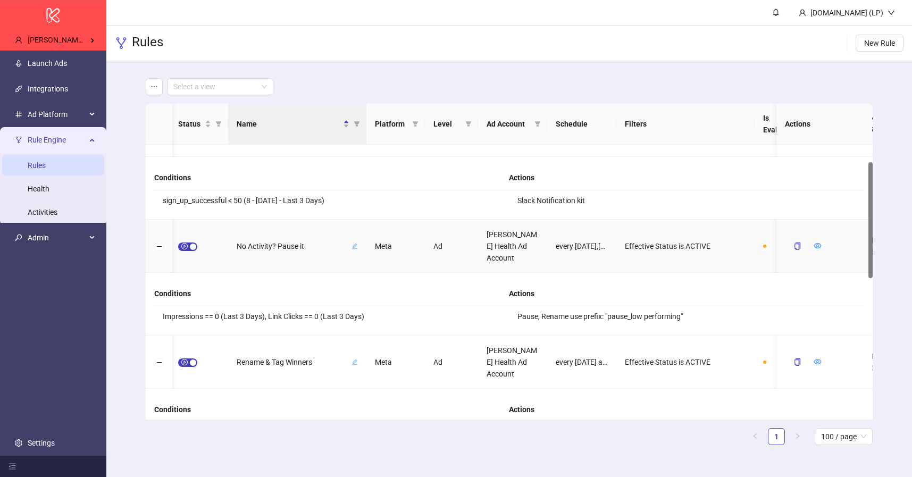
click at [269, 244] on span "No Activity? Pause it" at bounding box center [293, 246] width 113 height 12
click at [269, 244] on input "**********" at bounding box center [282, 246] width 79 height 13
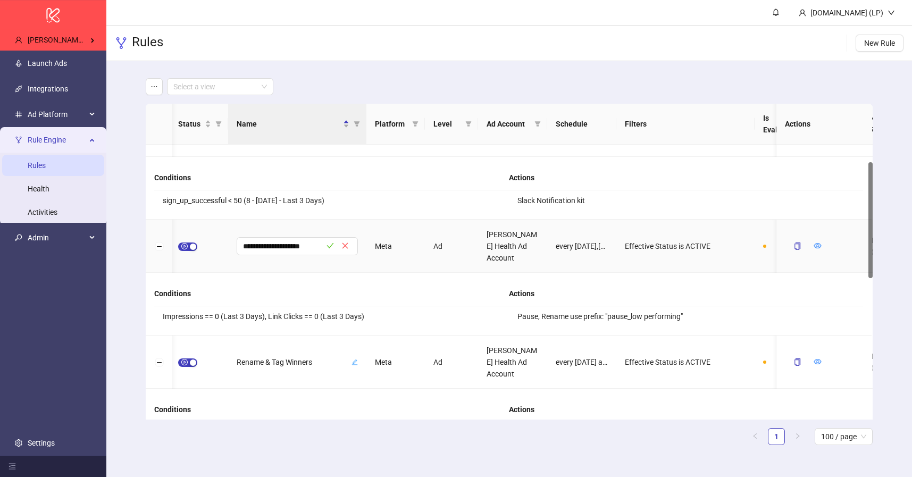
click at [269, 244] on input "**********" at bounding box center [282, 246] width 79 height 13
click at [795, 240] on button "button" at bounding box center [798, 246] width 24 height 17
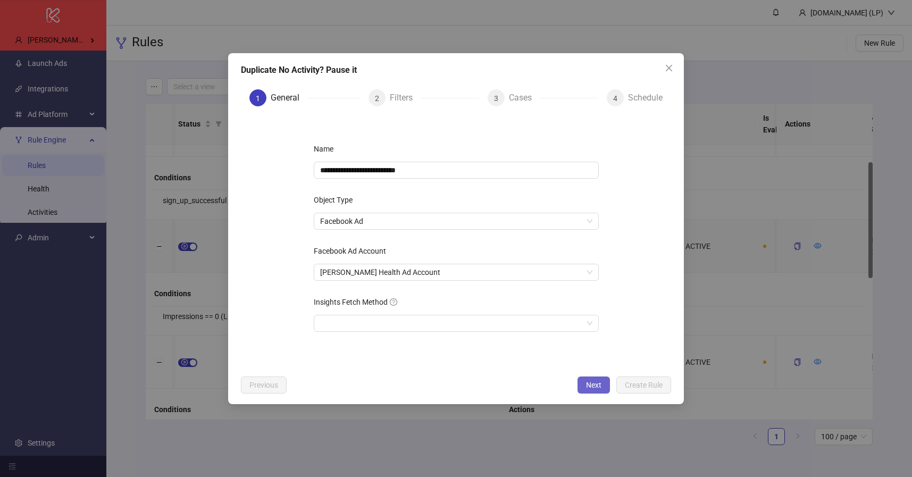
click at [596, 381] on span "Next" at bounding box center [593, 385] width 15 height 9
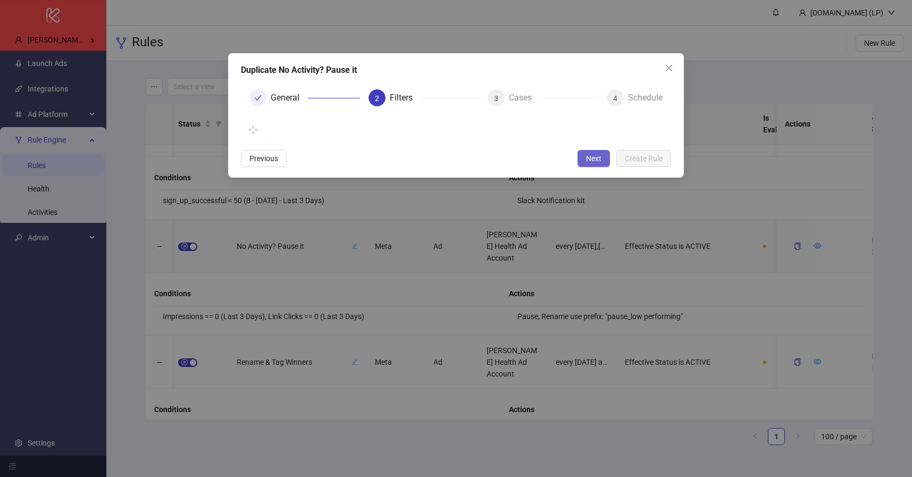
click at [590, 157] on span "Next" at bounding box center [593, 158] width 15 height 9
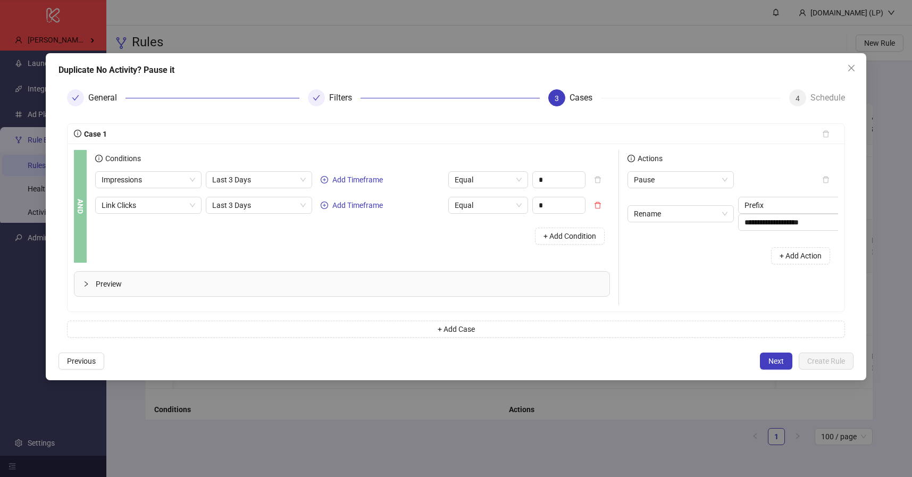
click at [98, 288] on span "Preview" at bounding box center [348, 284] width 505 height 12
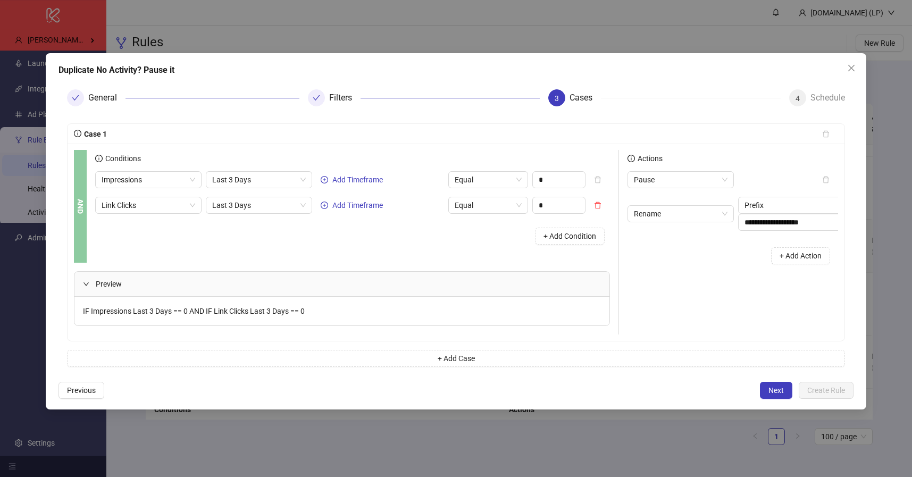
click at [129, 307] on span "IF Impressions Last 3 Days == 0 AND IF Link Clicks Last 3 Days == 0" at bounding box center [194, 311] width 222 height 9
copy span "IF Impressions Last 3 Days == 0 AND IF Link Clicks Last 3 Days == 0"
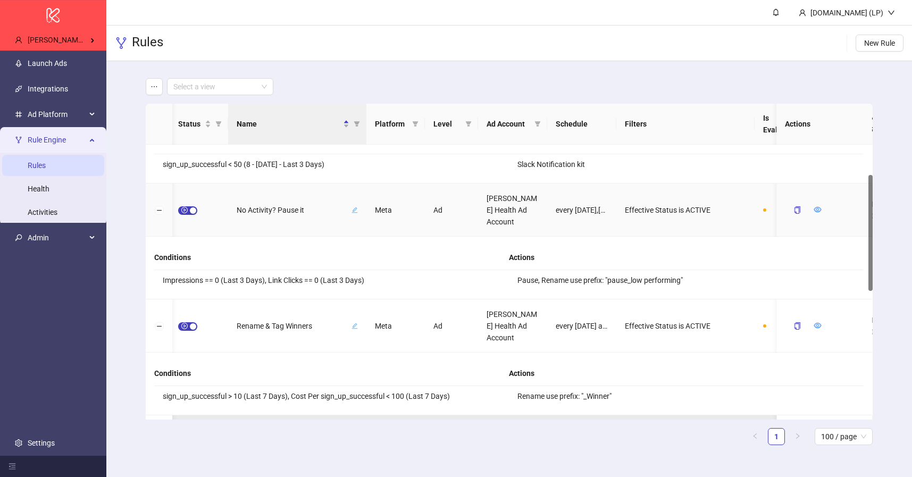
scroll to position [78, 0]
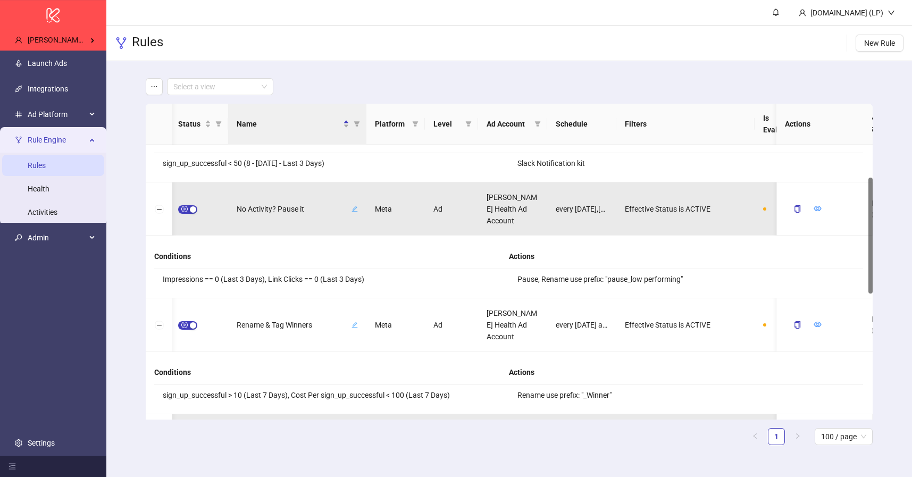
click at [541, 282] on li "Pause, Rename use prefix: "pause_low performing"" at bounding box center [686, 279] width 355 height 20
copy div "Pause, Rename use prefix: "pause_low performing""
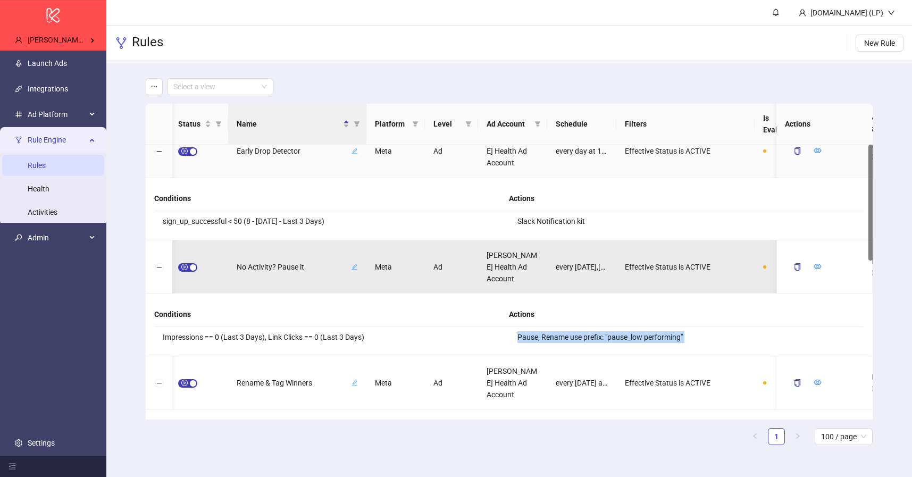
scroll to position [0, 0]
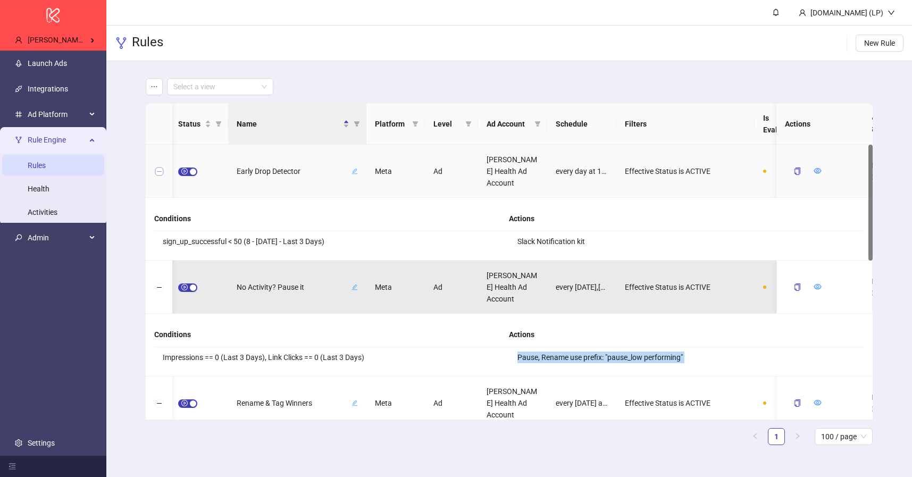
click at [159, 173] on button "Collapse row" at bounding box center [159, 172] width 9 height 9
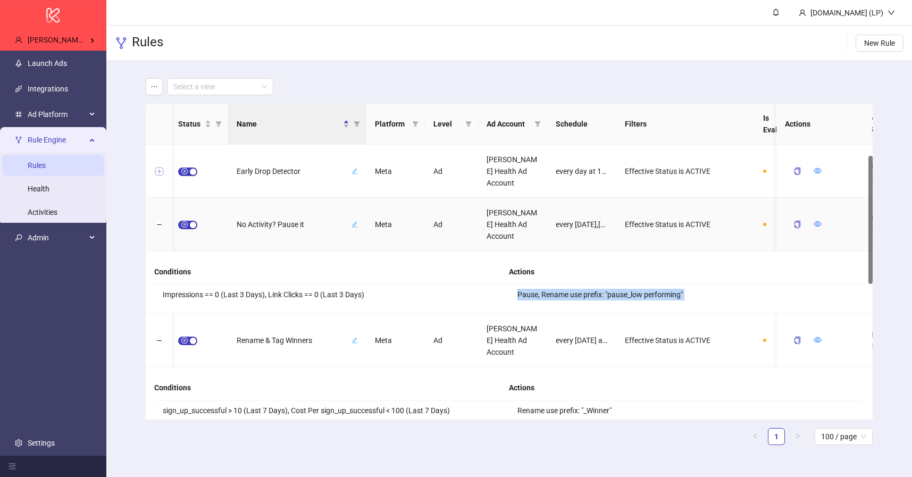
scroll to position [24, 0]
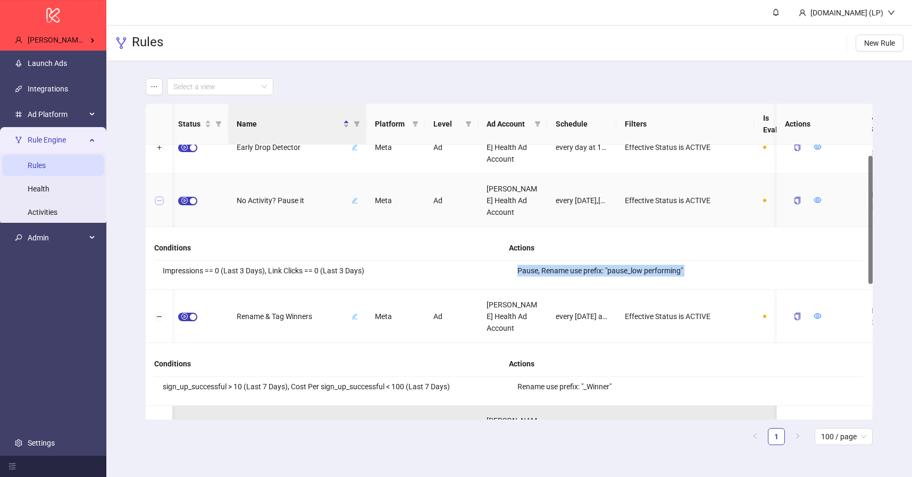
click at [159, 201] on button "Collapse row" at bounding box center [159, 201] width 9 height 9
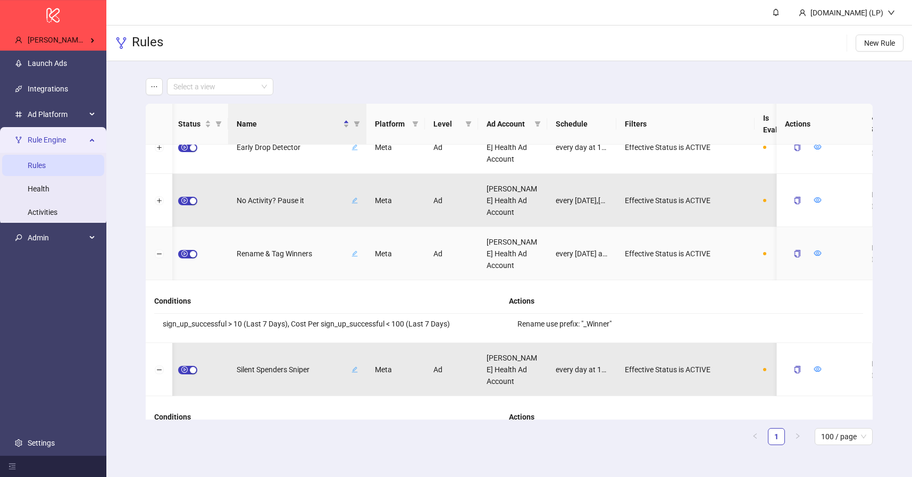
click at [263, 248] on span "Rename & Tag Winners" at bounding box center [293, 254] width 113 height 12
click at [263, 248] on input "**********" at bounding box center [282, 253] width 79 height 13
click at [263, 321] on li "sign_up_successful > 10 (Last 7 Days), Cost Per sign_up_successful < 100 (Last …" at bounding box center [331, 324] width 355 height 20
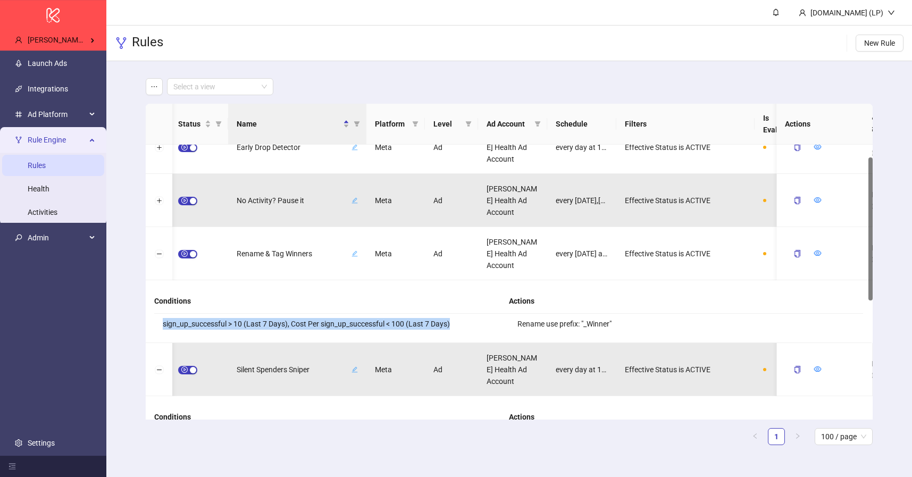
click at [263, 321] on li "sign_up_successful > 10 (Last 7 Days), Cost Per sign_up_successful < 100 (Last …" at bounding box center [331, 324] width 355 height 20
copy li "sign_up_successful > 10 (Last 7 Days), Cost Per sign_up_successful < 100 (Last …"
click at [792, 254] on button "button" at bounding box center [798, 253] width 24 height 17
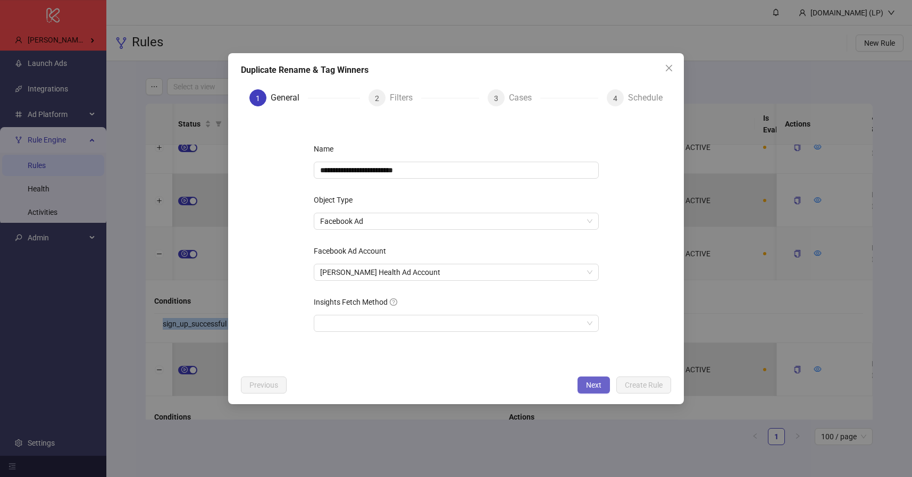
click at [591, 386] on span "Next" at bounding box center [593, 385] width 15 height 9
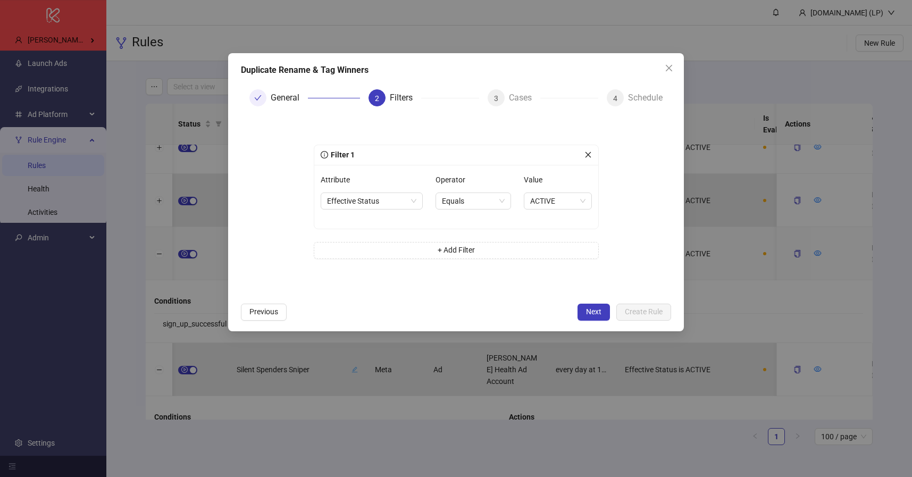
click at [594, 165] on div "Attribute Effective Status Operator Equals Value ACTIVE" at bounding box center [456, 197] width 284 height 64
click at [592, 308] on span "Next" at bounding box center [593, 312] width 15 height 9
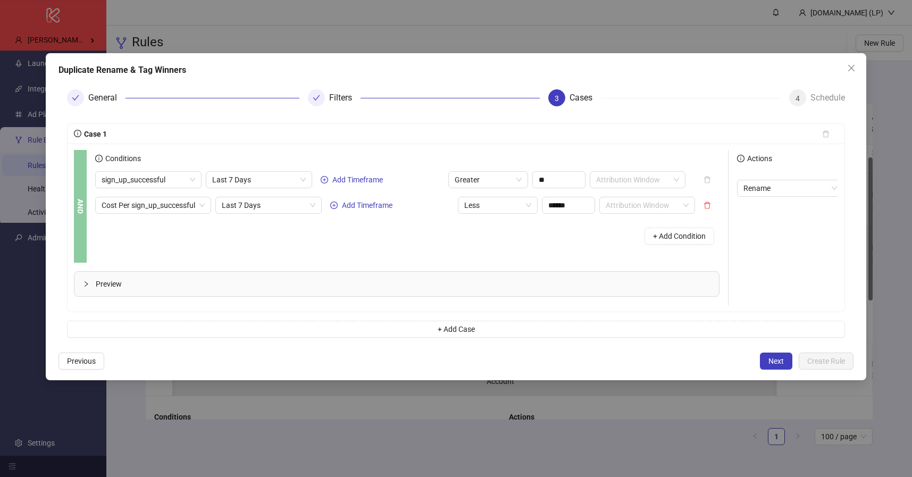
click at [215, 272] on div "Preview" at bounding box center [396, 284] width 645 height 24
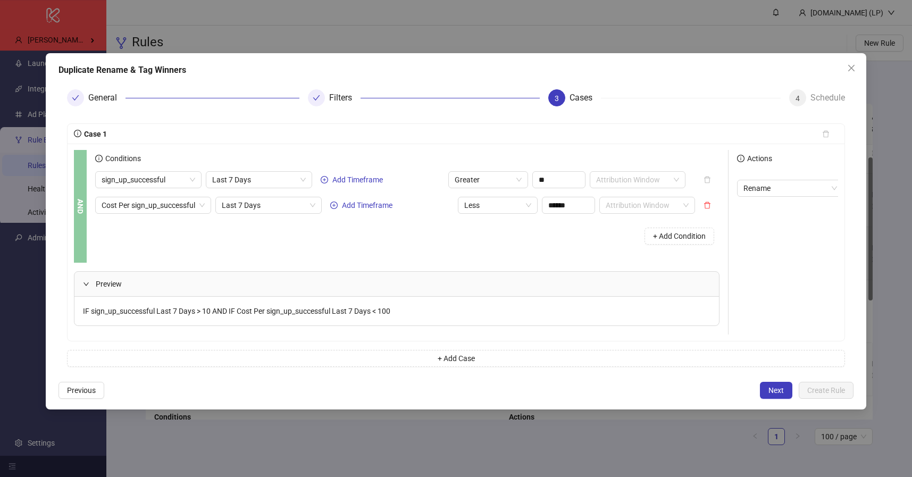
click at [131, 312] on span "IF sign_up_successful Last 7 Days > 10 AND IF Cost Per sign_up_successful Last …" at bounding box center [237, 311] width 308 height 9
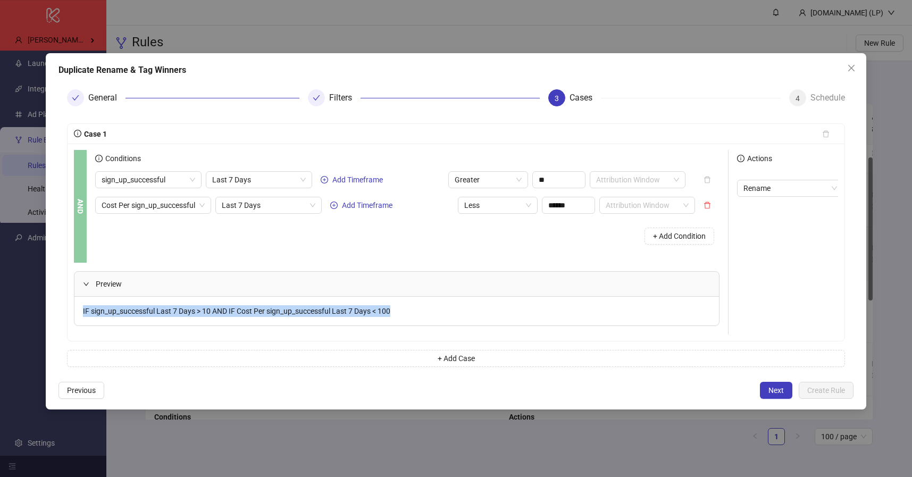
click at [131, 312] on span "IF sign_up_successful Last 7 Days > 10 AND IF Cost Per sign_up_successful Last …" at bounding box center [237, 311] width 308 height 9
copy span "IF sign_up_successful Last 7 Days > 10 AND IF Cost Per sign_up_successful Last …"
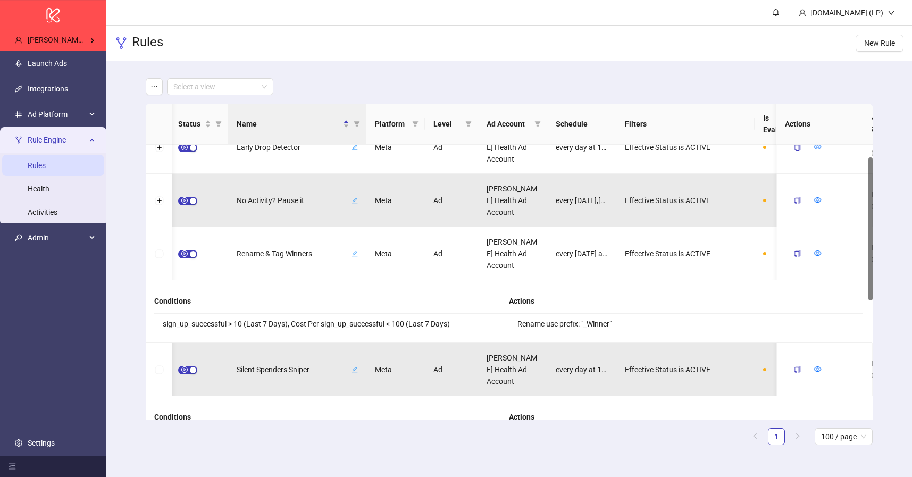
click at [546, 314] on li "Rename use prefix: "_Winner"" at bounding box center [686, 324] width 355 height 20
copy div "Rename use prefix: "_Winner""
click at [160, 255] on button "Collapse row" at bounding box center [159, 254] width 9 height 9
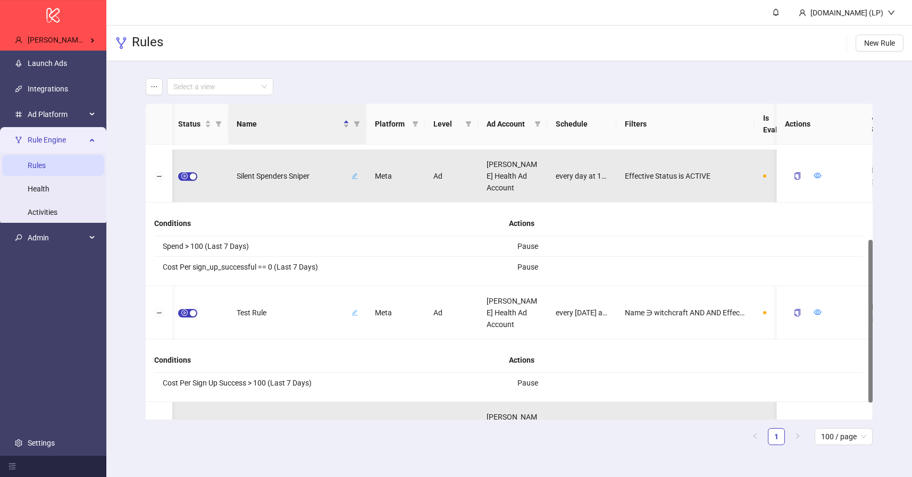
scroll to position [142, 0]
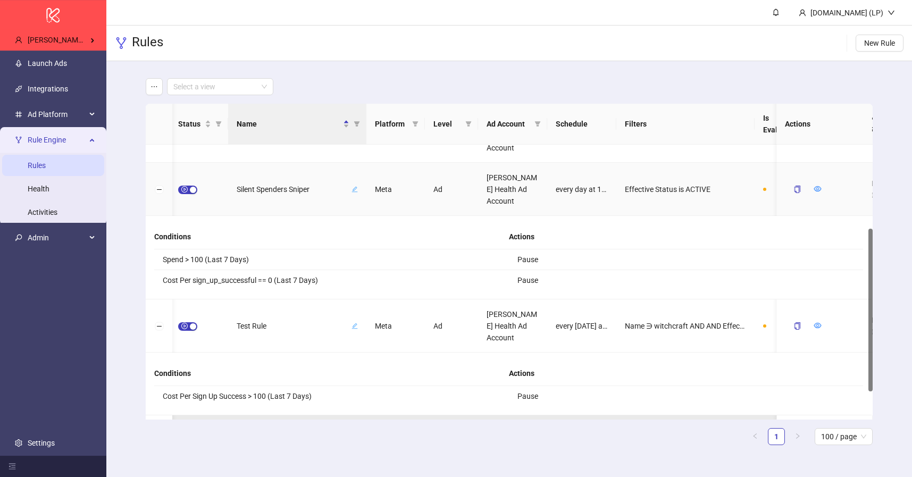
click at [265, 184] on span "Silent Spenders Sniper" at bounding box center [293, 190] width 113 height 12
click at [265, 184] on input "**********" at bounding box center [282, 189] width 79 height 13
click at [797, 192] on icon "copy" at bounding box center [798, 189] width 6 height 7
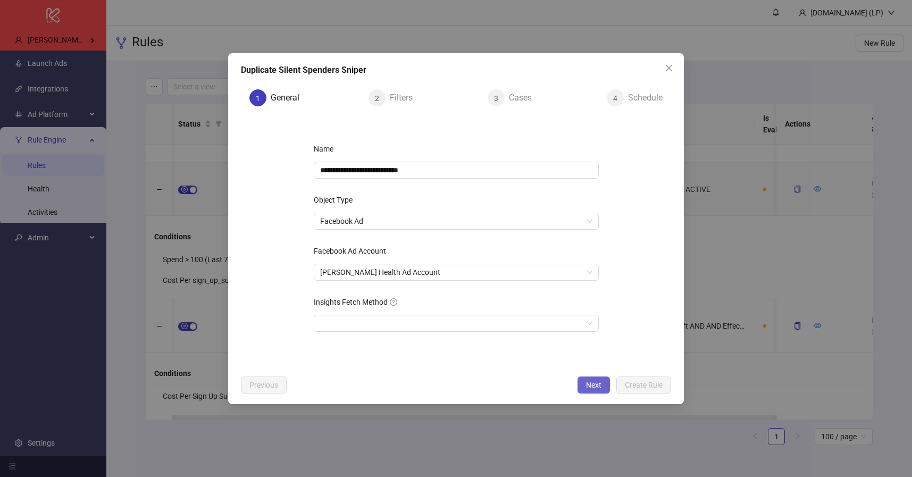
click at [587, 381] on span "Next" at bounding box center [593, 385] width 15 height 9
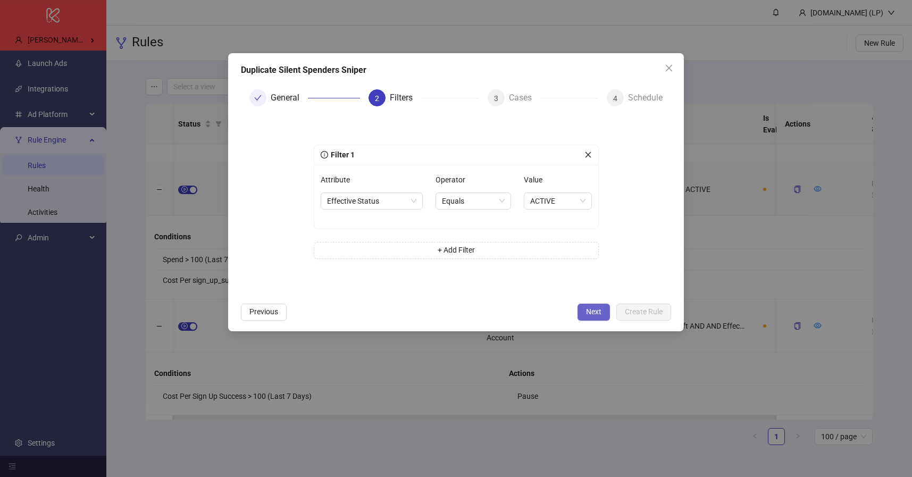
click at [598, 314] on span "Next" at bounding box center [593, 312] width 15 height 9
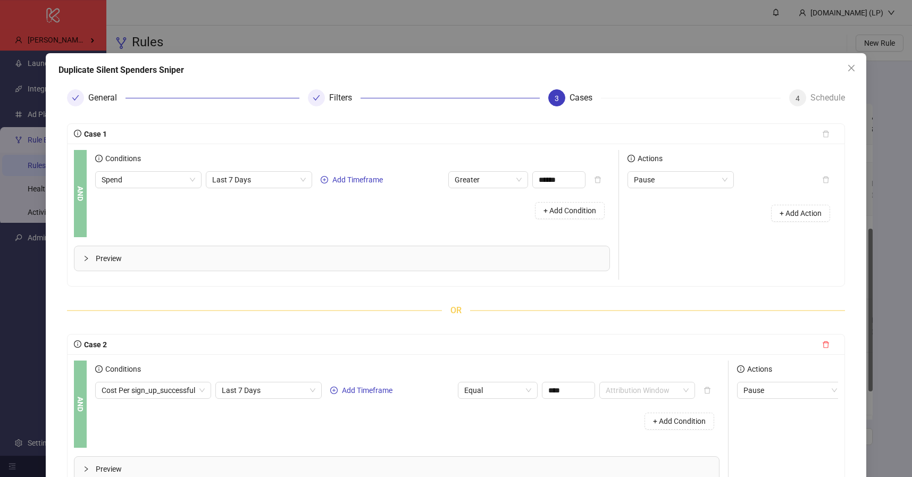
click at [86, 258] on icon "collapsed" at bounding box center [86, 258] width 3 height 5
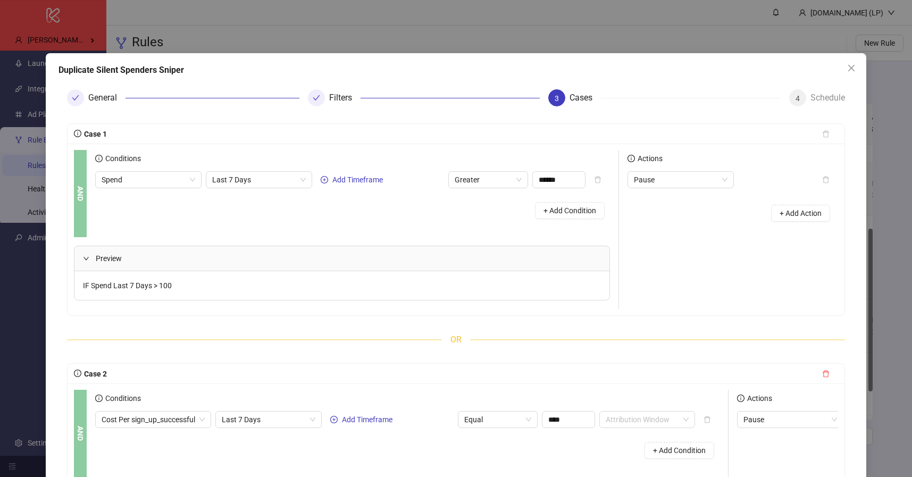
click at [122, 282] on span "IF Spend Last 7 Days > 100" at bounding box center [127, 285] width 89 height 9
copy span "IF Spend Last 7 Days > 100"
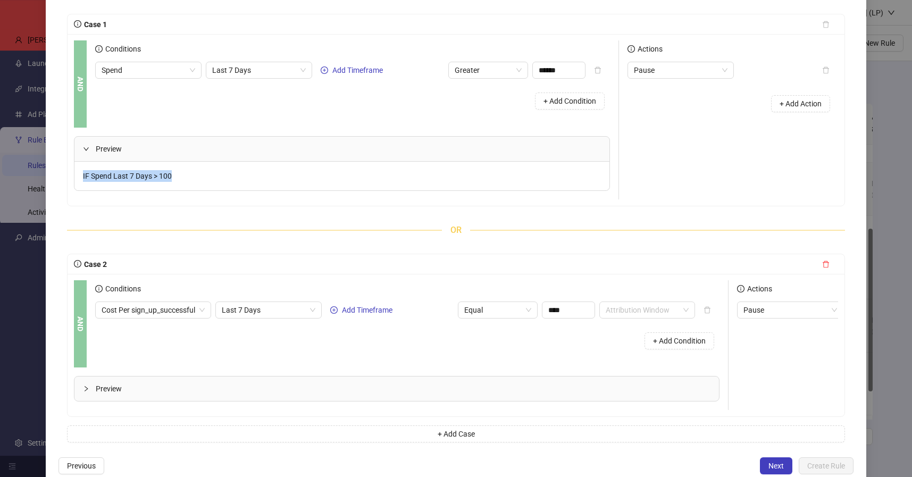
scroll to position [128, 0]
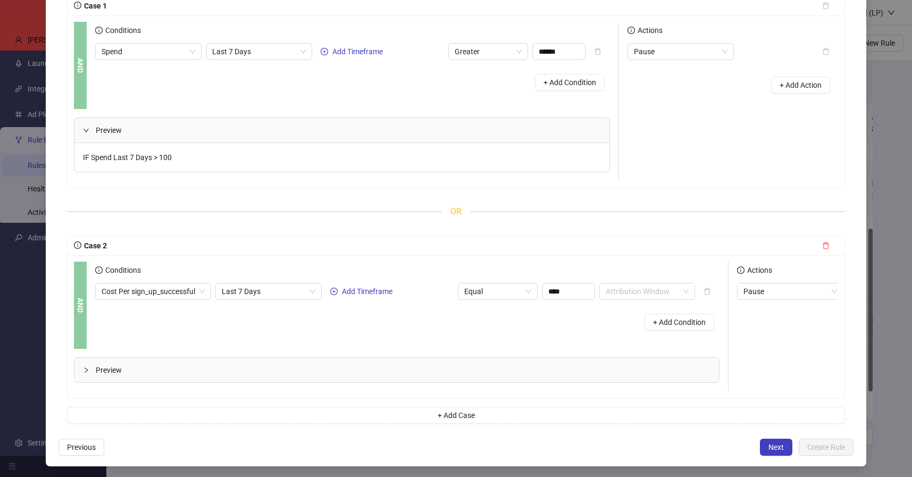
click at [139, 365] on span "Preview" at bounding box center [403, 370] width 615 height 12
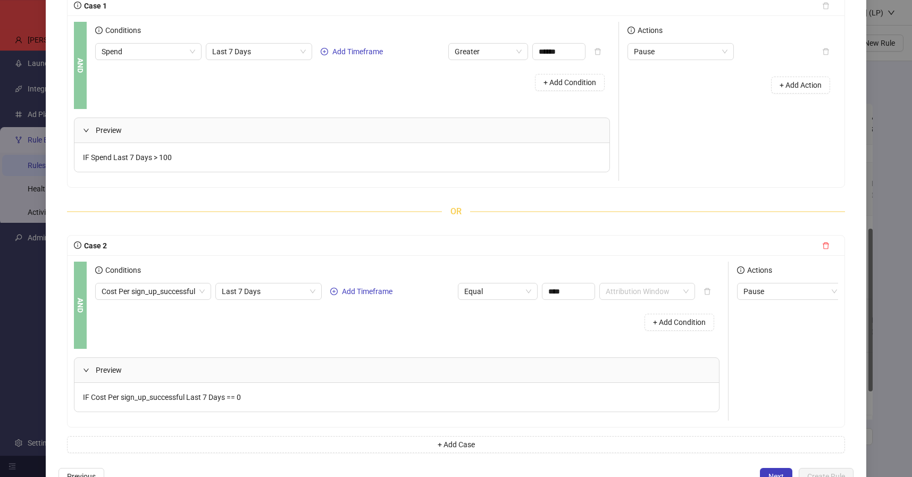
click at [132, 394] on span "IF Cost Per sign_up_successful Last 7 Days == 0" at bounding box center [162, 397] width 158 height 9
copy span "IF Cost Per sign_up_successful Last 7 Days == 0"
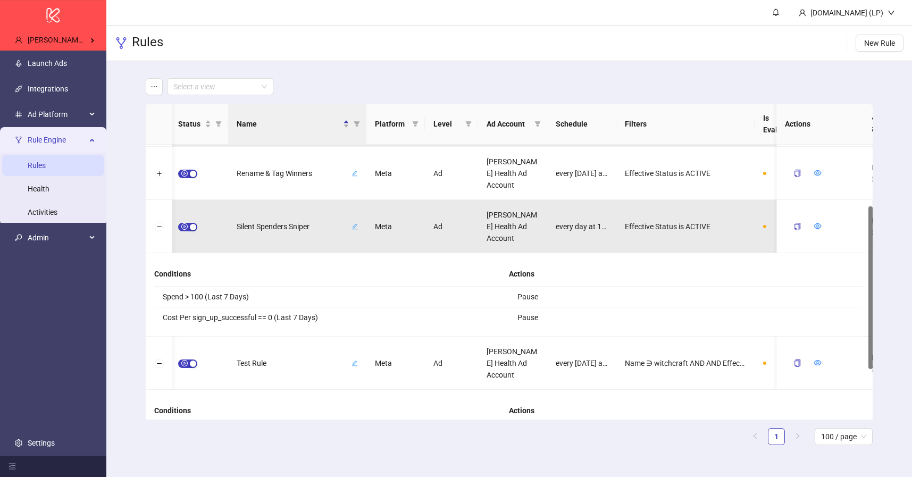
scroll to position [104, 0]
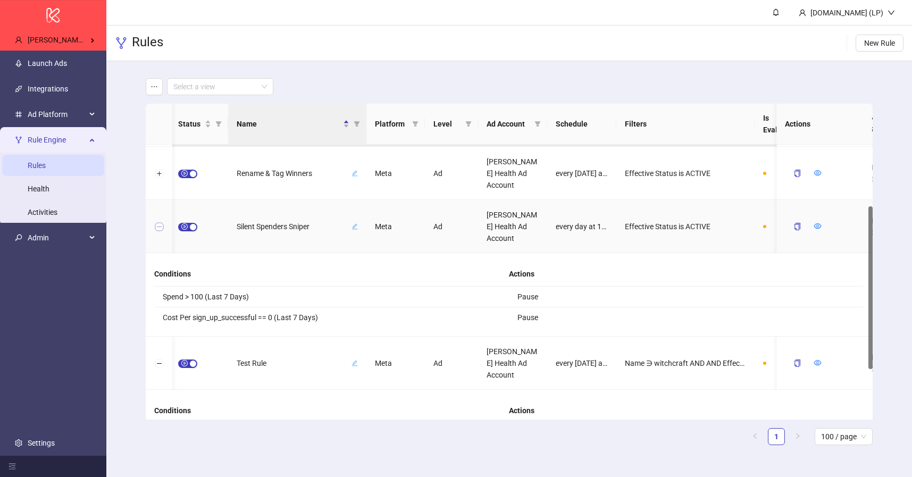
click at [160, 224] on button "Collapse row" at bounding box center [159, 227] width 9 height 9
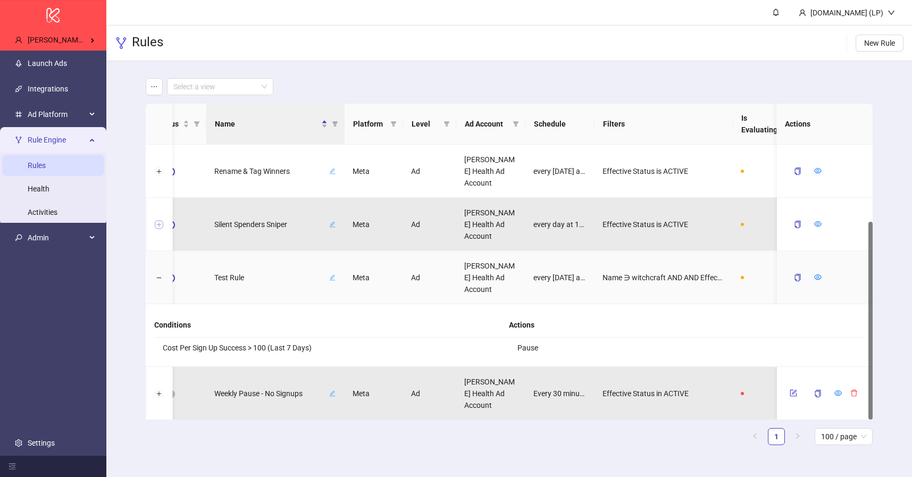
scroll to position [0, 0]
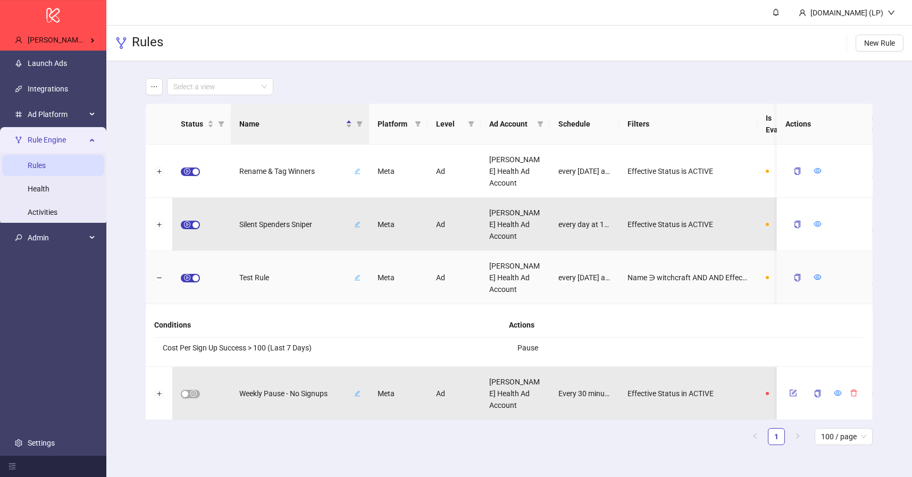
click at [261, 279] on span "Test Rule" at bounding box center [295, 278] width 113 height 12
click at [261, 279] on input "*********" at bounding box center [285, 277] width 79 height 13
click at [221, 347] on li "Cost Per Sign Up Success > 100 (Last 7 Days)" at bounding box center [331, 348] width 355 height 20
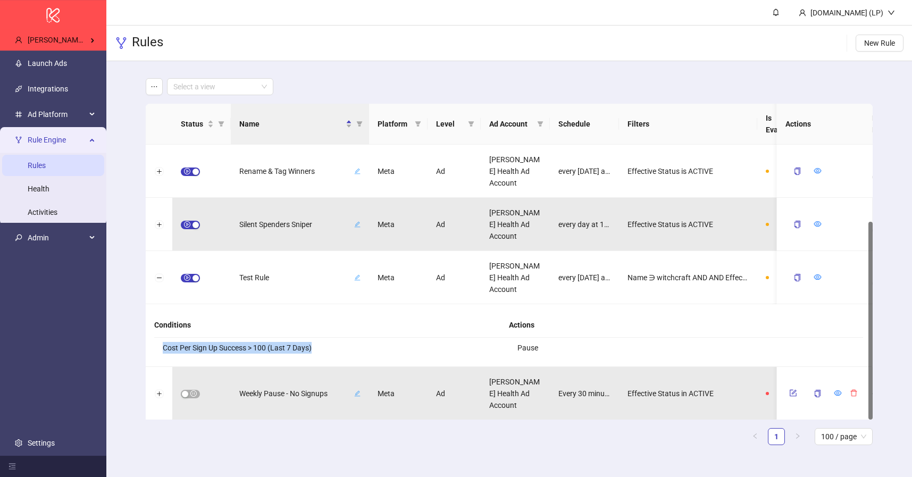
click at [221, 347] on li "Cost Per Sign Up Success > 100 (Last 7 Days)" at bounding box center [331, 348] width 355 height 20
copy li "Cost Per Sign Up Success > 100 (Last 7 Days)"
click at [795, 280] on icon "copy" at bounding box center [797, 277] width 7 height 7
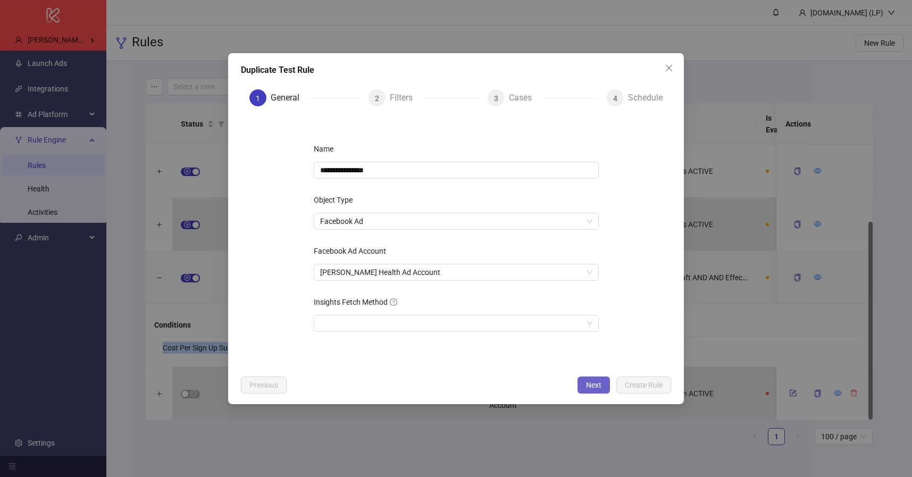
click at [594, 385] on span "Next" at bounding box center [593, 385] width 15 height 9
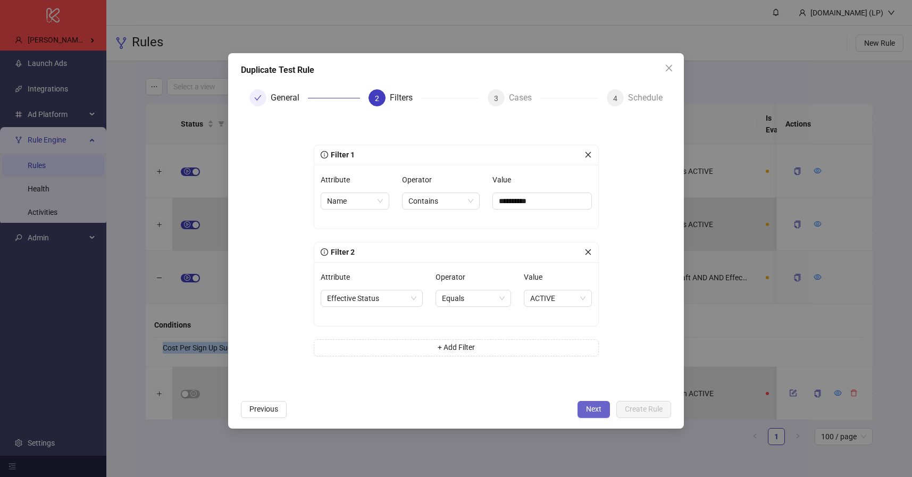
click at [590, 409] on span "Next" at bounding box center [593, 409] width 15 height 9
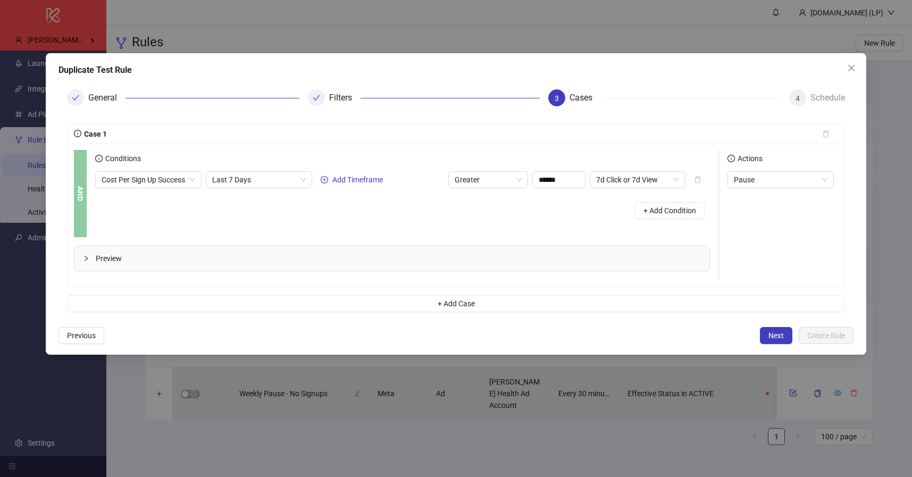
click at [229, 259] on span "Preview" at bounding box center [398, 259] width 605 height 12
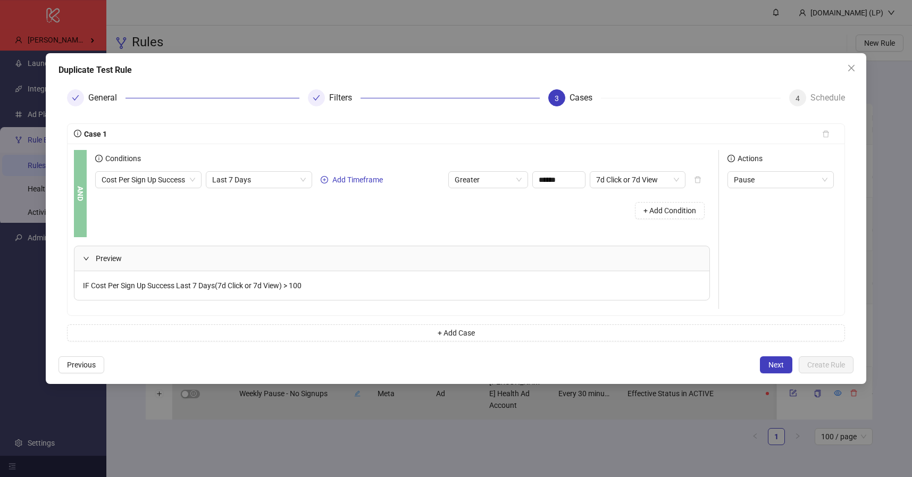
click at [181, 292] on div "IF Cost Per Sign Up Success Last 7 Days(7d Click or 7d View) > 100" at bounding box center [391, 285] width 635 height 29
click at [181, 284] on span "IF Cost Per Sign Up Success Last 7 Days(7d Click or 7d View) > 100" at bounding box center [192, 285] width 219 height 9
copy span "IF Cost Per Sign Up Success Last 7 Days(7d Click or 7d View) > 100"
